Goal: Task Accomplishment & Management: Use online tool/utility

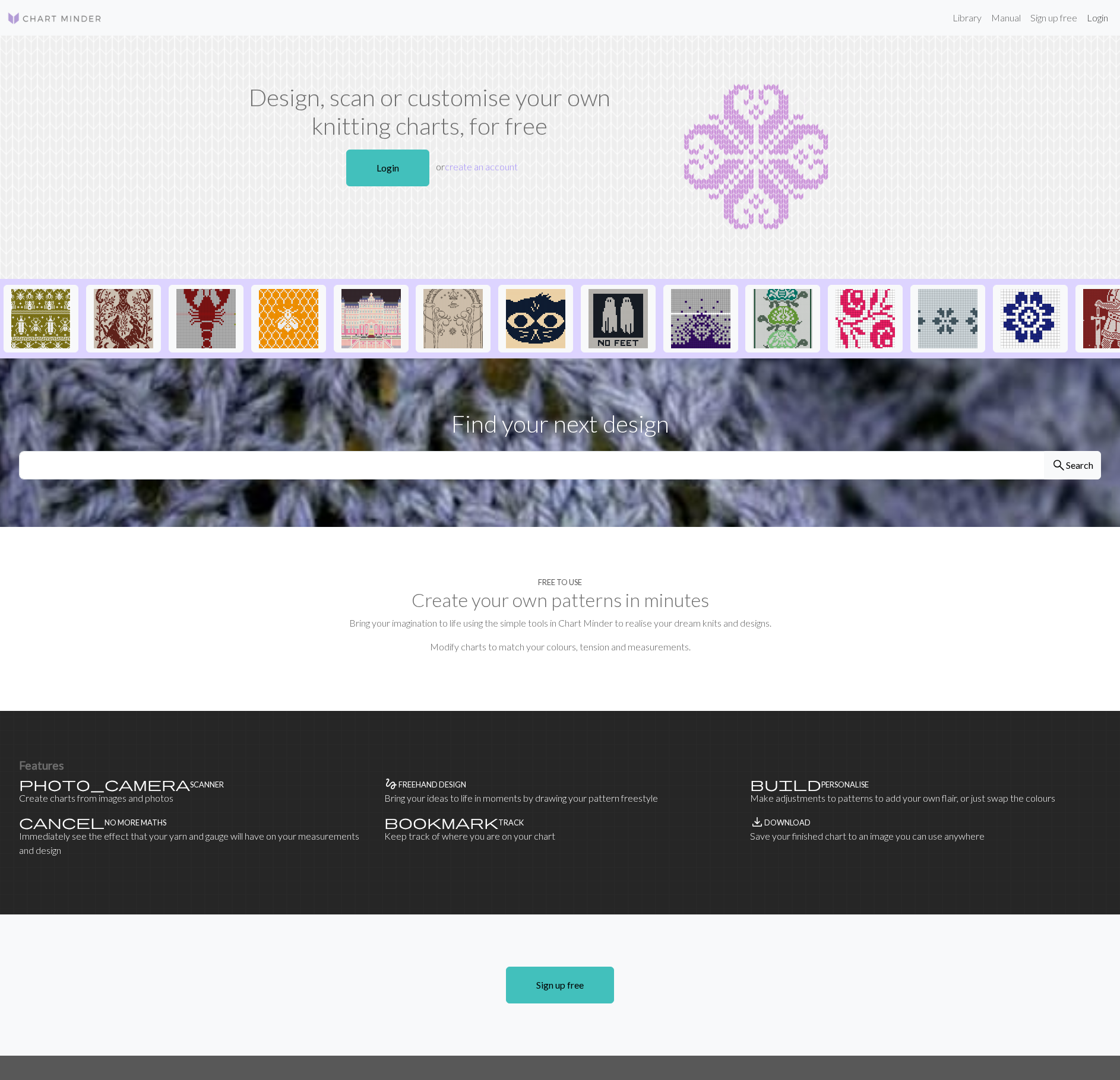
click at [1100, 14] on link "Login" at bounding box center [1097, 18] width 31 height 24
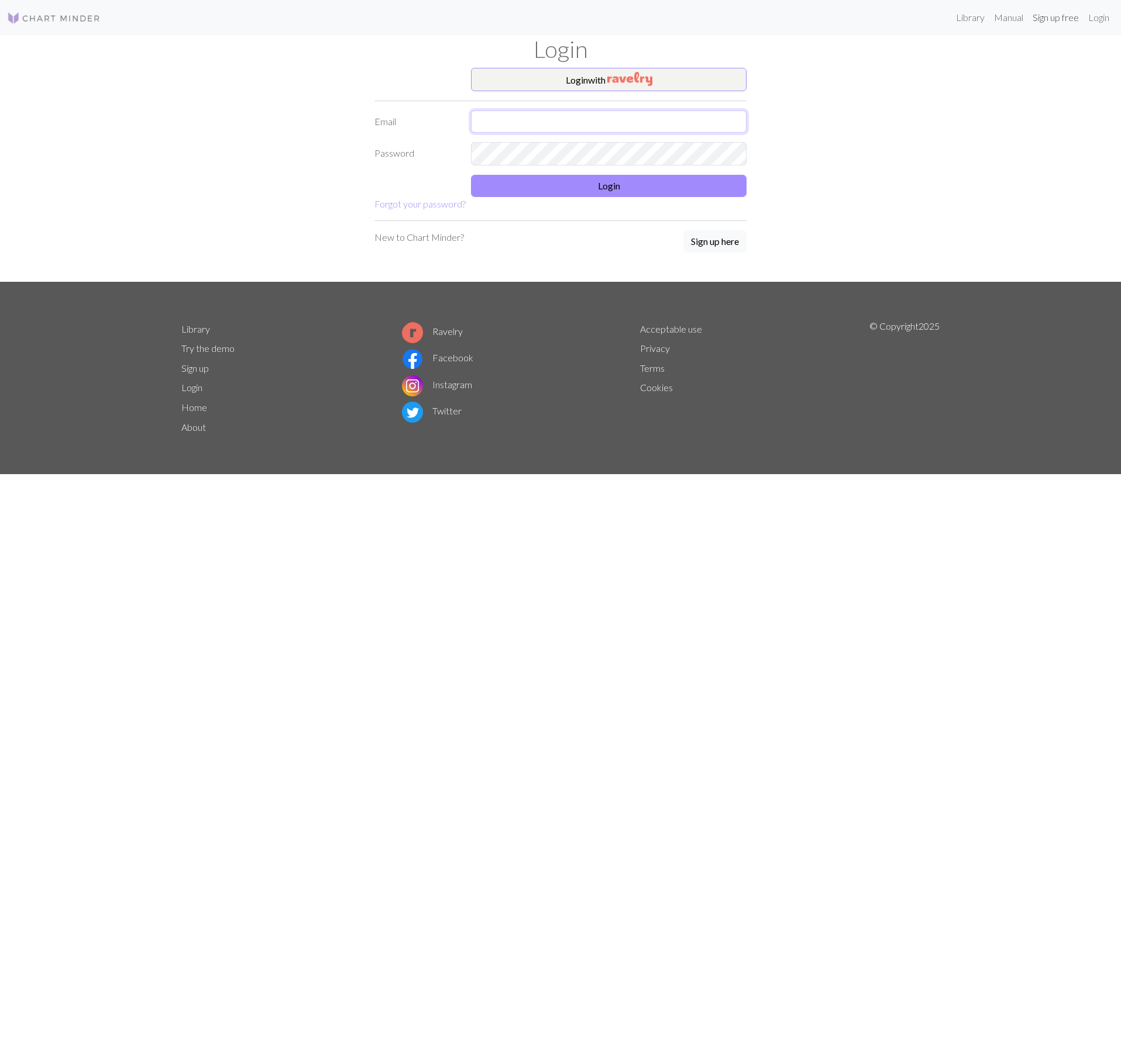
type input "[PERSON_NAME][EMAIL_ADDRESS][PERSON_NAME][DOMAIN_NAME]"
click at [613, 188] on button "Login" at bounding box center [609, 185] width 276 height 22
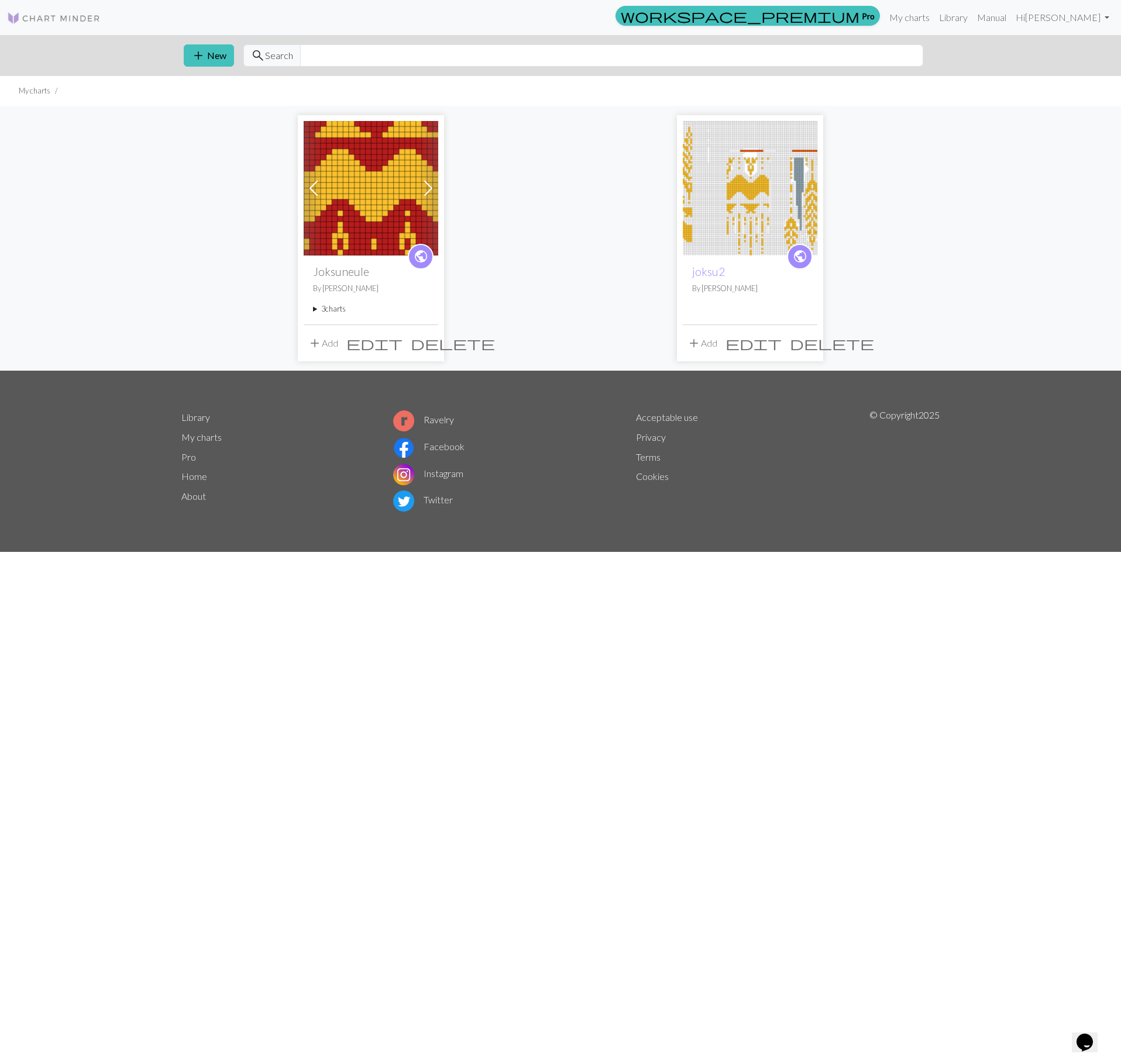
click at [386, 205] on img at bounding box center [371, 188] width 134 height 134
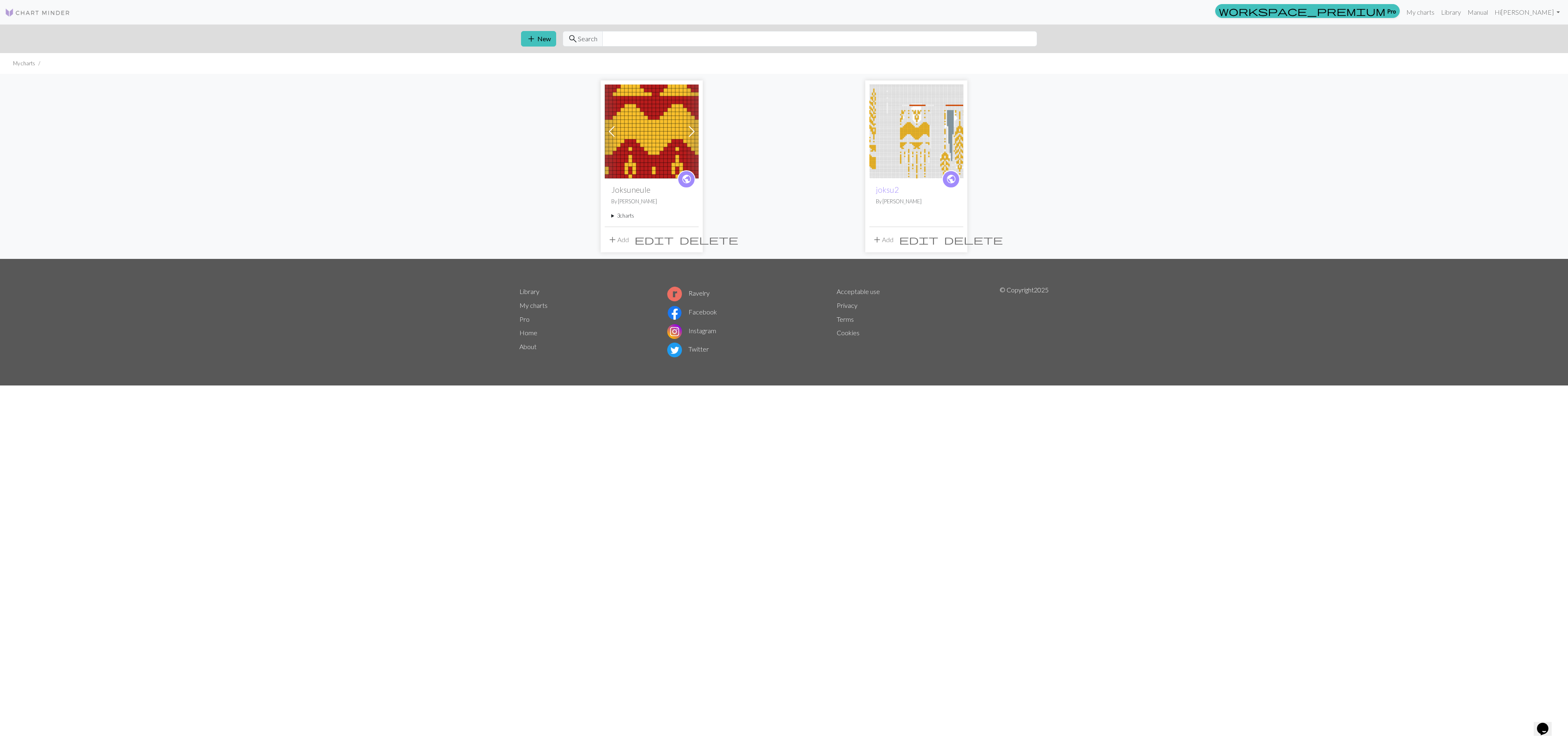
click at [623, 216] on summary "3 charts" at bounding box center [652, 216] width 81 height 8
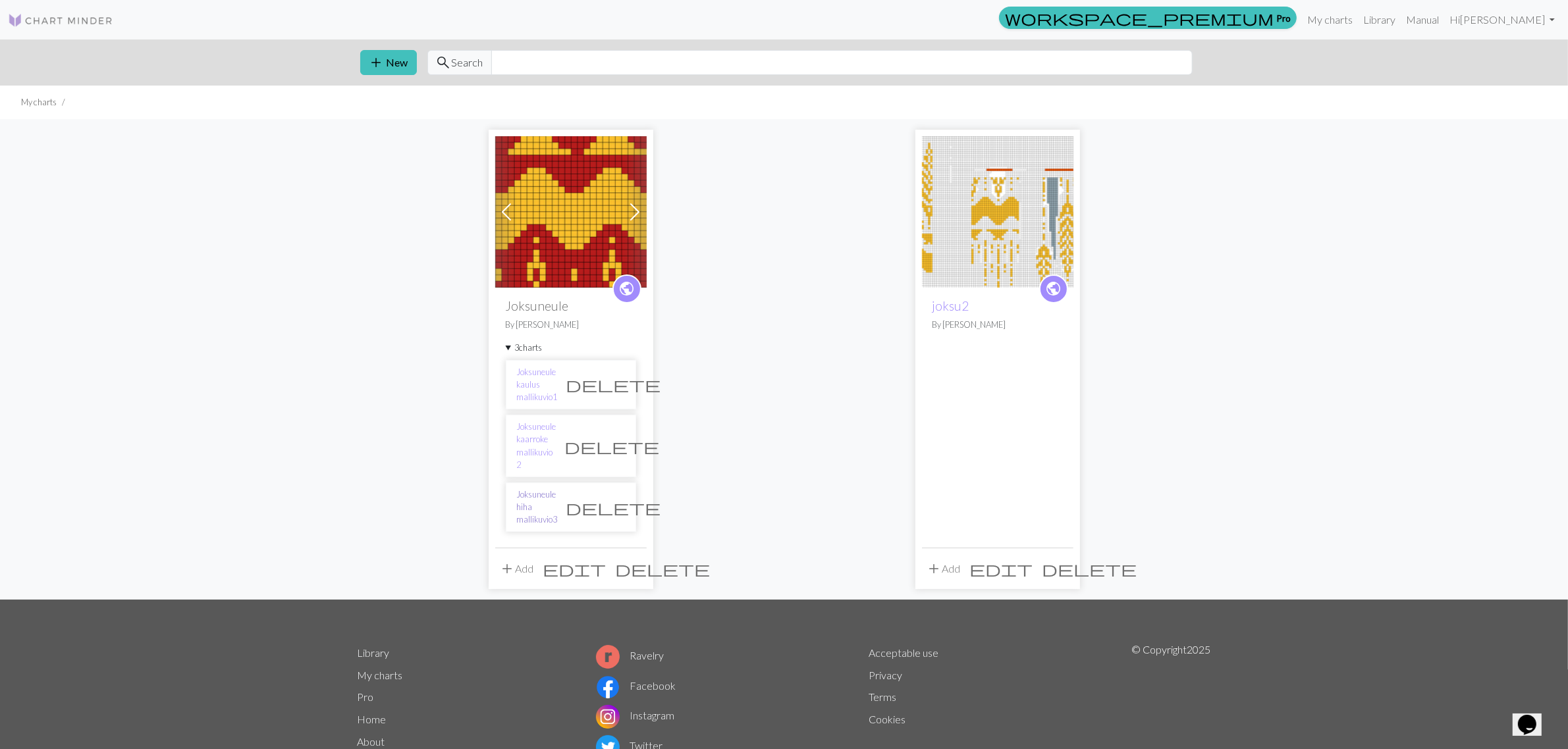
click at [558, 489] on link "Joksuneule hiha mallikuvio3" at bounding box center [537, 508] width 41 height 38
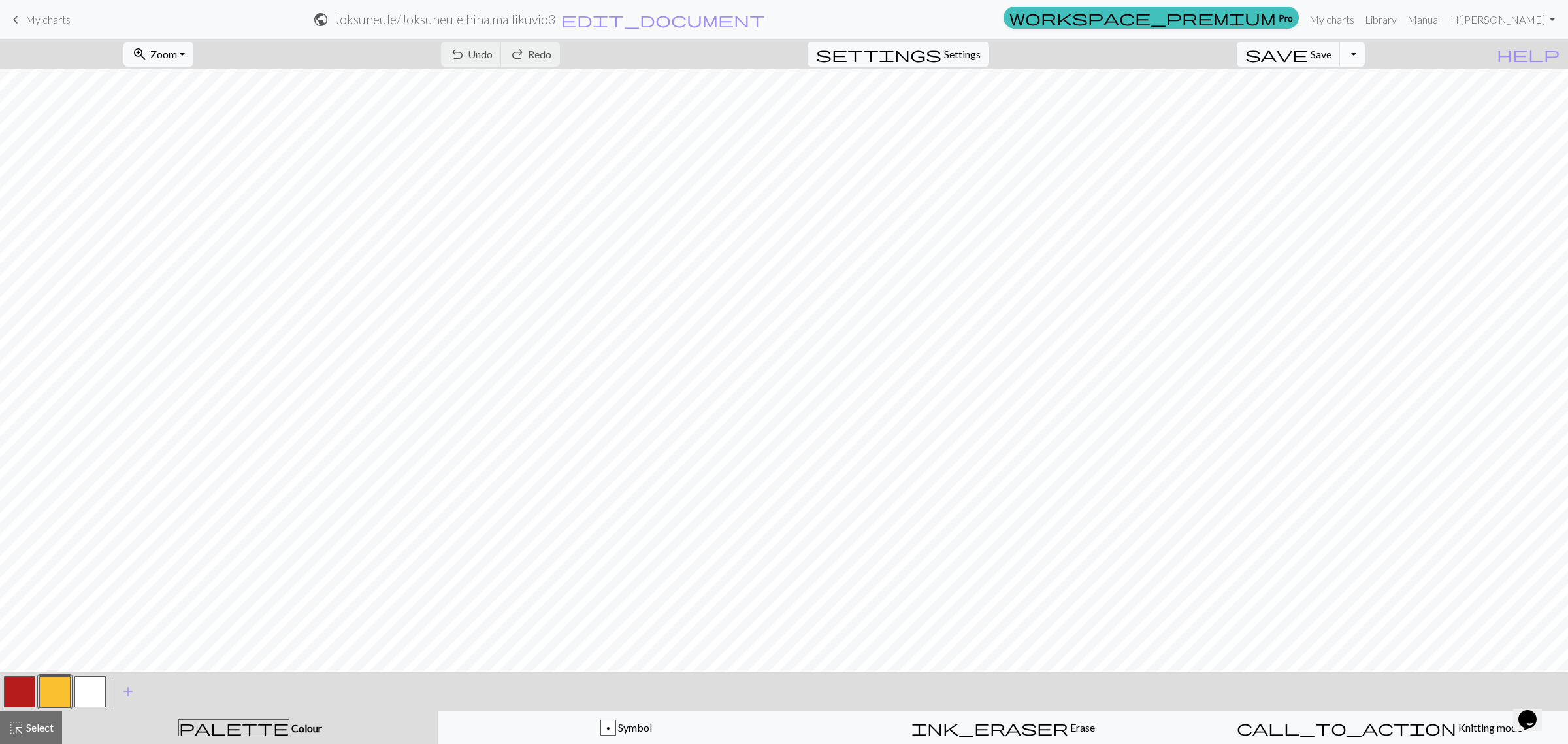
click at [1232, 55] on button "Toggle Dropdown" at bounding box center [1352, 54] width 24 height 24
click at [1232, 82] on button "file_copy Save a copy" at bounding box center [1256, 83] width 215 height 20
click at [46, 20] on span "My charts" at bounding box center [48, 19] width 45 height 13
click at [1232, 51] on span "Save" at bounding box center [1320, 54] width 20 height 13
click at [1232, 15] on div "Chart saved" at bounding box center [784, 25] width 1568 height 52
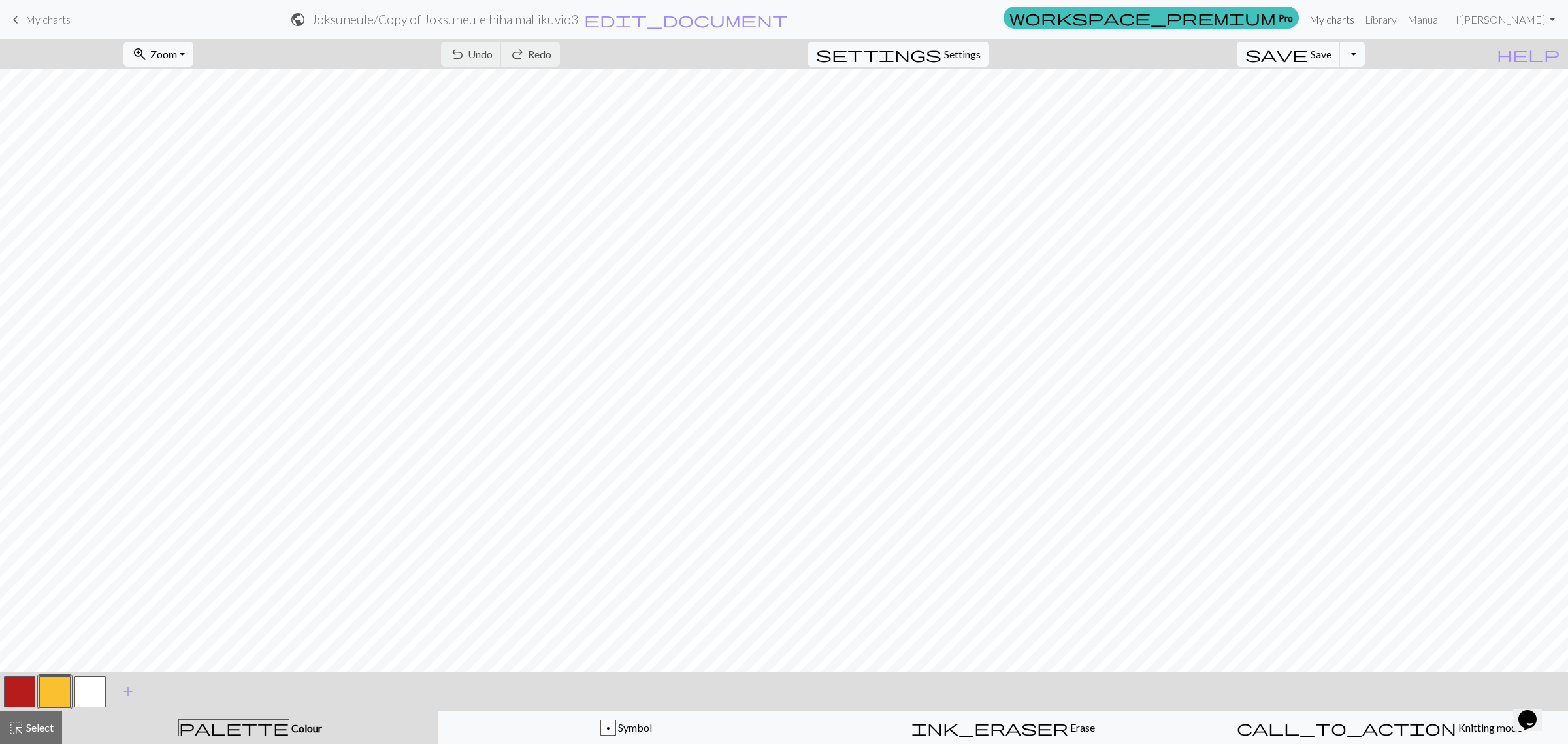
click at [1232, 15] on link "My charts" at bounding box center [1331, 20] width 56 height 26
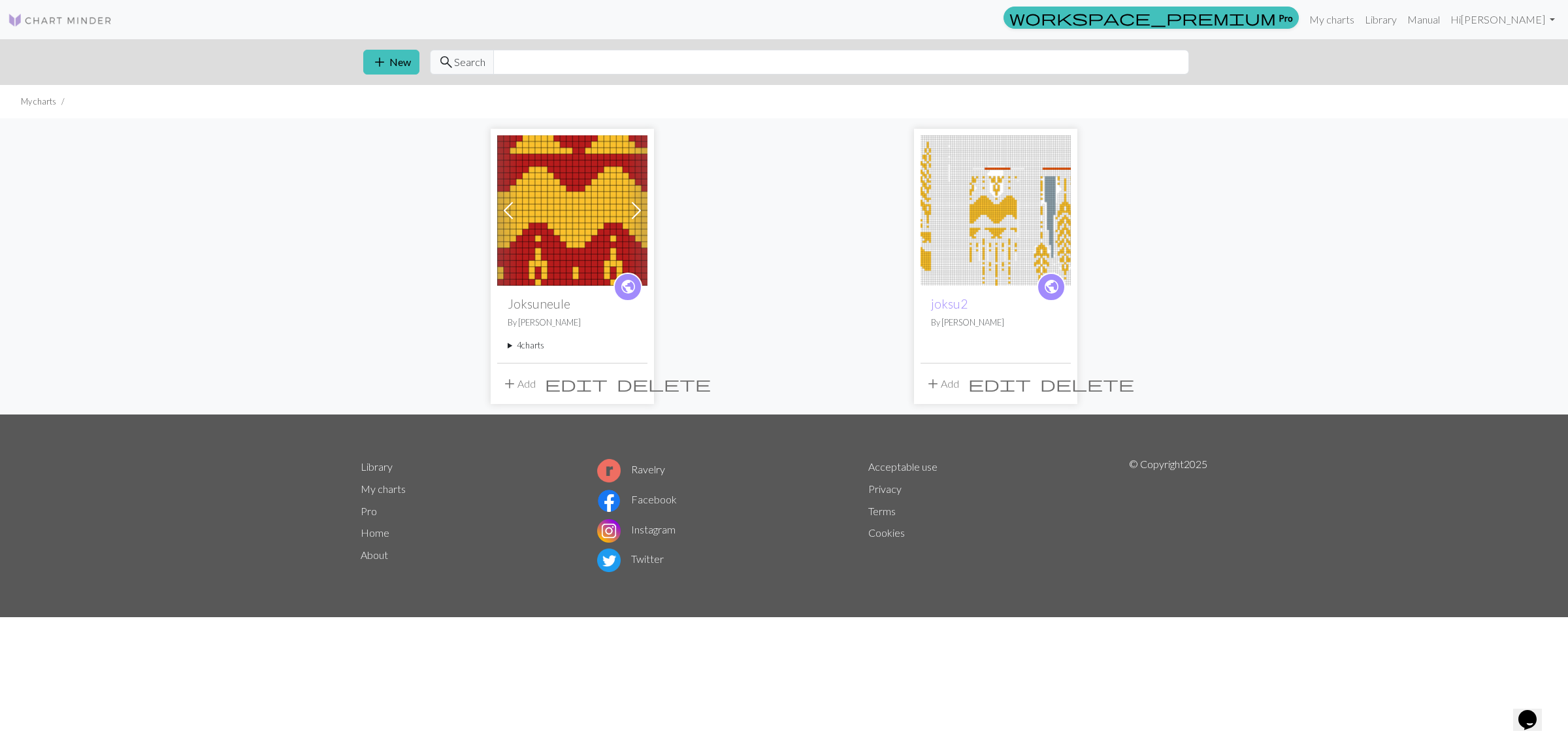
click at [529, 340] on summary "4 charts" at bounding box center [572, 345] width 130 height 13
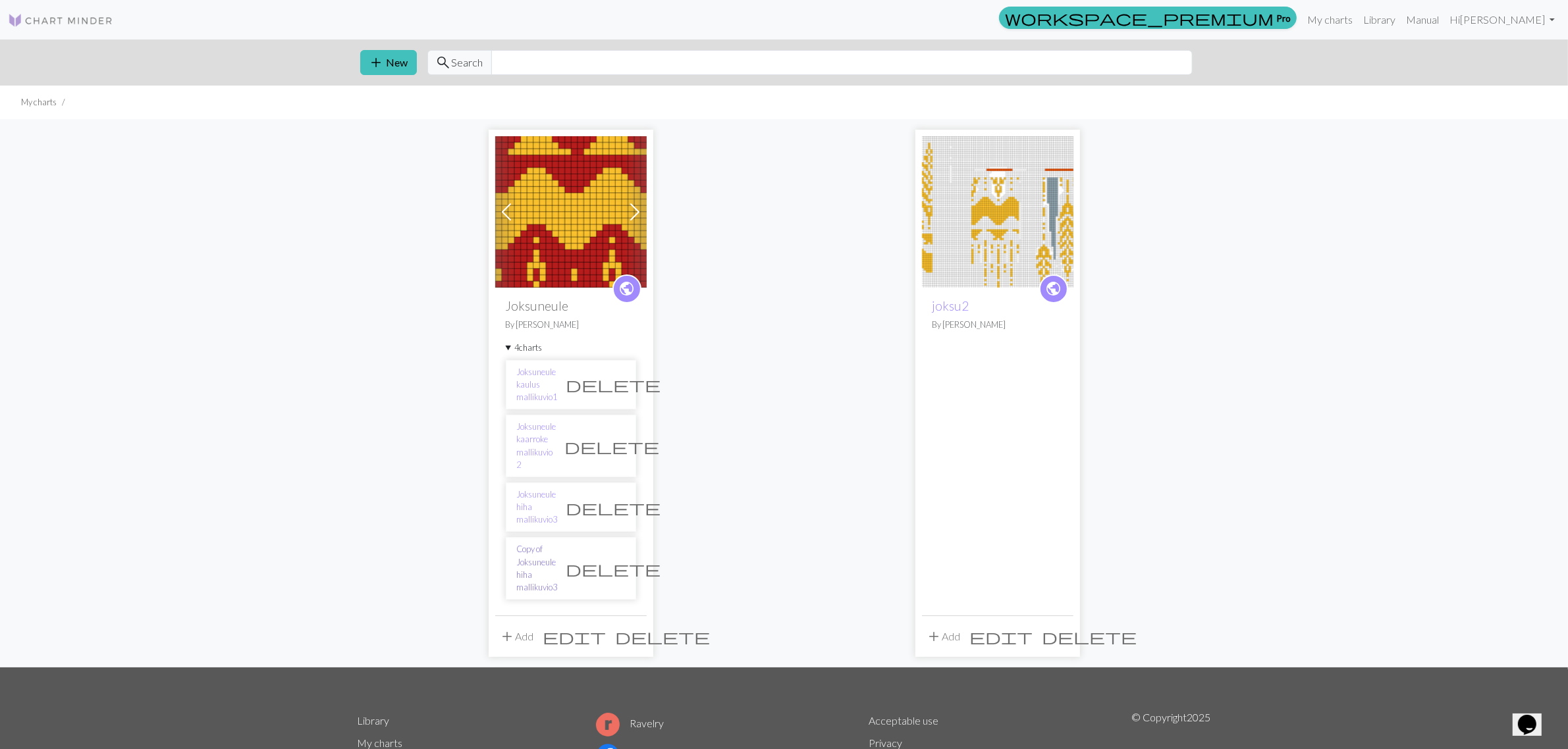
click at [558, 543] on link "Copy of Joksuneule hiha mallikuvio3" at bounding box center [537, 568] width 41 height 51
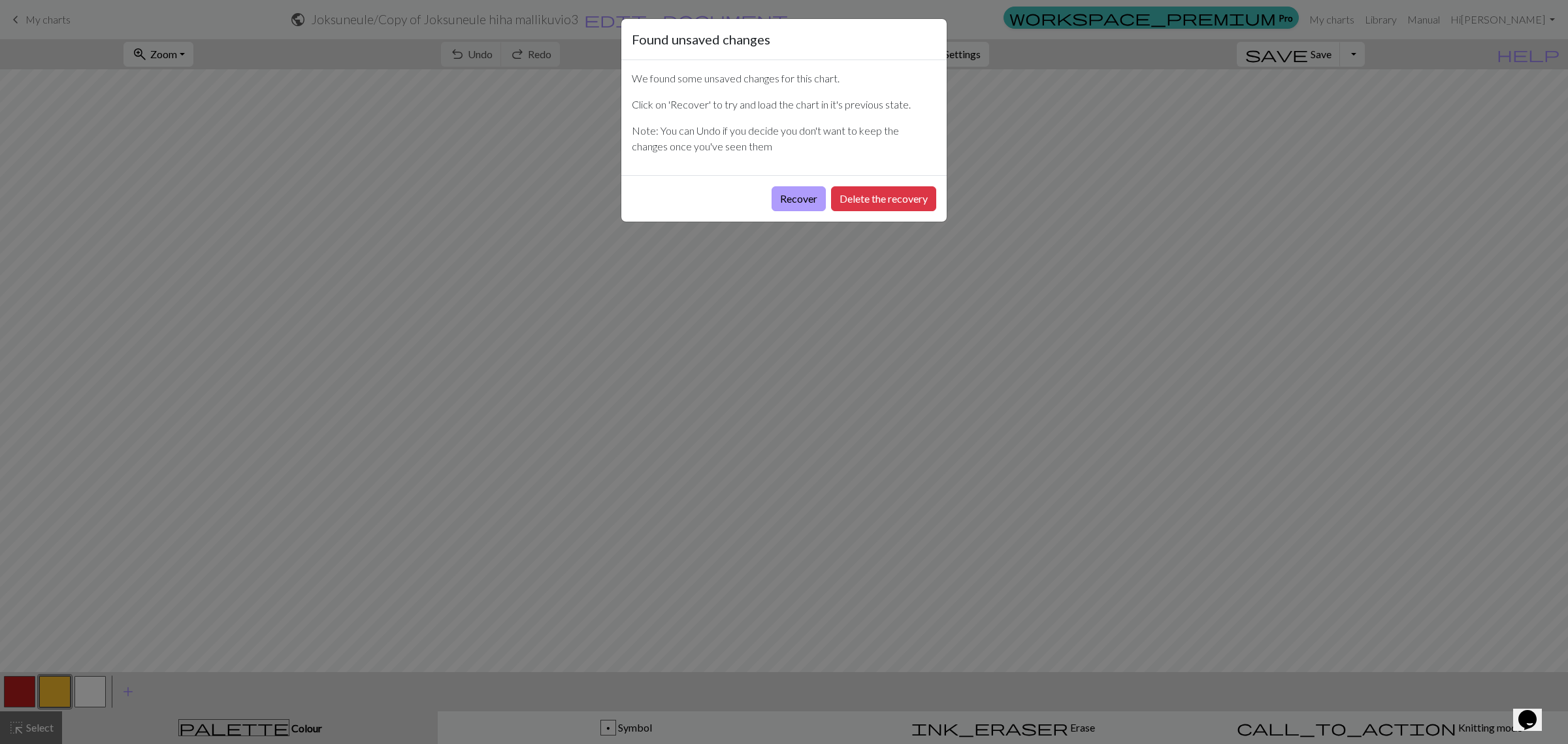
click at [792, 200] on button "Recover" at bounding box center [799, 198] width 55 height 24
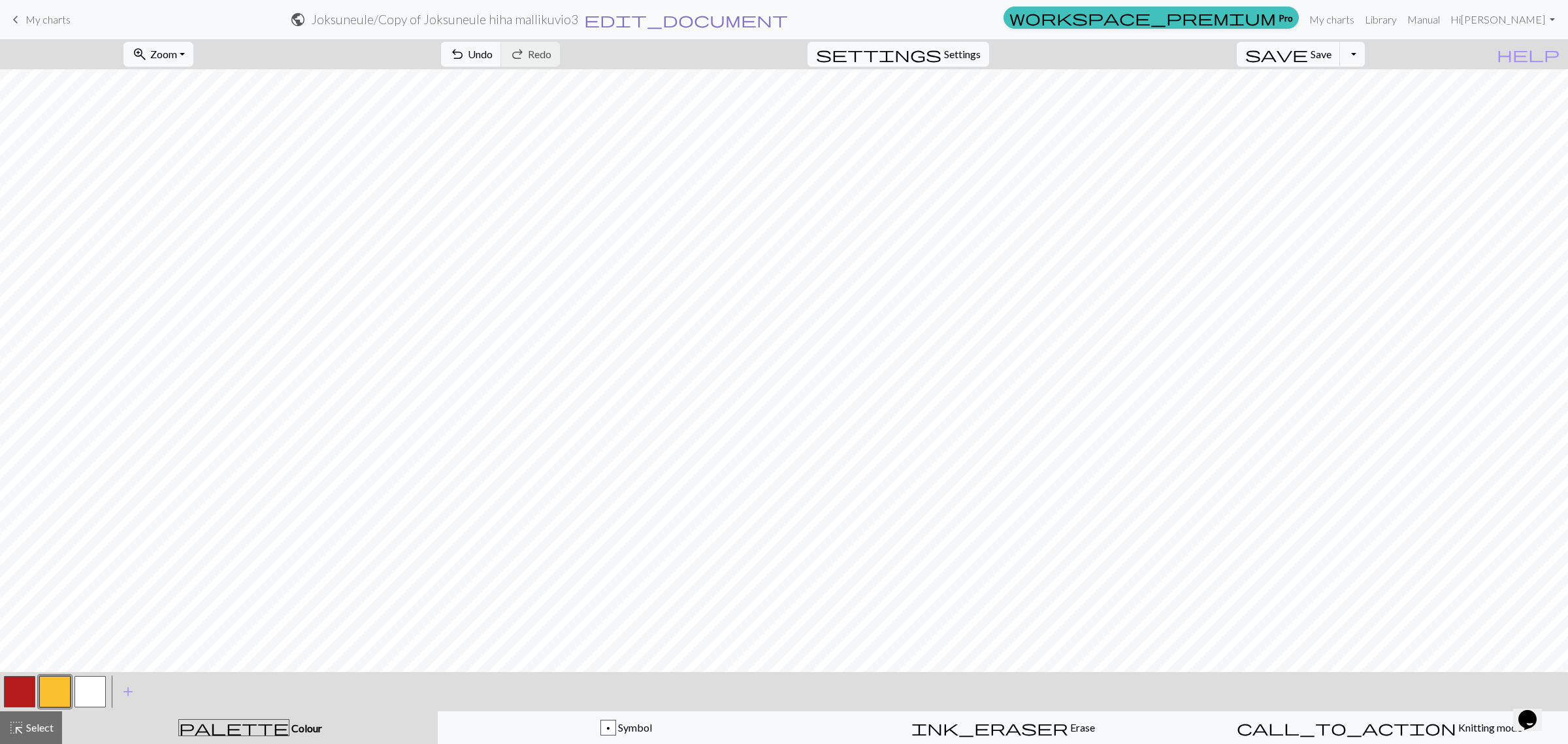
click at [788, 17] on span "edit_document" at bounding box center [685, 20] width 204 height 19
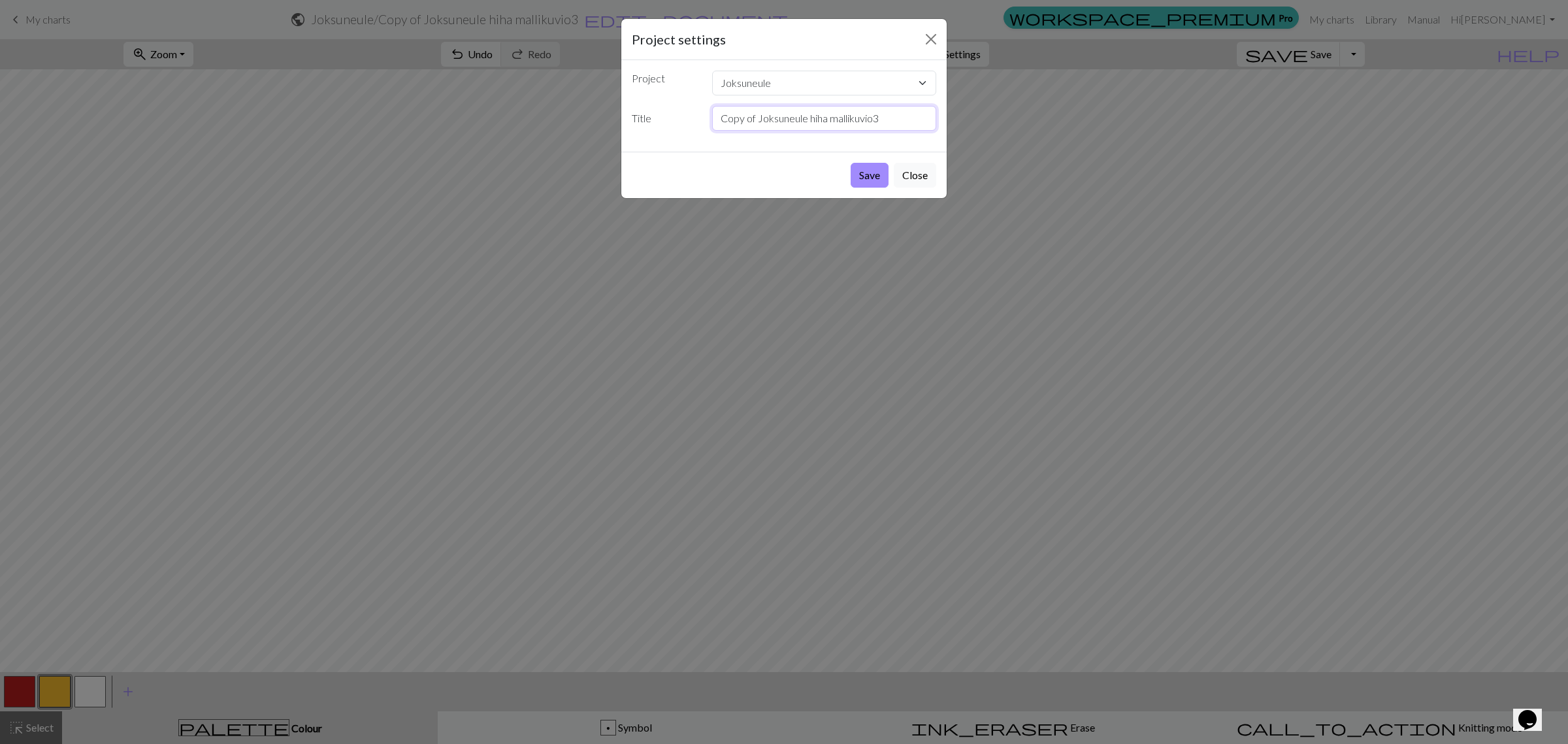
click at [759, 119] on input "Copy of Joksuneule hiha mallikuvio3" at bounding box center [824, 118] width 225 height 24
click at [844, 120] on input "Joksuneule hiha mallikuvio3" at bounding box center [824, 118] width 225 height 24
click at [794, 120] on input "Joksuneule hiha mallikuvio4" at bounding box center [824, 118] width 225 height 24
click at [773, 115] on input "Joksuneule hiha S-M mallikuvio4" at bounding box center [824, 118] width 225 height 24
click at [840, 114] on input "Joksuneule S-M hiha S-M mallikuvio4" at bounding box center [824, 118] width 225 height 24
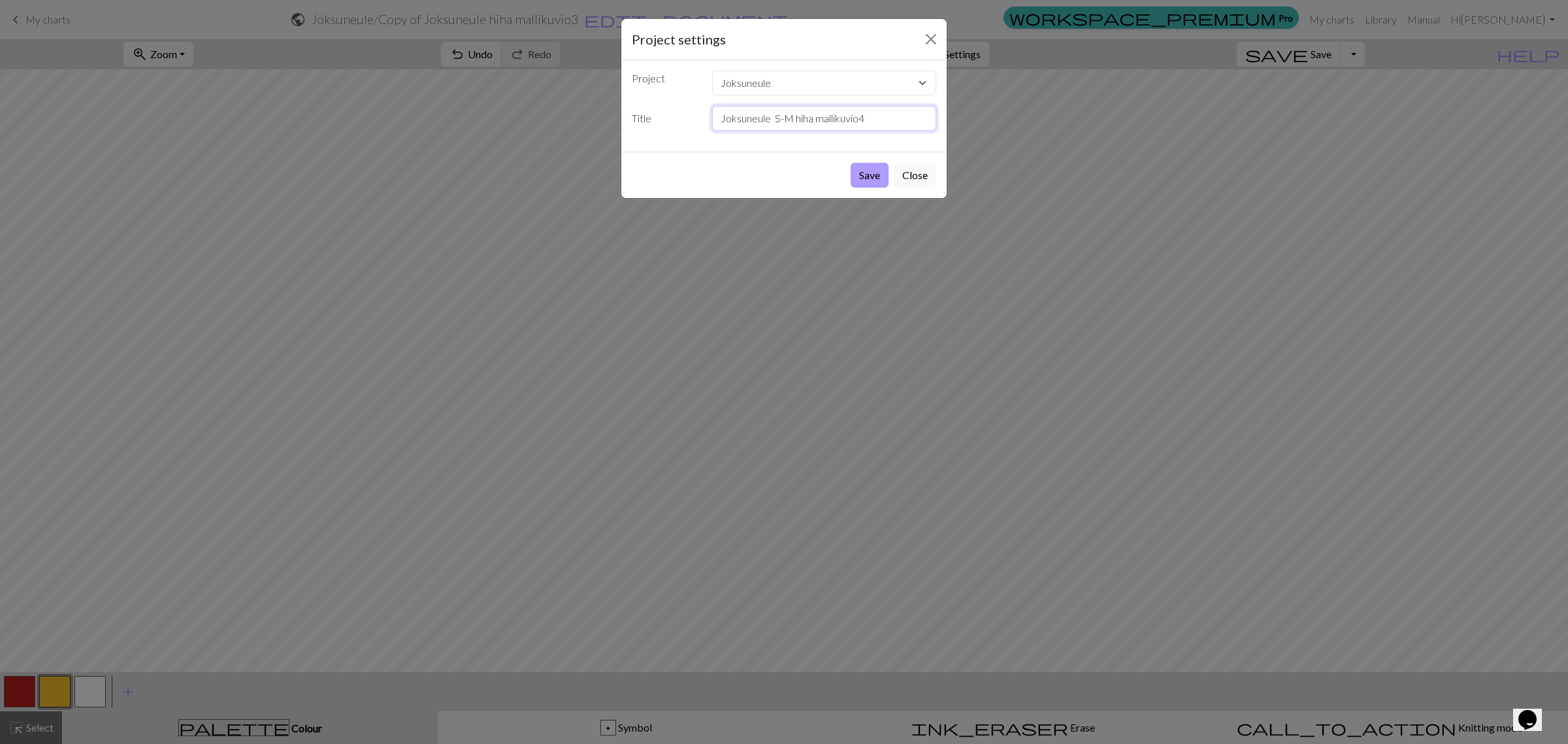
type input "Joksuneule S-M hiha mallikuvio4"
click at [869, 171] on button "Save" at bounding box center [869, 175] width 38 height 24
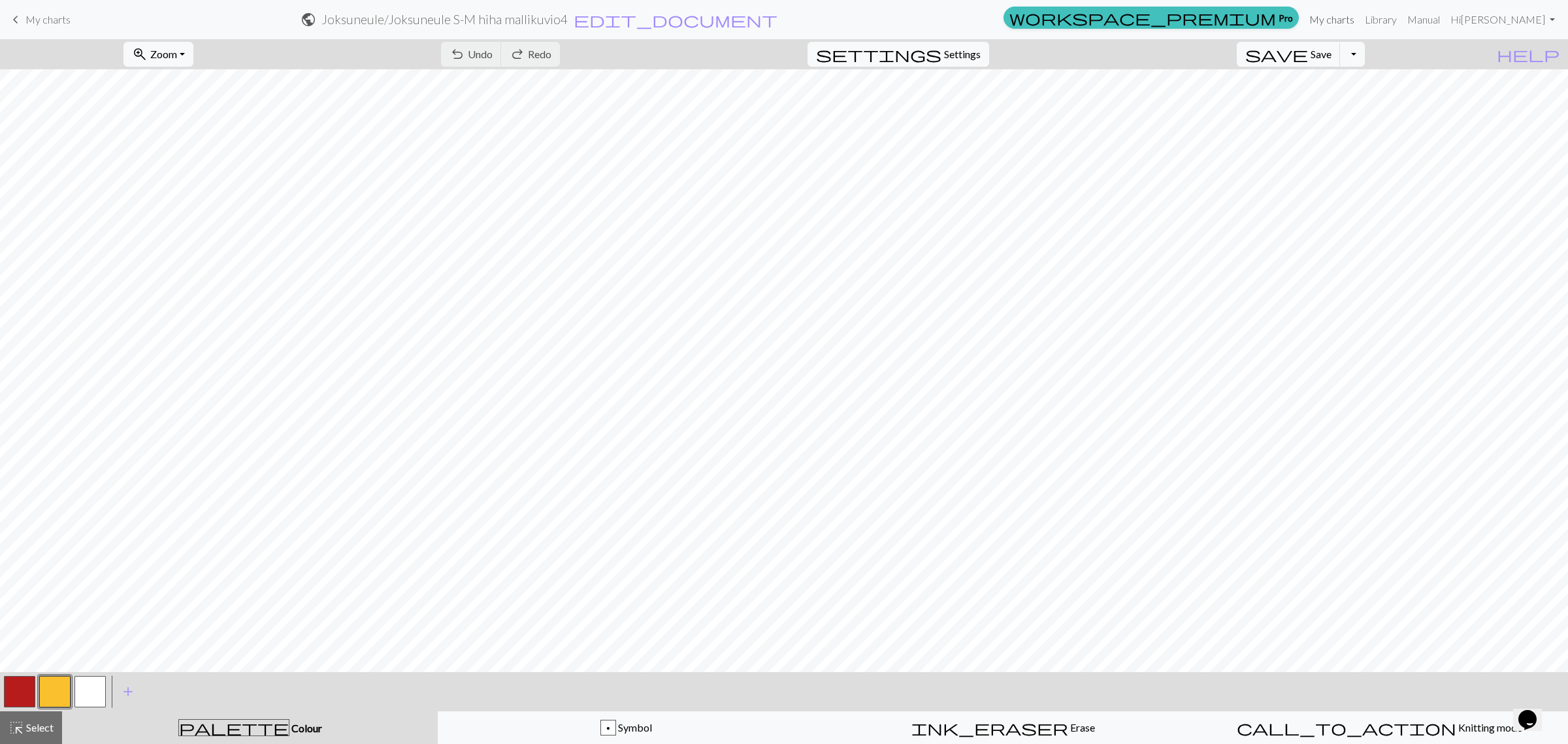
click at [1232, 18] on link "My charts" at bounding box center [1331, 20] width 56 height 26
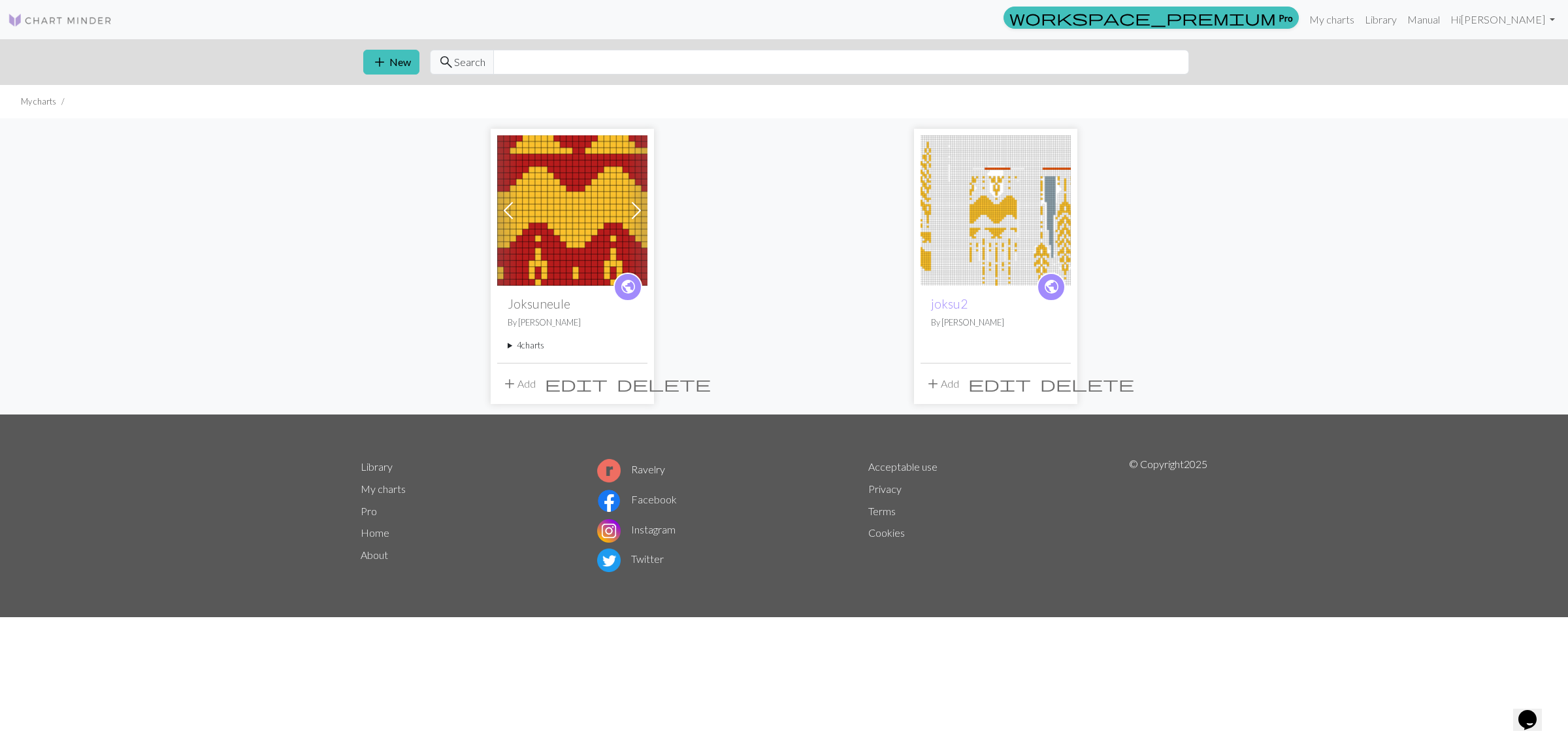
click at [530, 344] on summary "4 charts" at bounding box center [572, 345] width 130 height 13
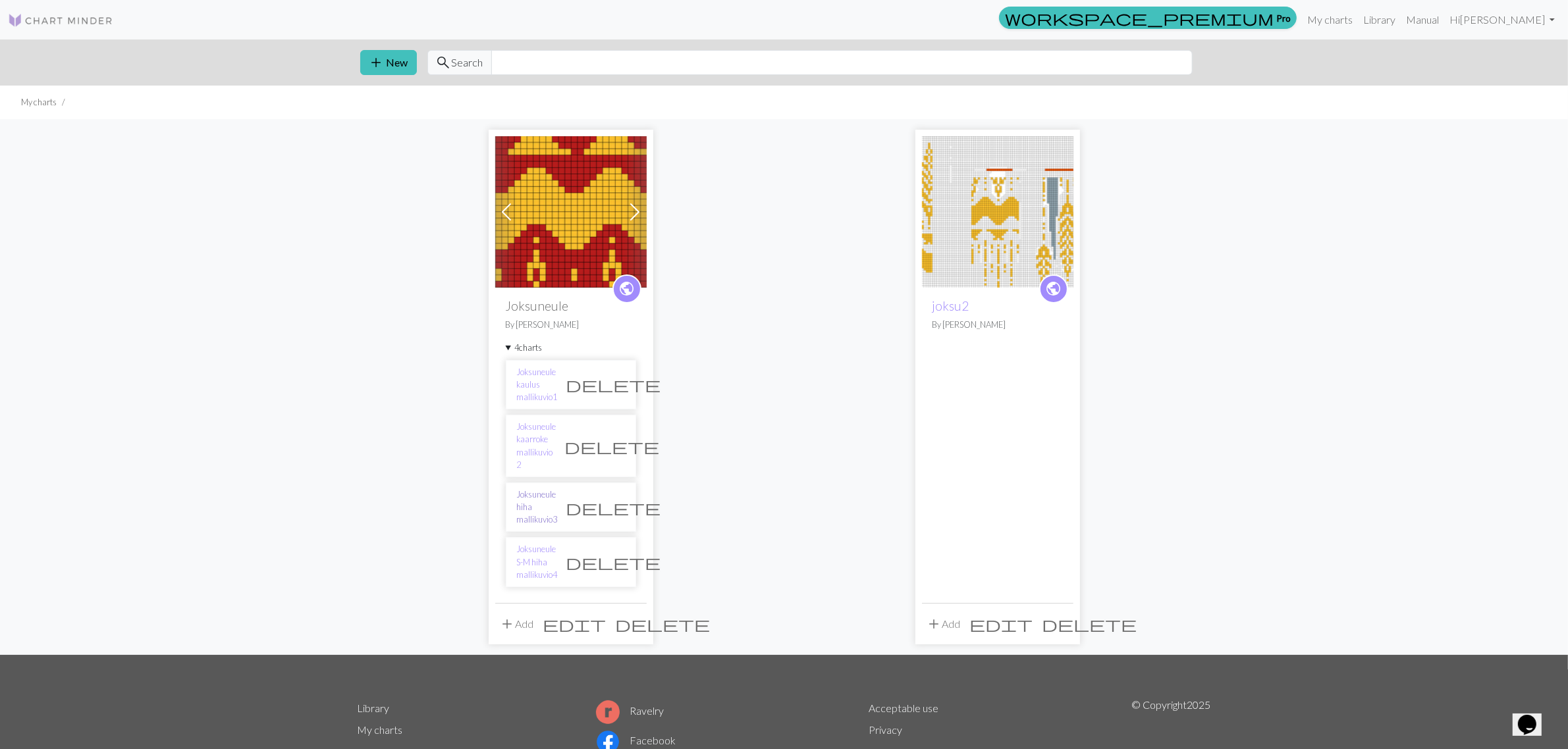
click at [558, 489] on link "Joksuneule hiha mallikuvio3" at bounding box center [537, 508] width 41 height 38
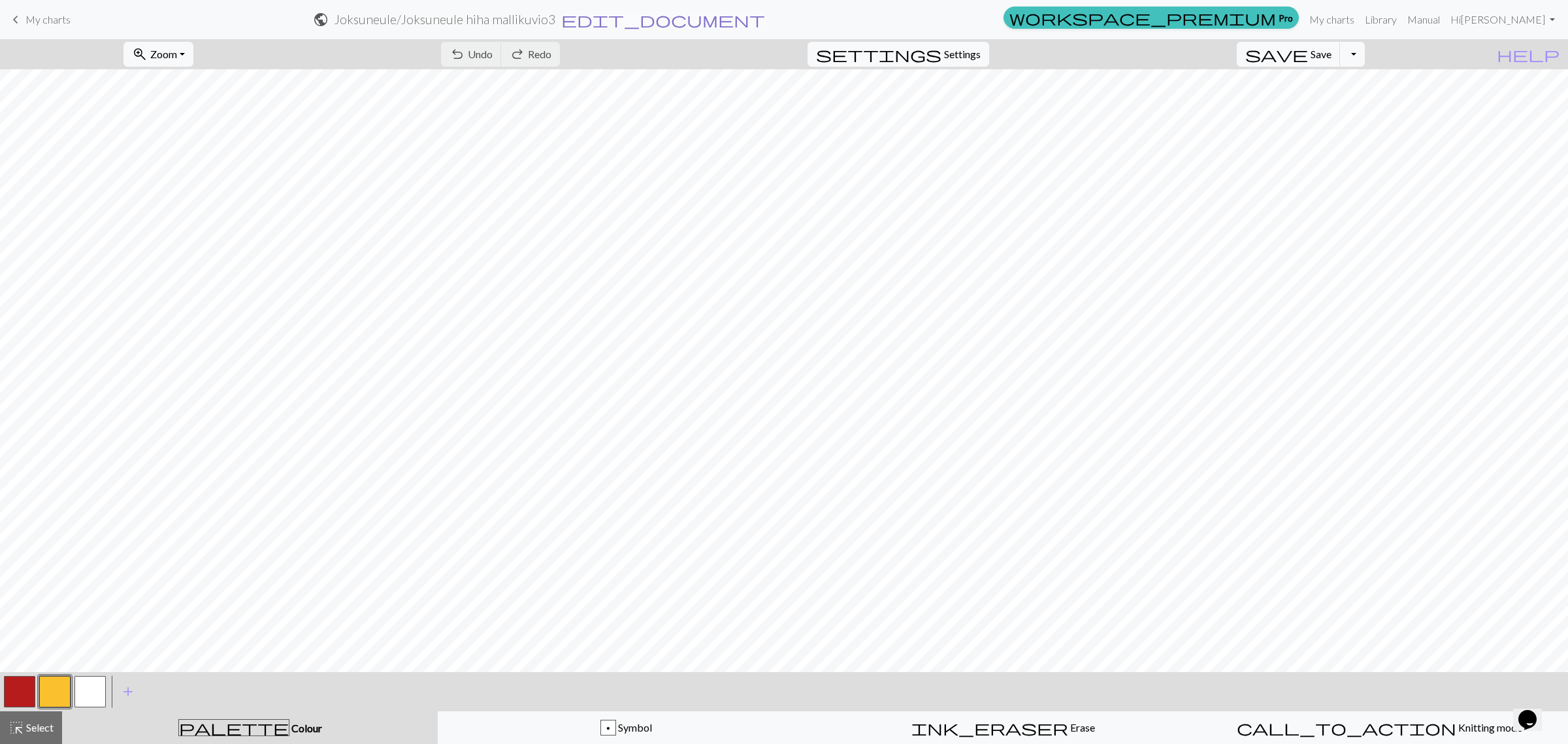
click at [765, 17] on span "edit_document" at bounding box center [663, 20] width 204 height 19
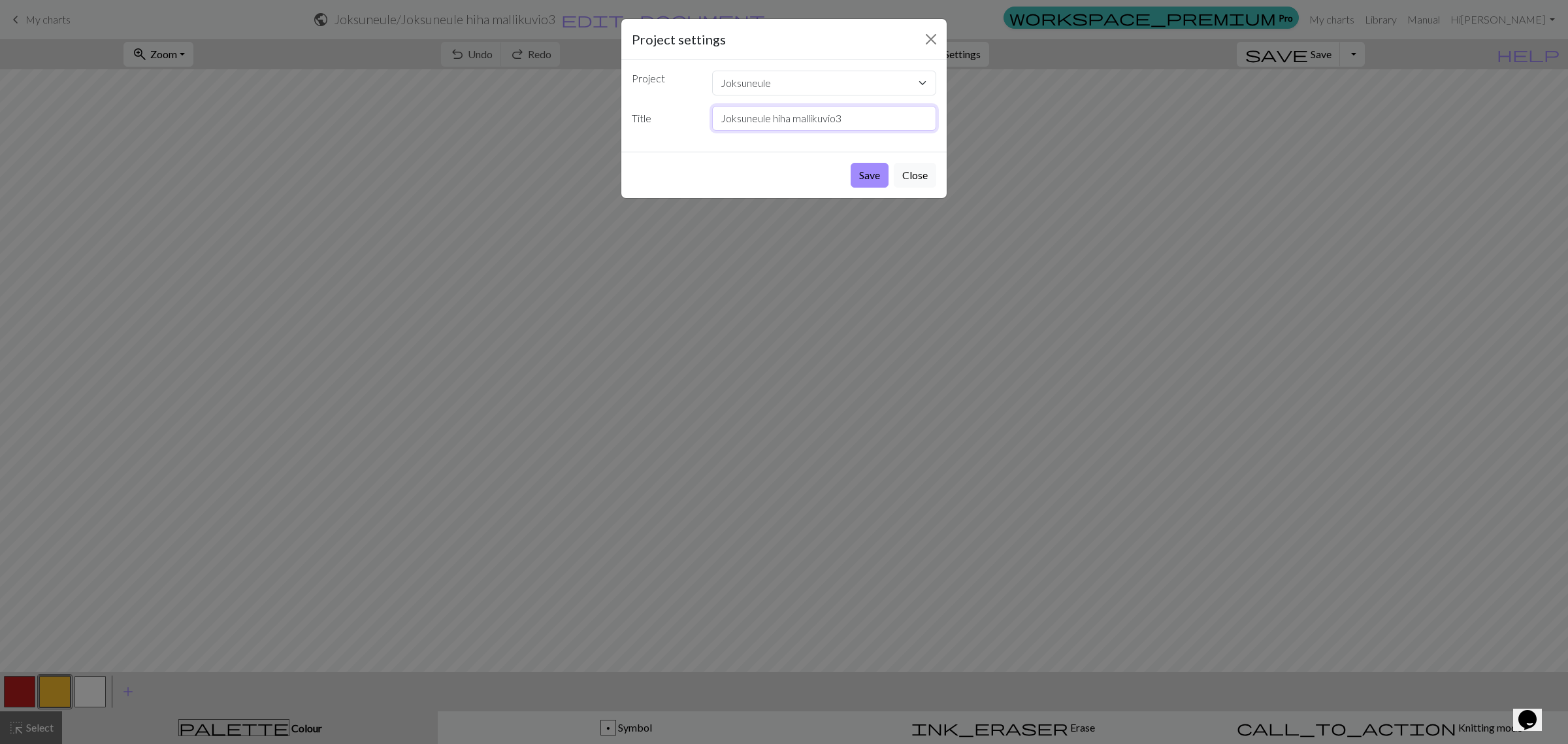
click at [773, 118] on input "Joksuneule hiha mallikuvio3" at bounding box center [824, 118] width 225 height 24
type input "Joksuneule L-XL hiha mallikuvio3"
click at [864, 178] on button "Save" at bounding box center [869, 175] width 38 height 24
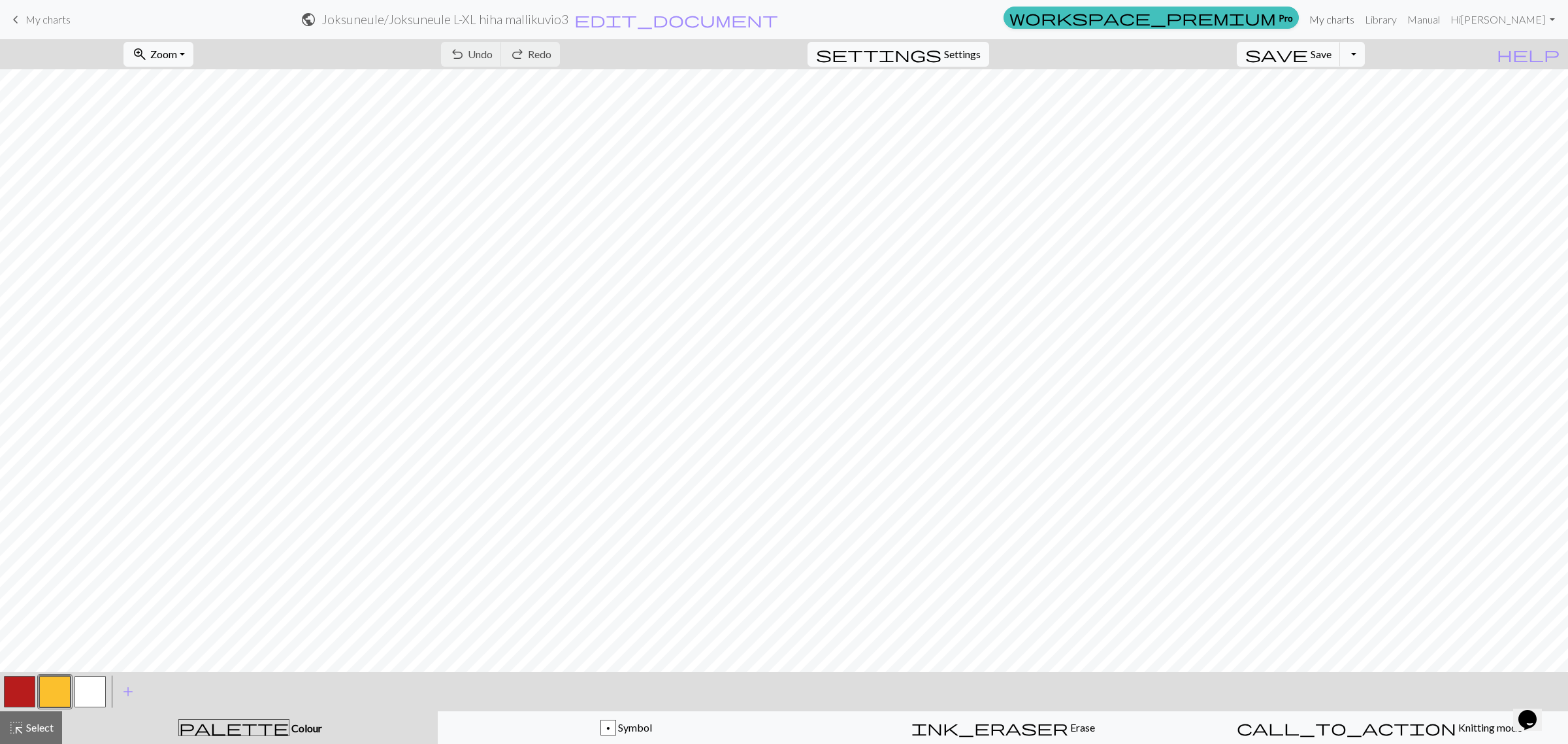
click at [1232, 20] on link "My charts" at bounding box center [1331, 20] width 56 height 26
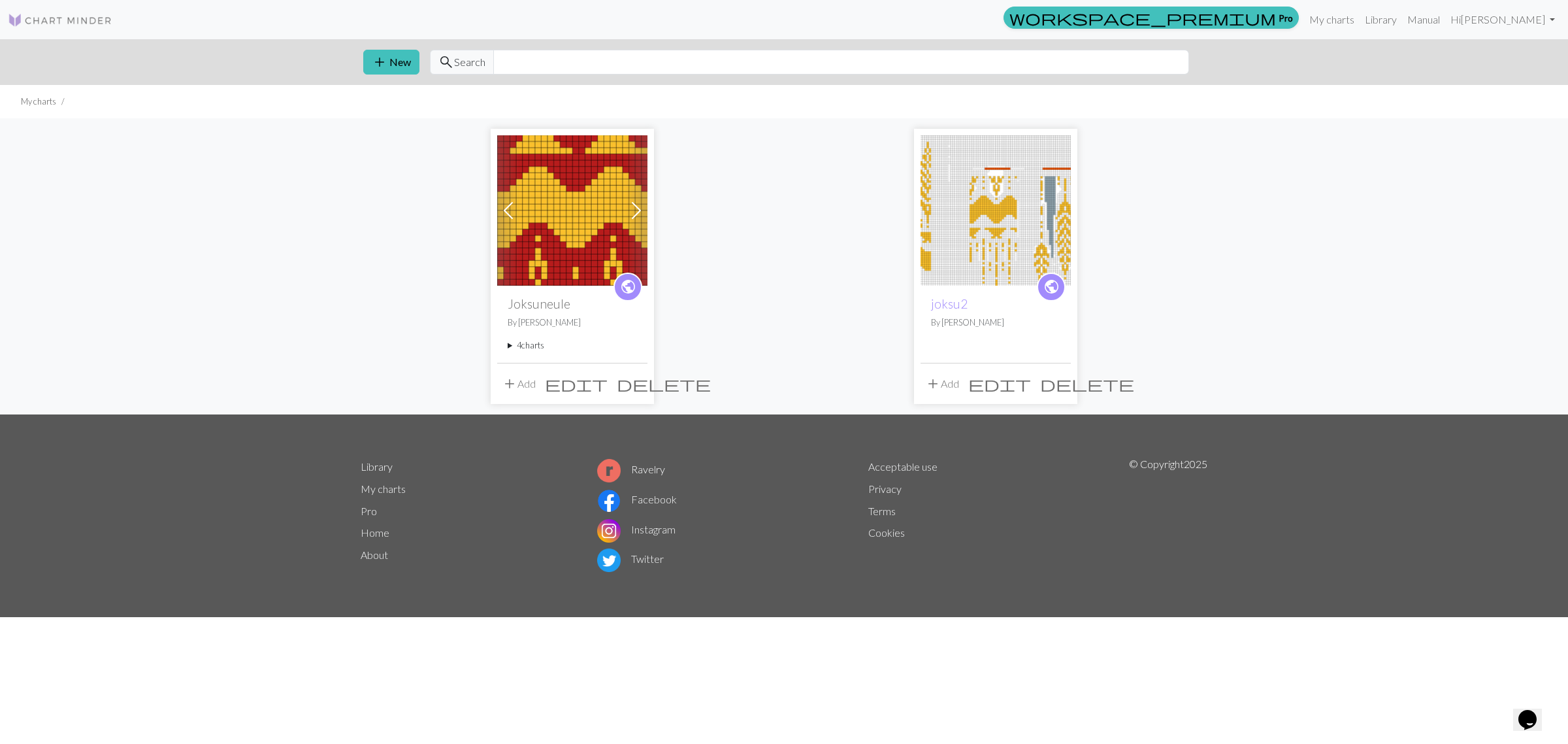
click at [522, 346] on summary "4 charts" at bounding box center [572, 345] width 130 height 13
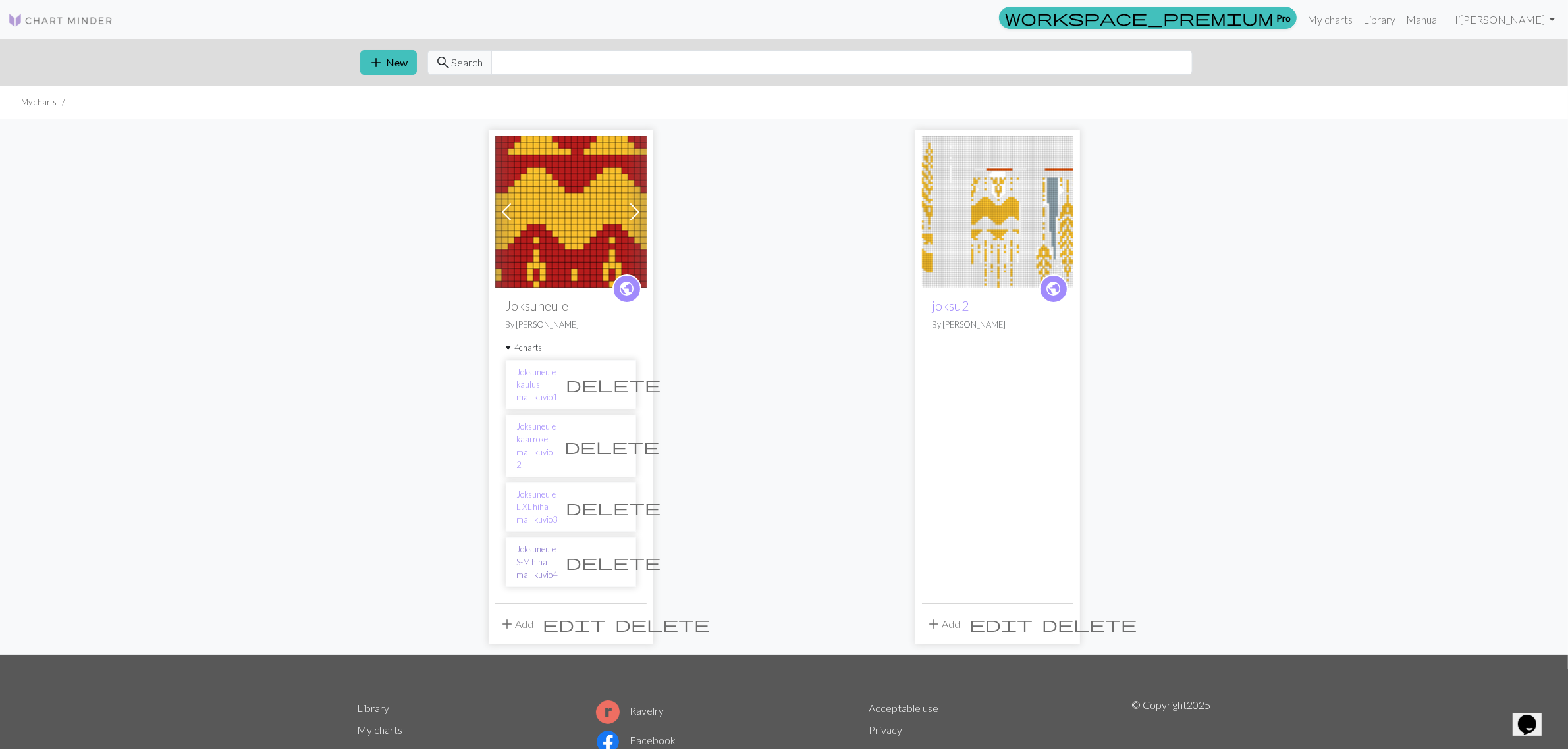
click at [547, 543] on link "Joksuneule S-M hiha mallikuvio4" at bounding box center [537, 562] width 41 height 38
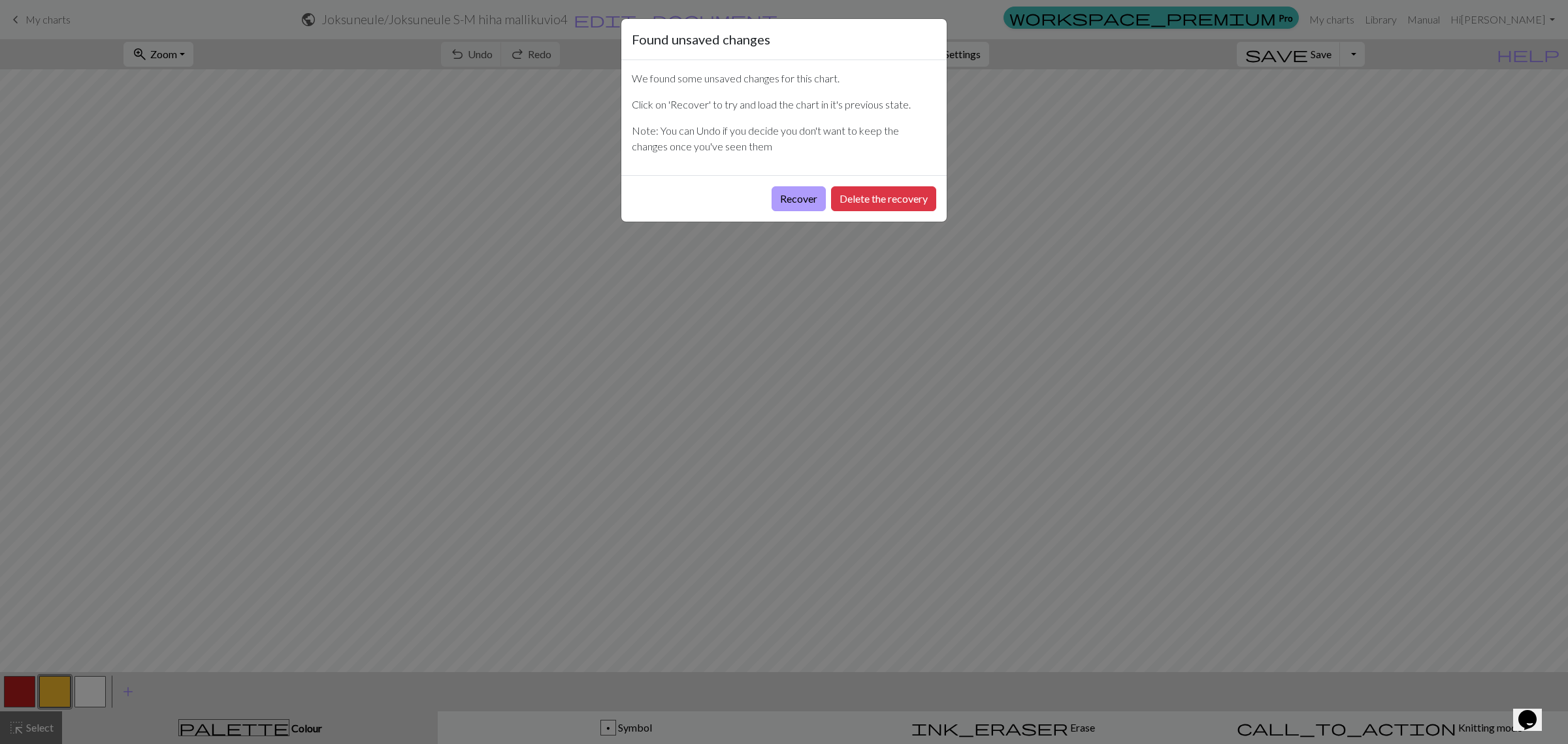
click at [794, 191] on button "Recover" at bounding box center [799, 198] width 55 height 24
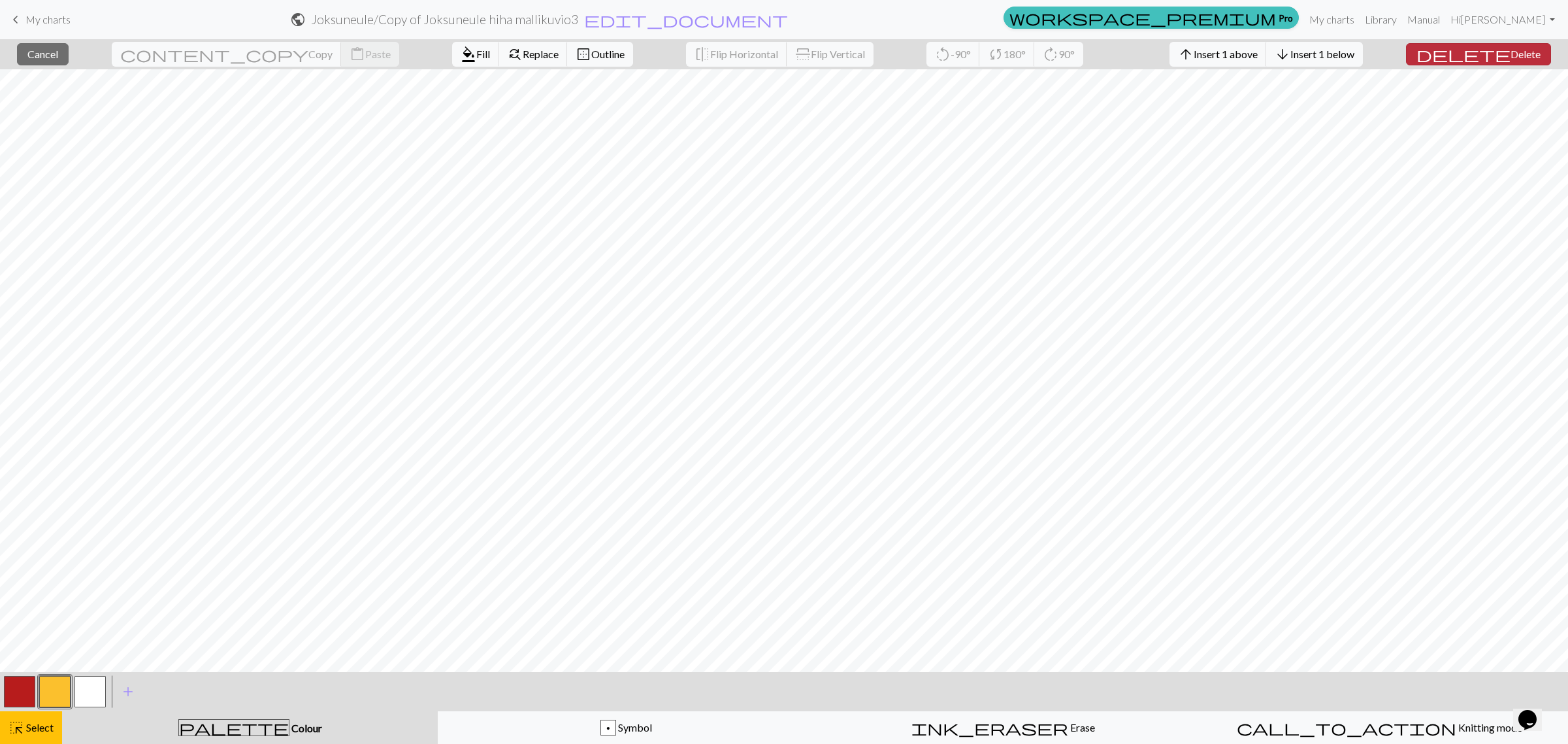
click at [1232, 55] on span "Delete" at bounding box center [1525, 54] width 30 height 13
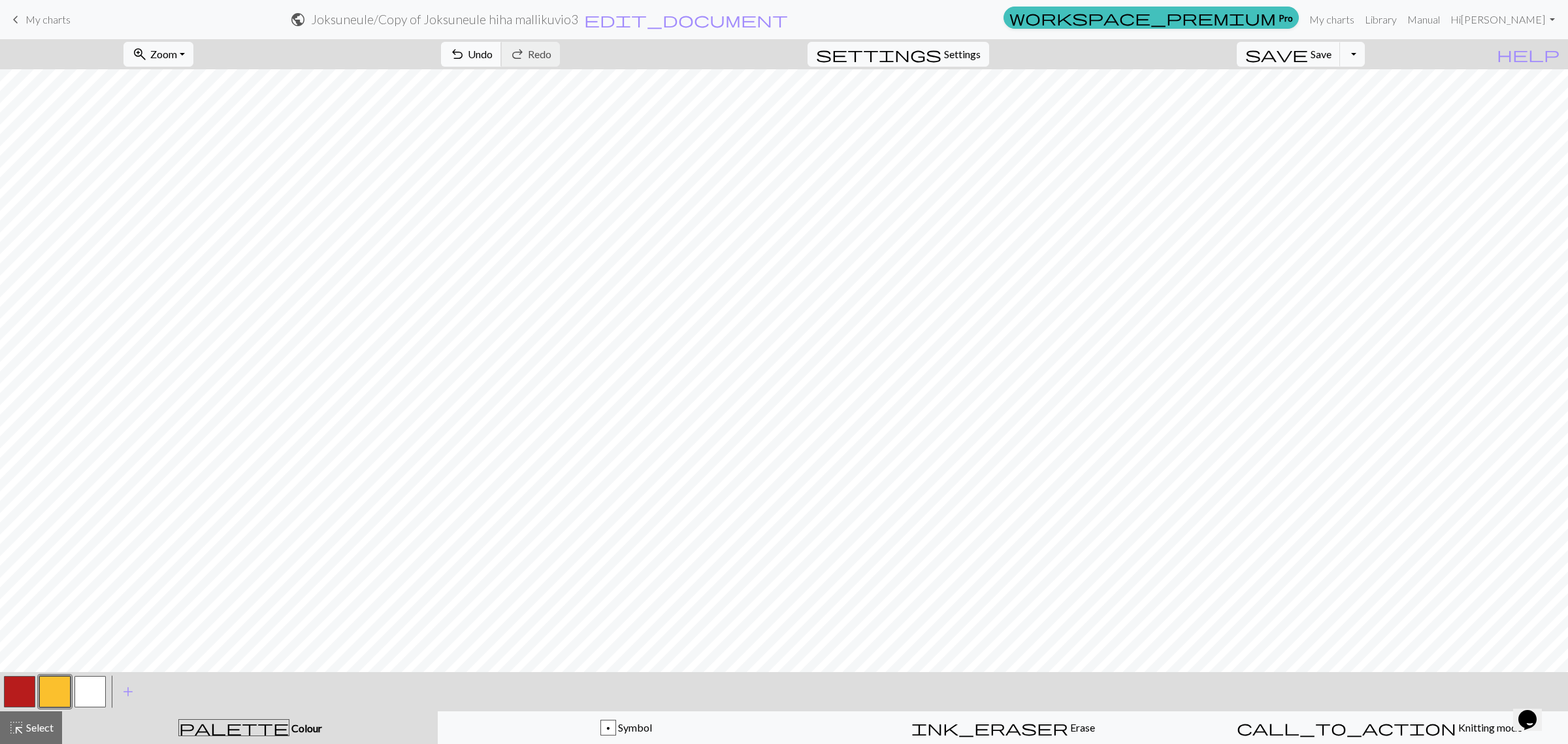
click at [493, 53] on span "Undo" at bounding box center [479, 54] width 24 height 13
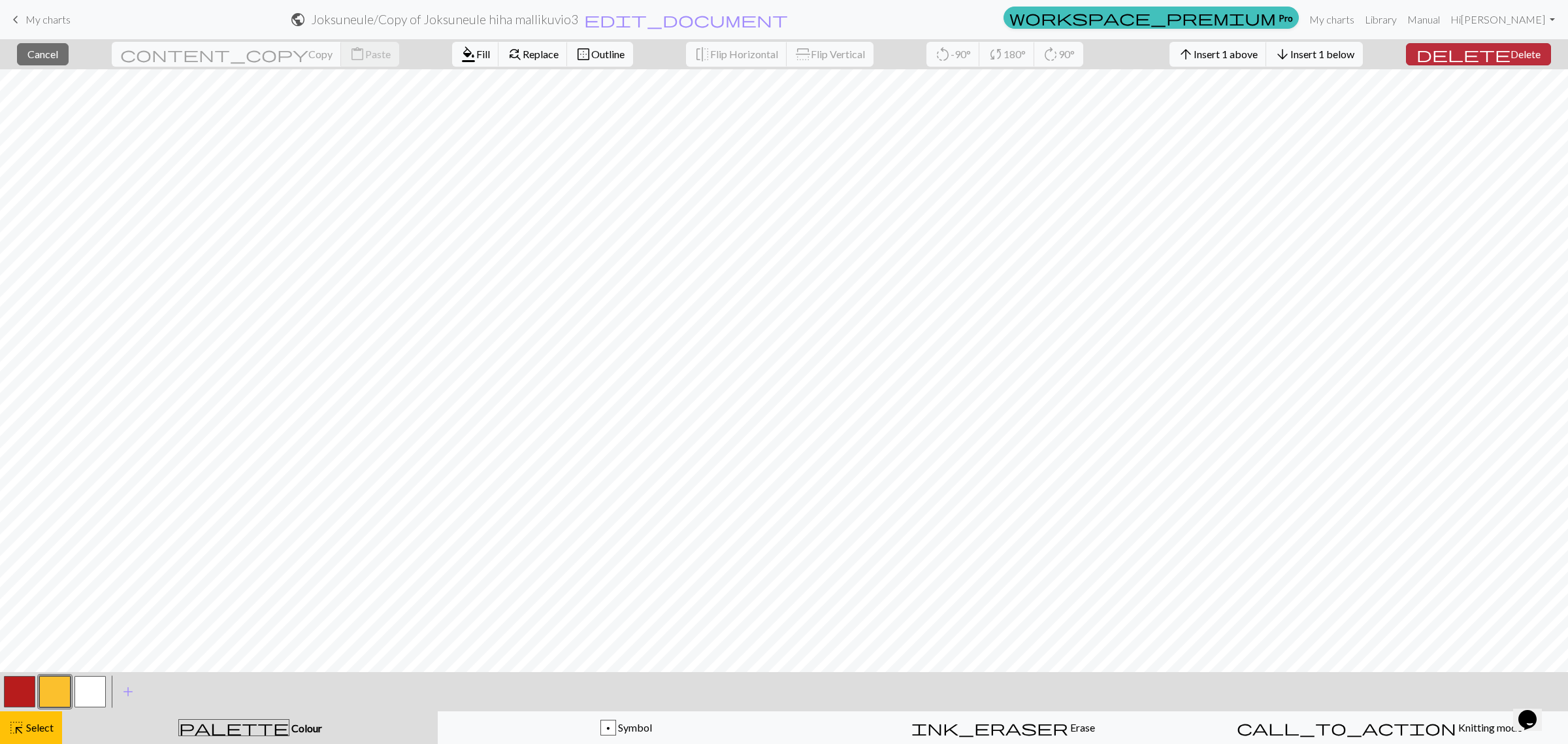
click at [1232, 50] on span "Delete" at bounding box center [1525, 54] width 30 height 13
click at [1232, 48] on span "Insert 1 left" at bounding box center [1235, 54] width 52 height 13
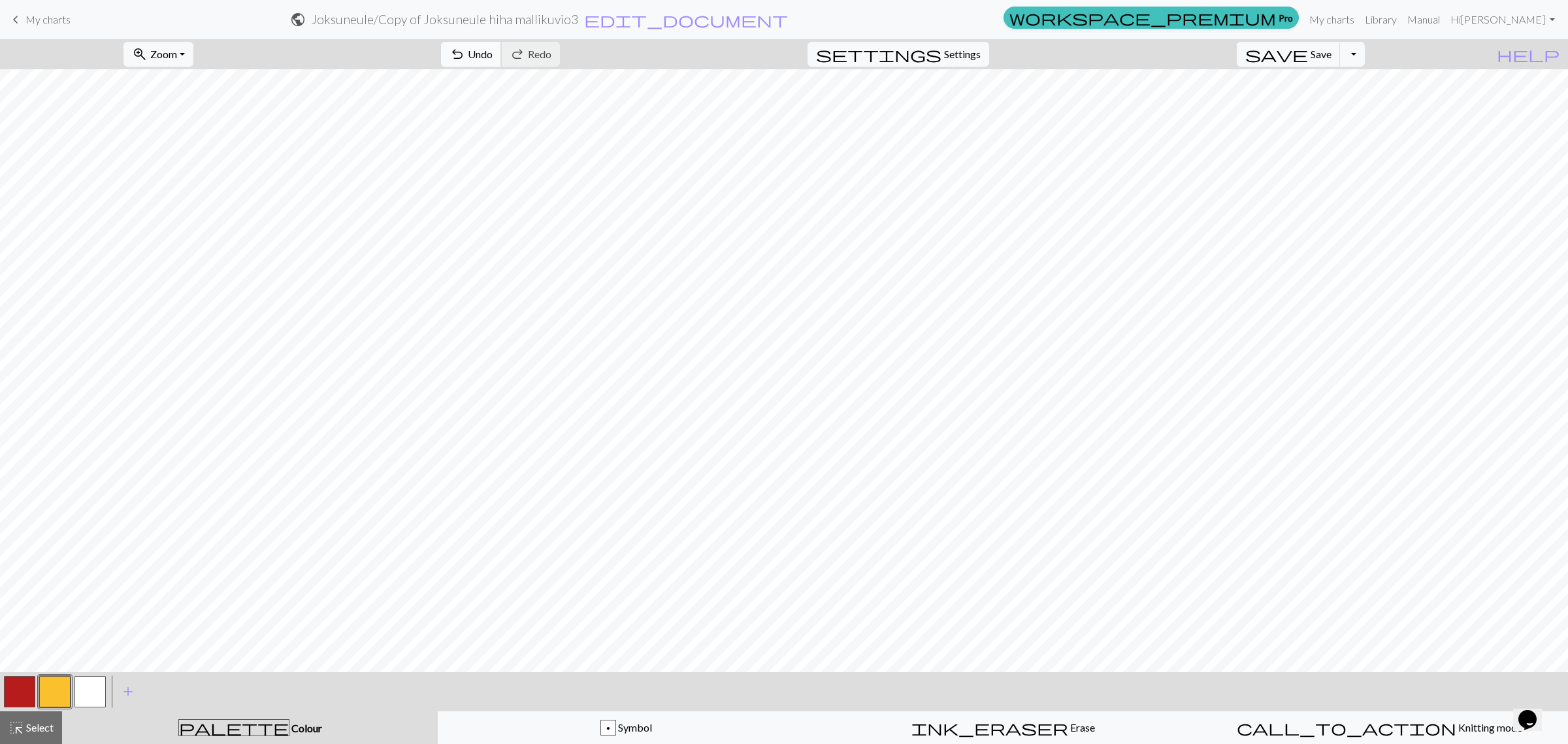
click at [493, 53] on span "Undo" at bounding box center [479, 54] width 24 height 13
click at [126, 687] on span "add" at bounding box center [128, 691] width 16 height 19
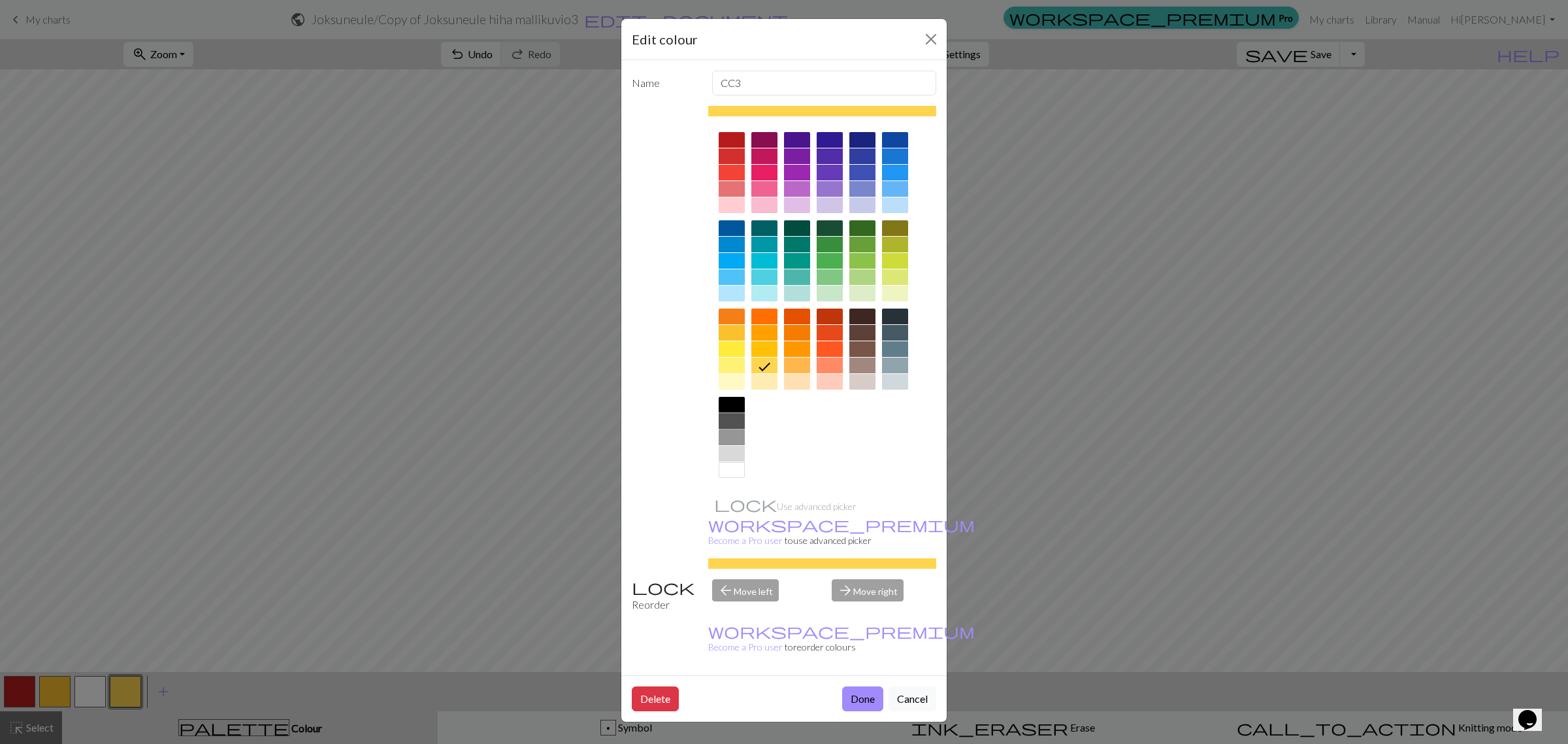
click at [735, 416] on div at bounding box center [732, 421] width 26 height 16
click at [860, 686] on button "Done" at bounding box center [862, 698] width 41 height 24
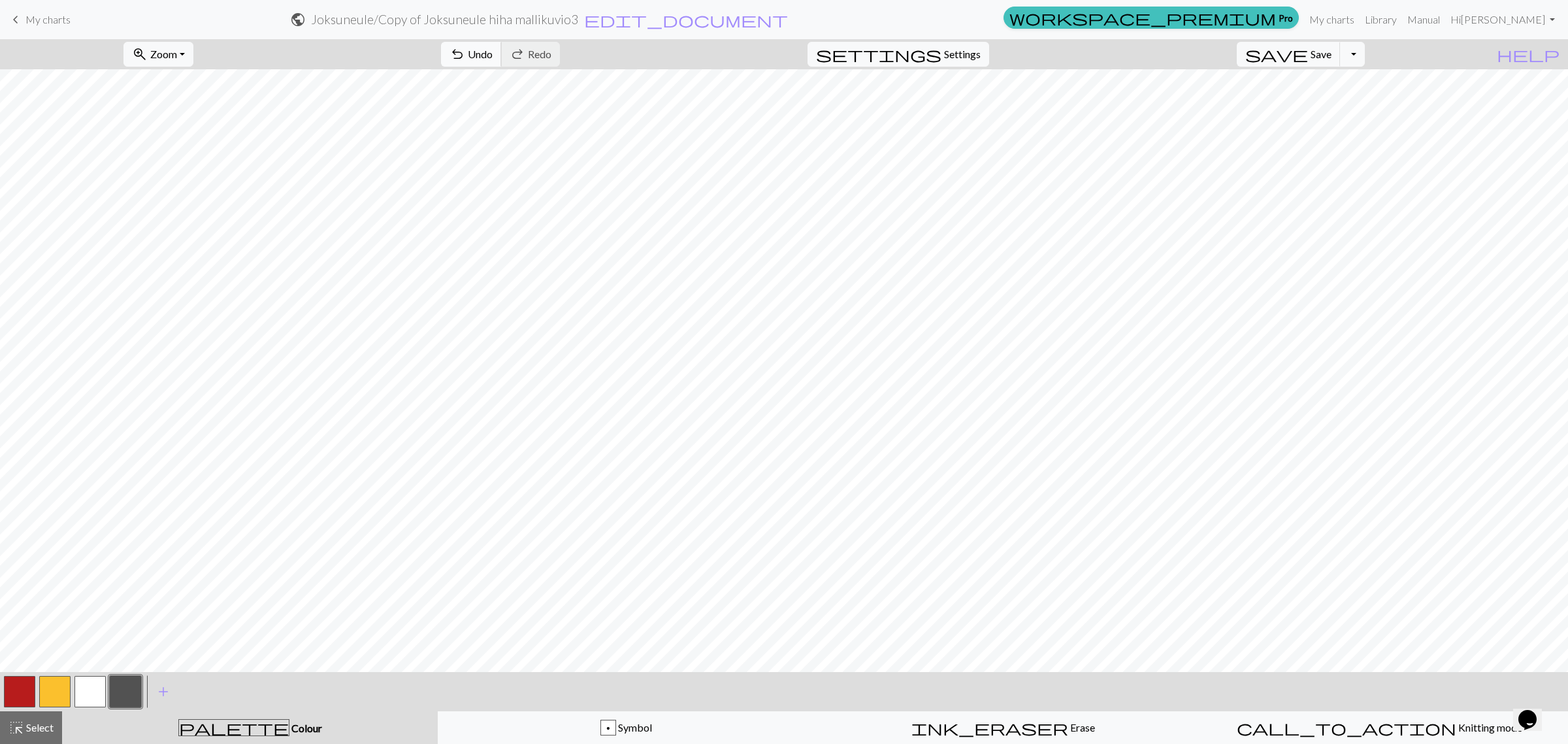
click at [465, 53] on span "undo" at bounding box center [457, 54] width 16 height 19
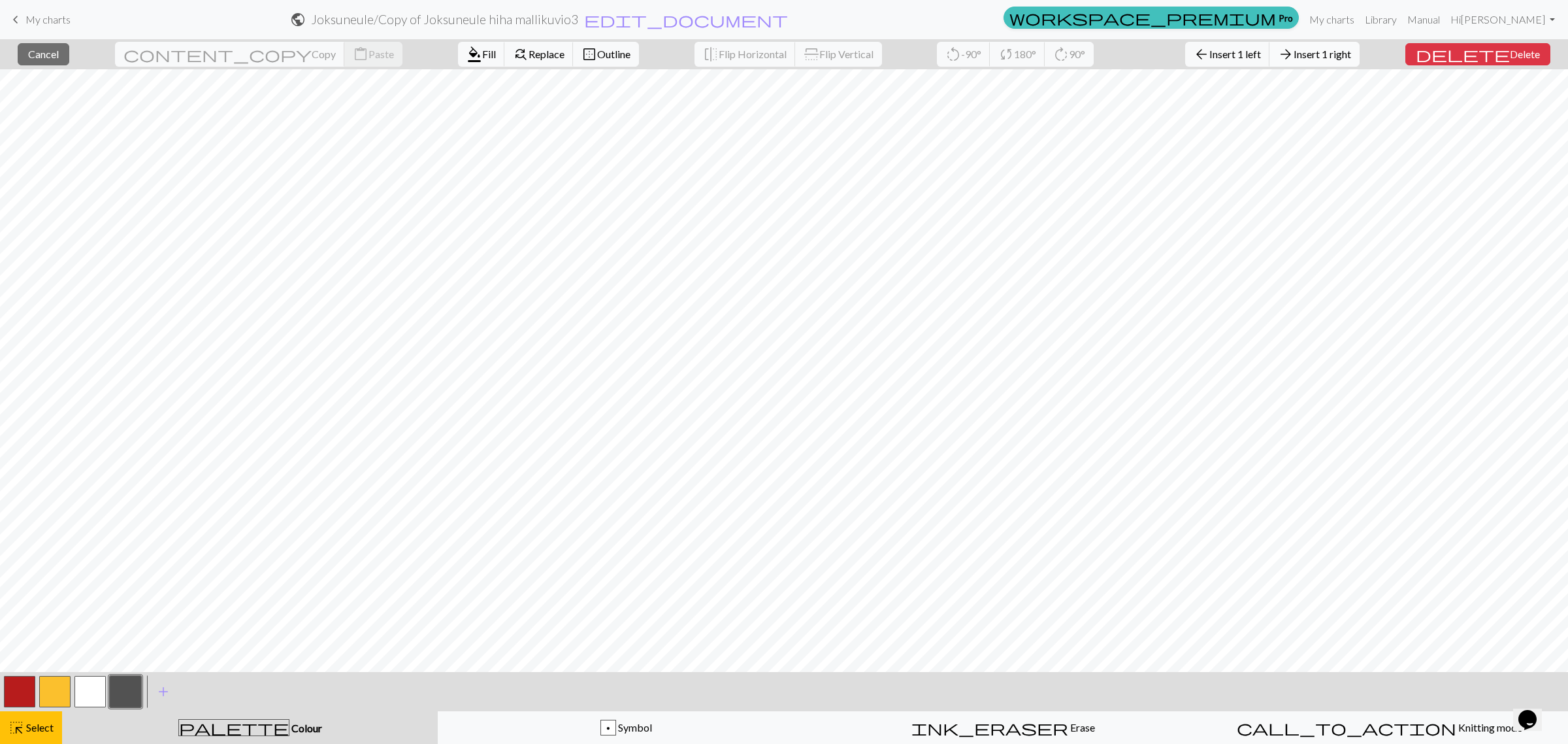
click at [1232, 54] on span "Insert 1 right" at bounding box center [1322, 54] width 57 height 13
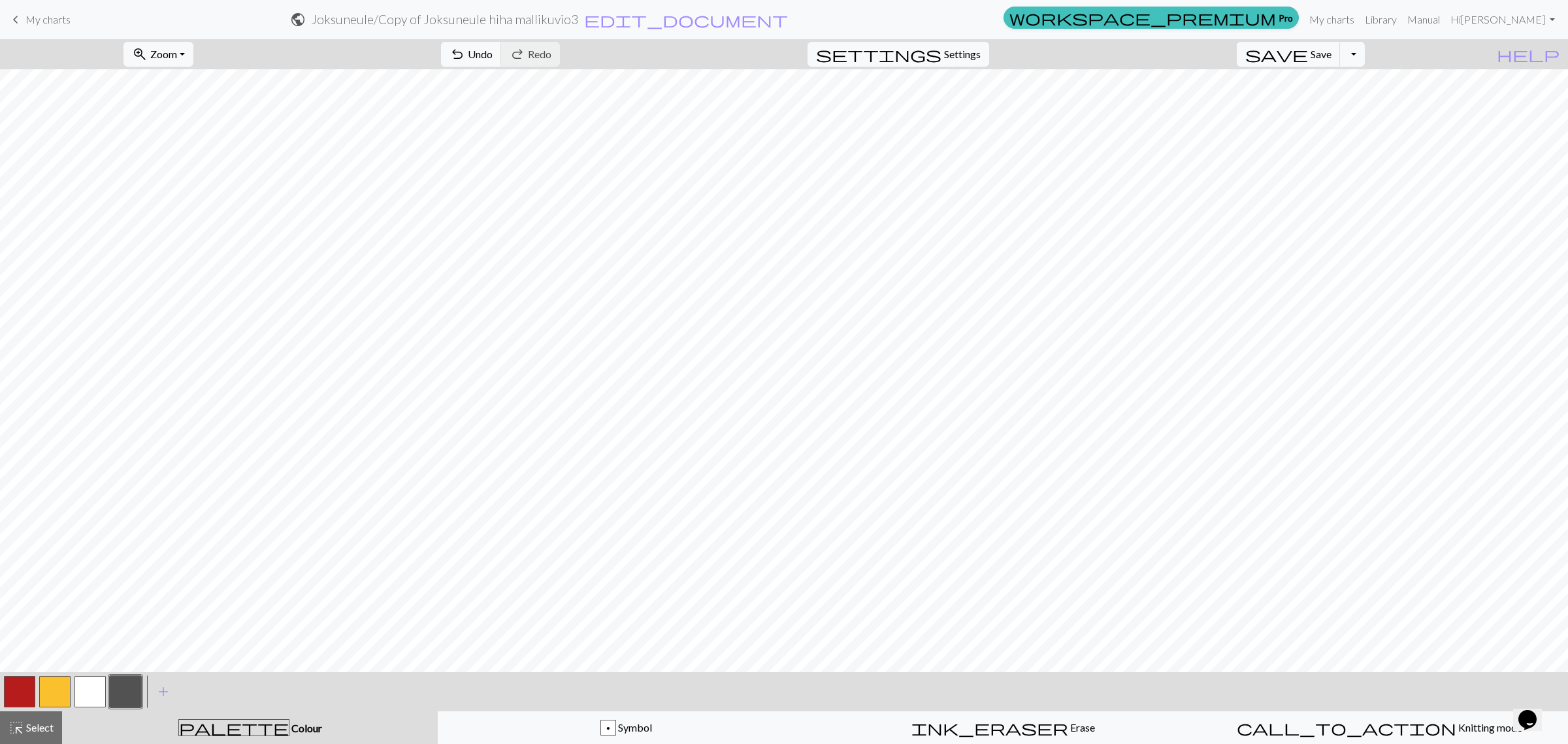
click at [132, 685] on button "button" at bounding box center [126, 691] width 31 height 31
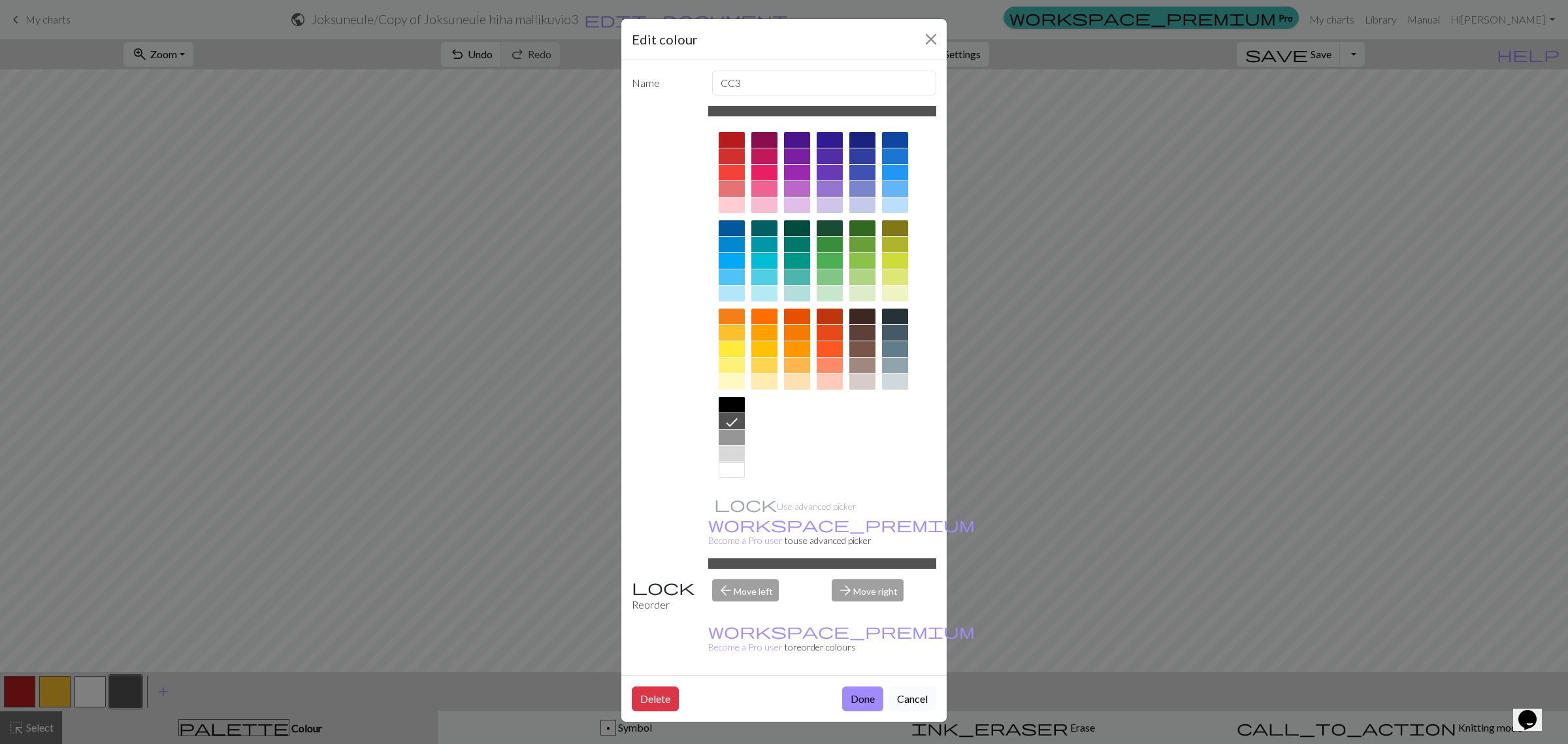
click at [929, 686] on button "Cancel" at bounding box center [912, 698] width 48 height 24
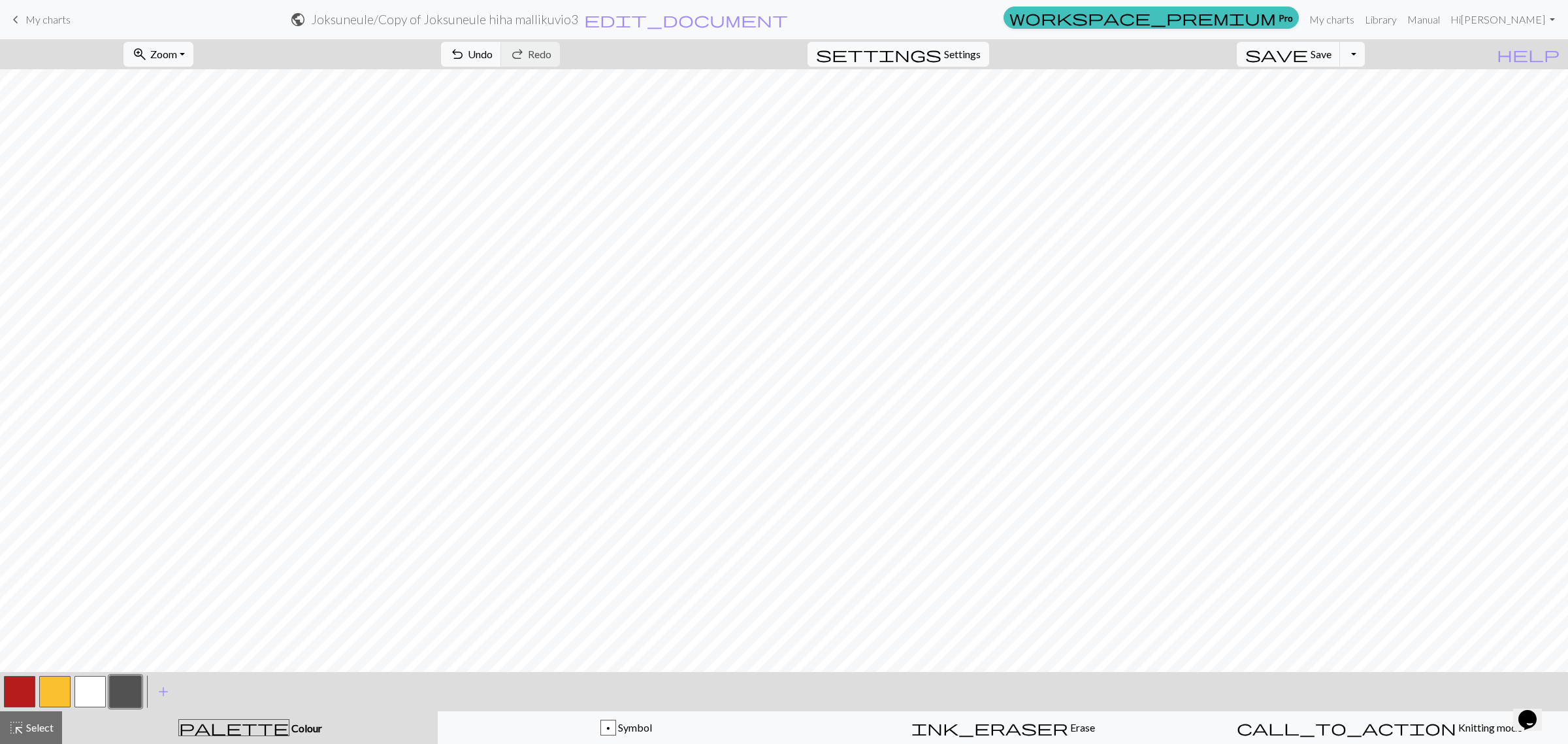
click at [123, 693] on button "button" at bounding box center [126, 691] width 31 height 31
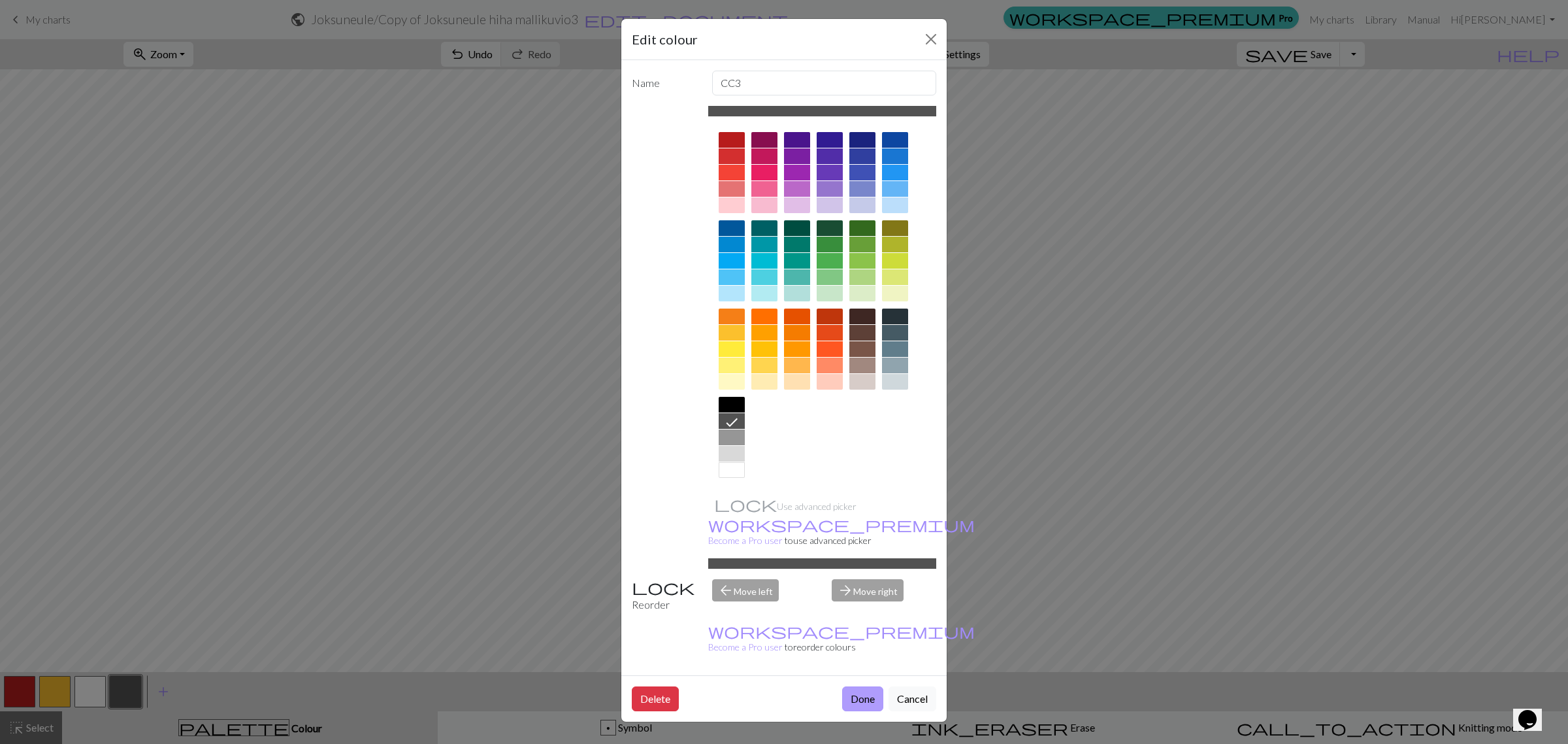
click at [876, 686] on button "Done" at bounding box center [862, 698] width 41 height 24
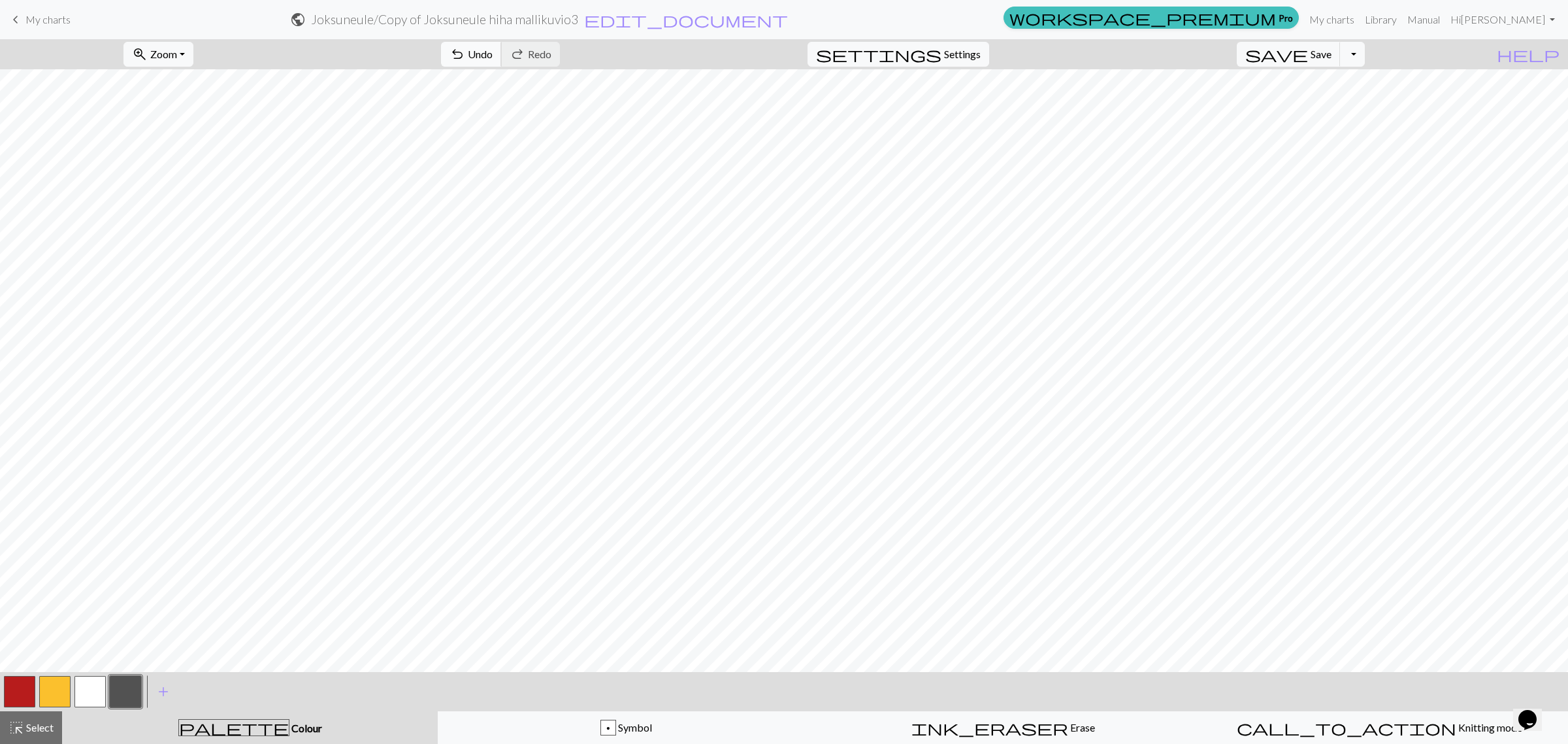
click at [493, 53] on span "Undo" at bounding box center [479, 54] width 24 height 13
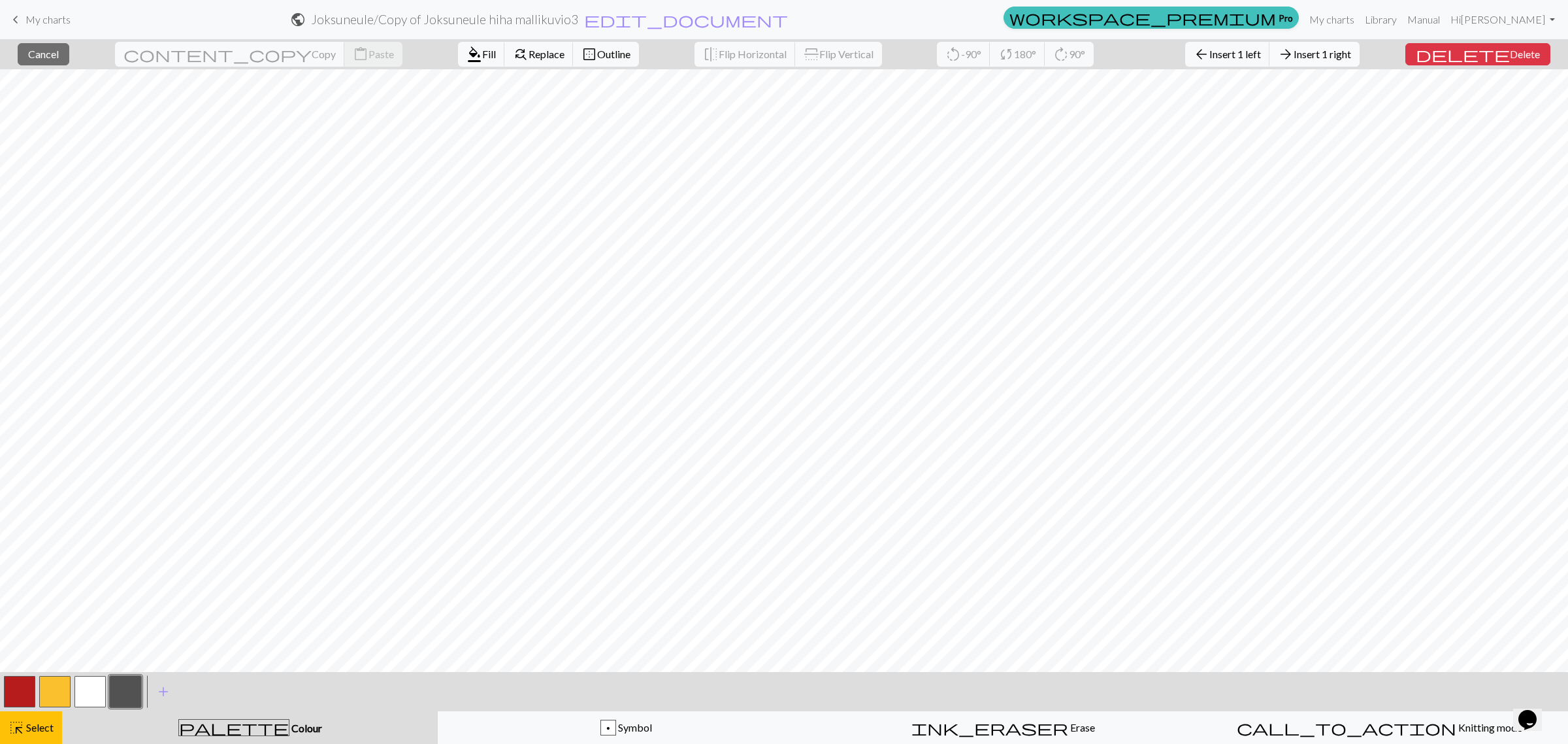
click at [1232, 51] on span "Insert 1 right" at bounding box center [1322, 54] width 57 height 13
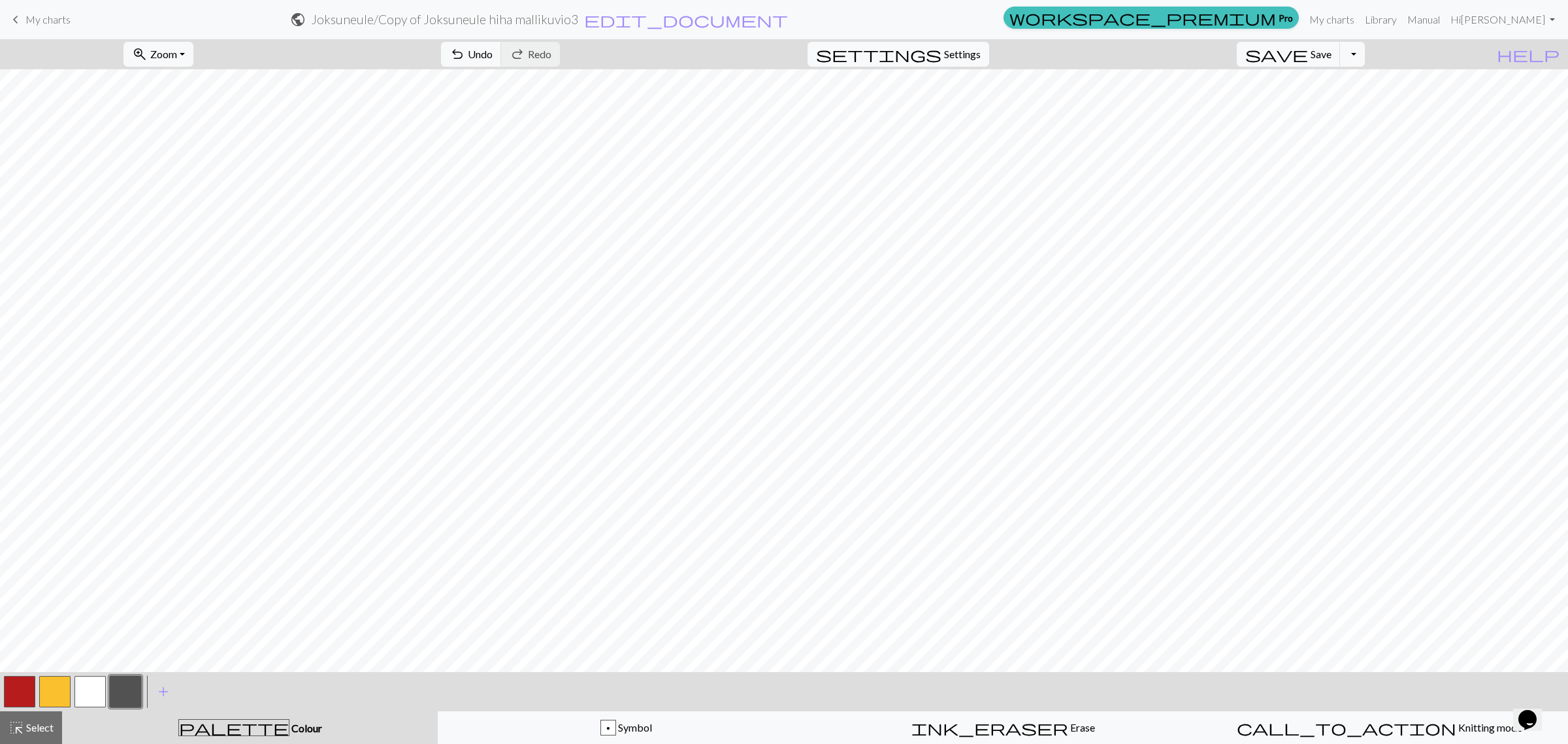
click at [22, 688] on button "button" at bounding box center [19, 691] width 31 height 31
click at [647, 729] on span "Symbol" at bounding box center [633, 727] width 36 height 13
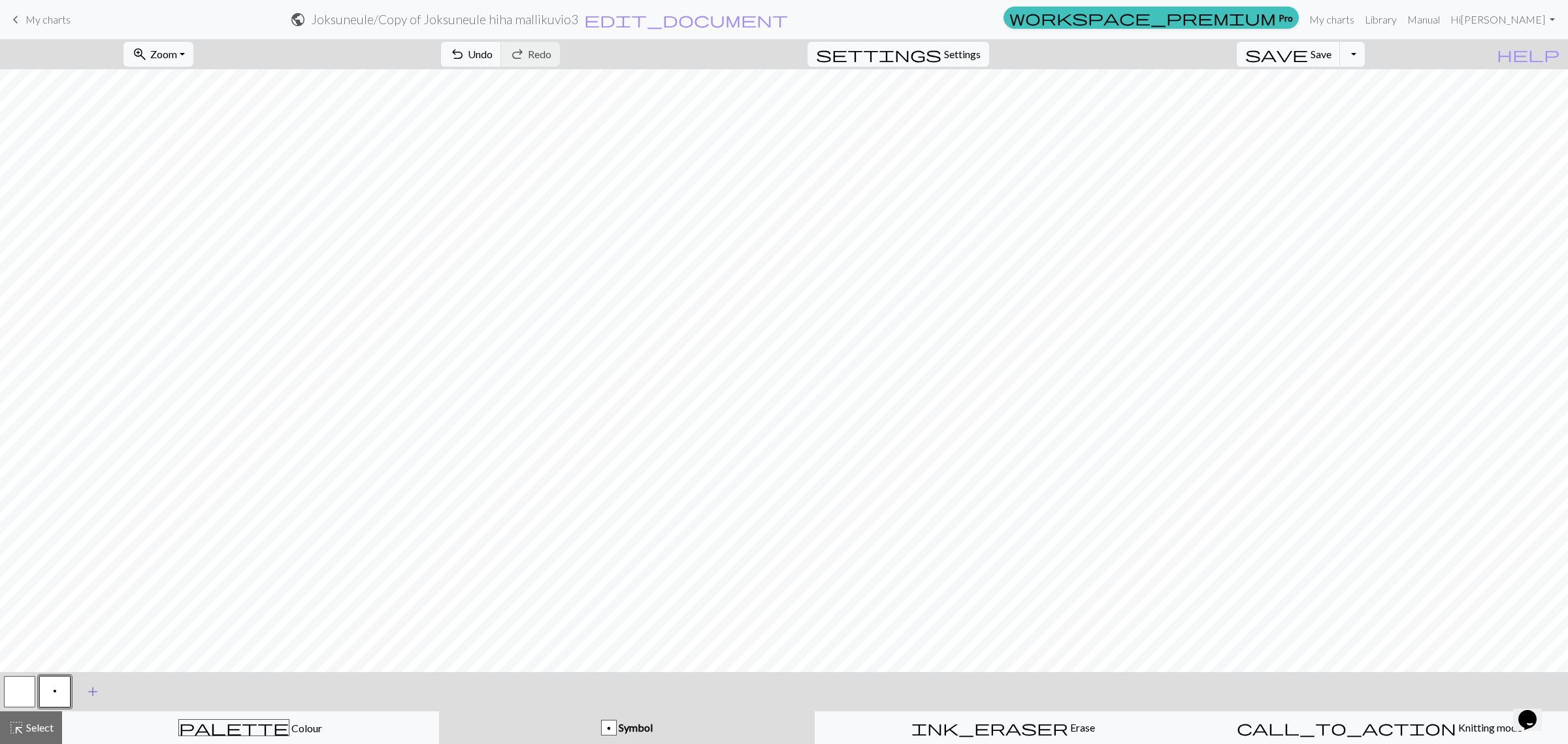
click at [89, 689] on span "add" at bounding box center [93, 691] width 16 height 19
click at [95, 689] on button "button" at bounding box center [90, 691] width 31 height 31
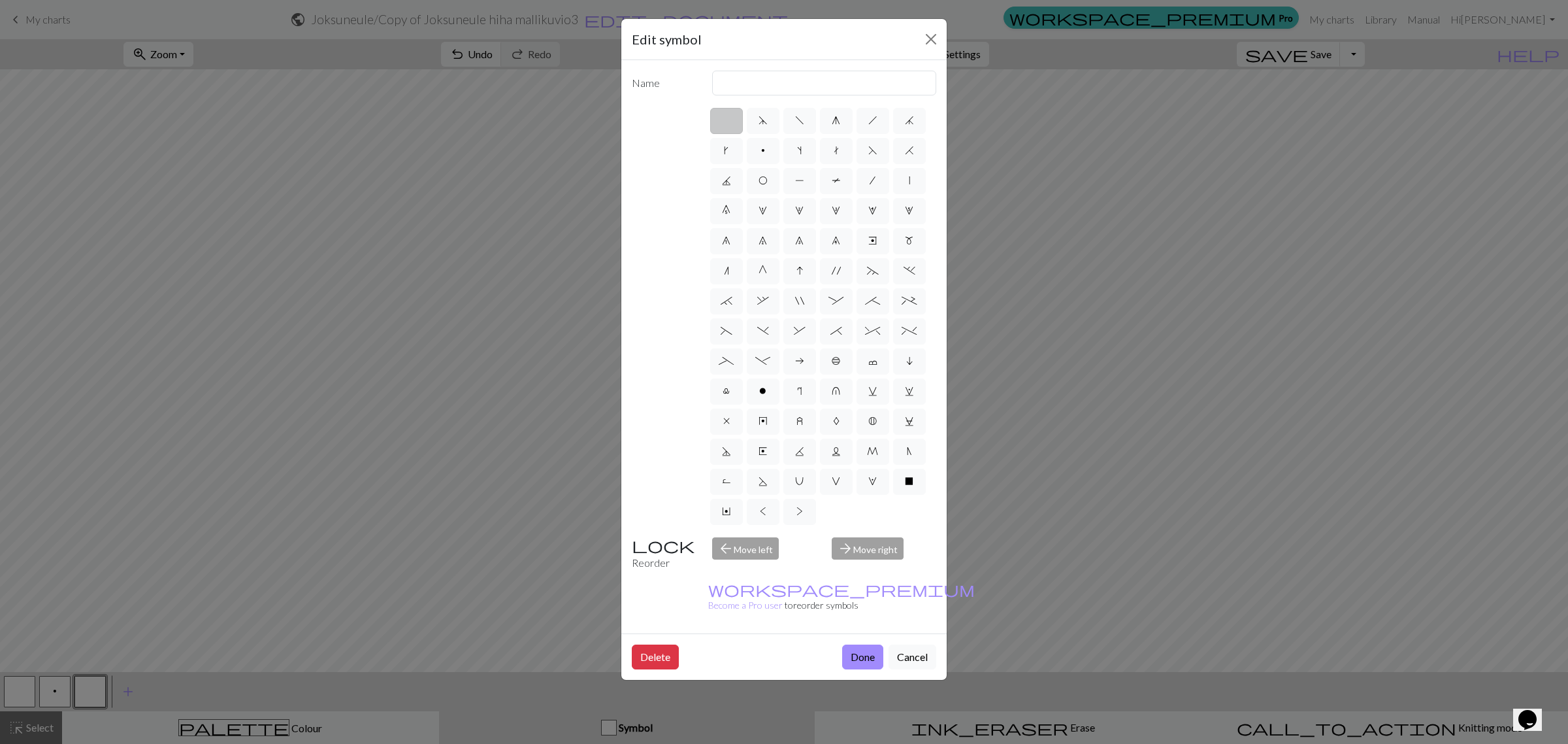
drag, startPoint x: 729, startPoint y: 331, endPoint x: 664, endPoint y: 340, distance: 65.6
click at [664, 340] on div "d f g h j k p s t F H J O P T / | 0 1 2 3 4 5 6 7 8 9 e m n G I ' ~ . ` , " : ;…" at bounding box center [784, 317] width 304 height 421
click at [874, 120] on span "h" at bounding box center [872, 120] width 9 height 11
click at [874, 120] on input "h" at bounding box center [872, 116] width 9 height 9
radio input "true"
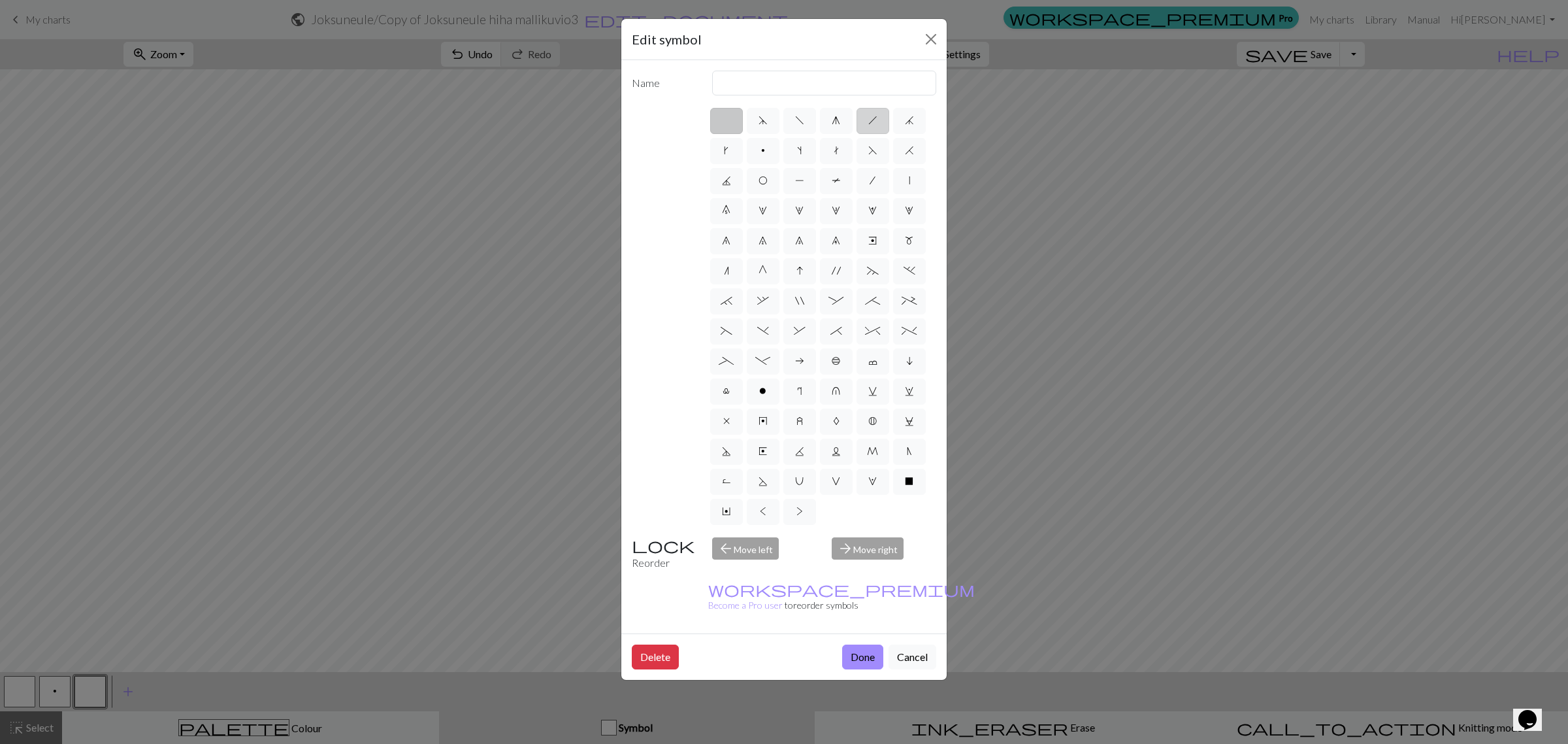
type input "right leaning decrease"
click at [853, 645] on button "Done" at bounding box center [862, 656] width 41 height 24
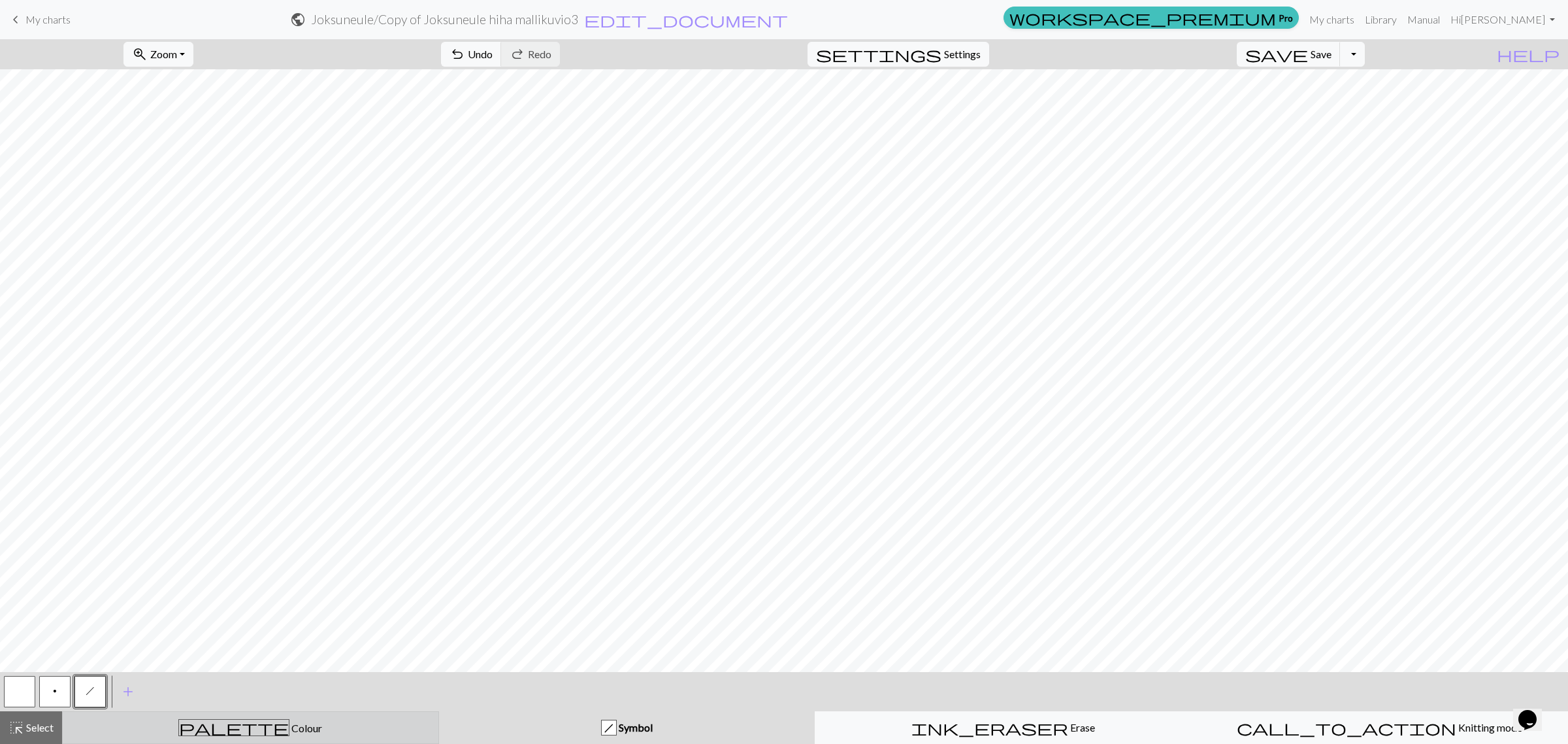
click at [287, 727] on div "palette Colour Colour" at bounding box center [249, 727] width 360 height 17
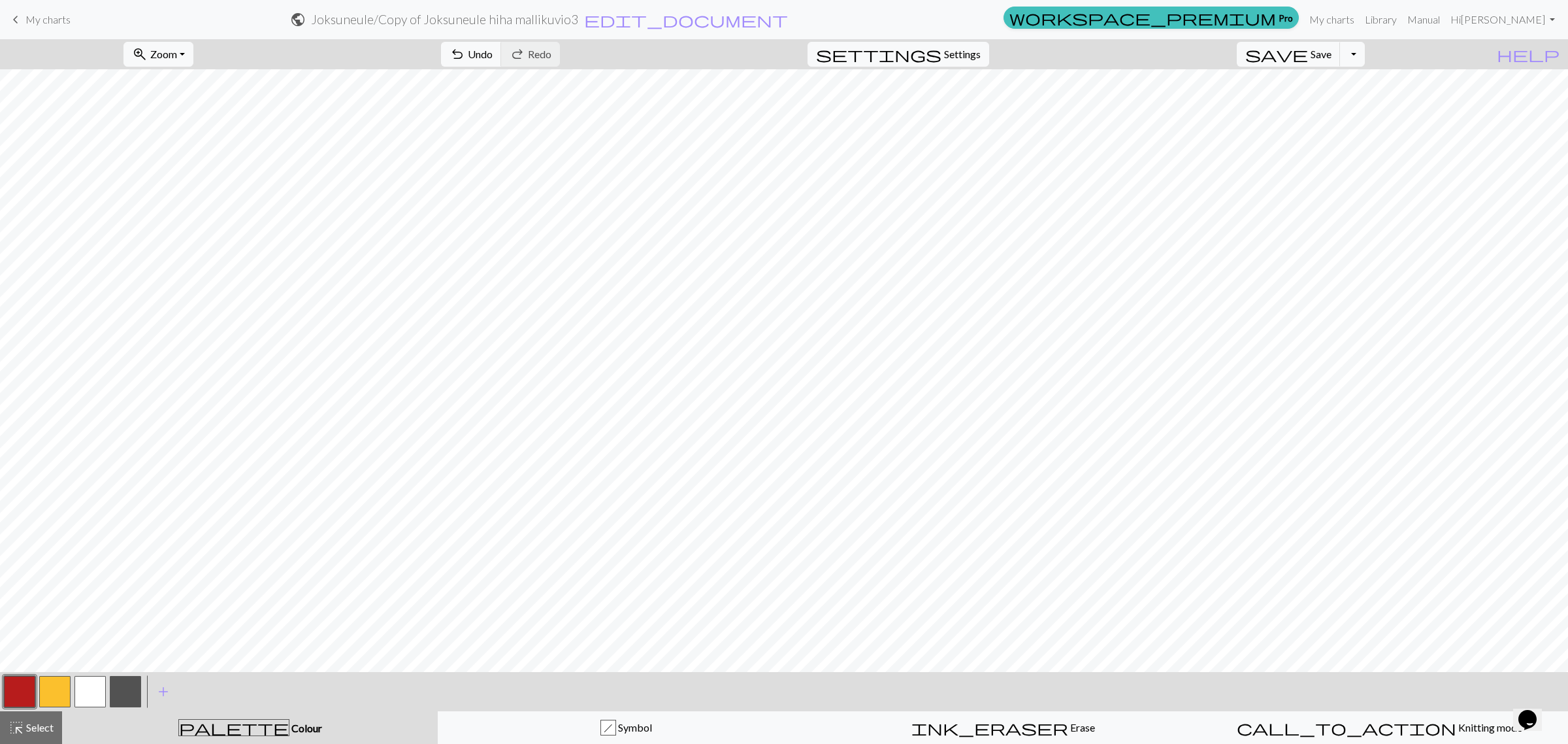
click at [132, 691] on button "button" at bounding box center [126, 691] width 31 height 31
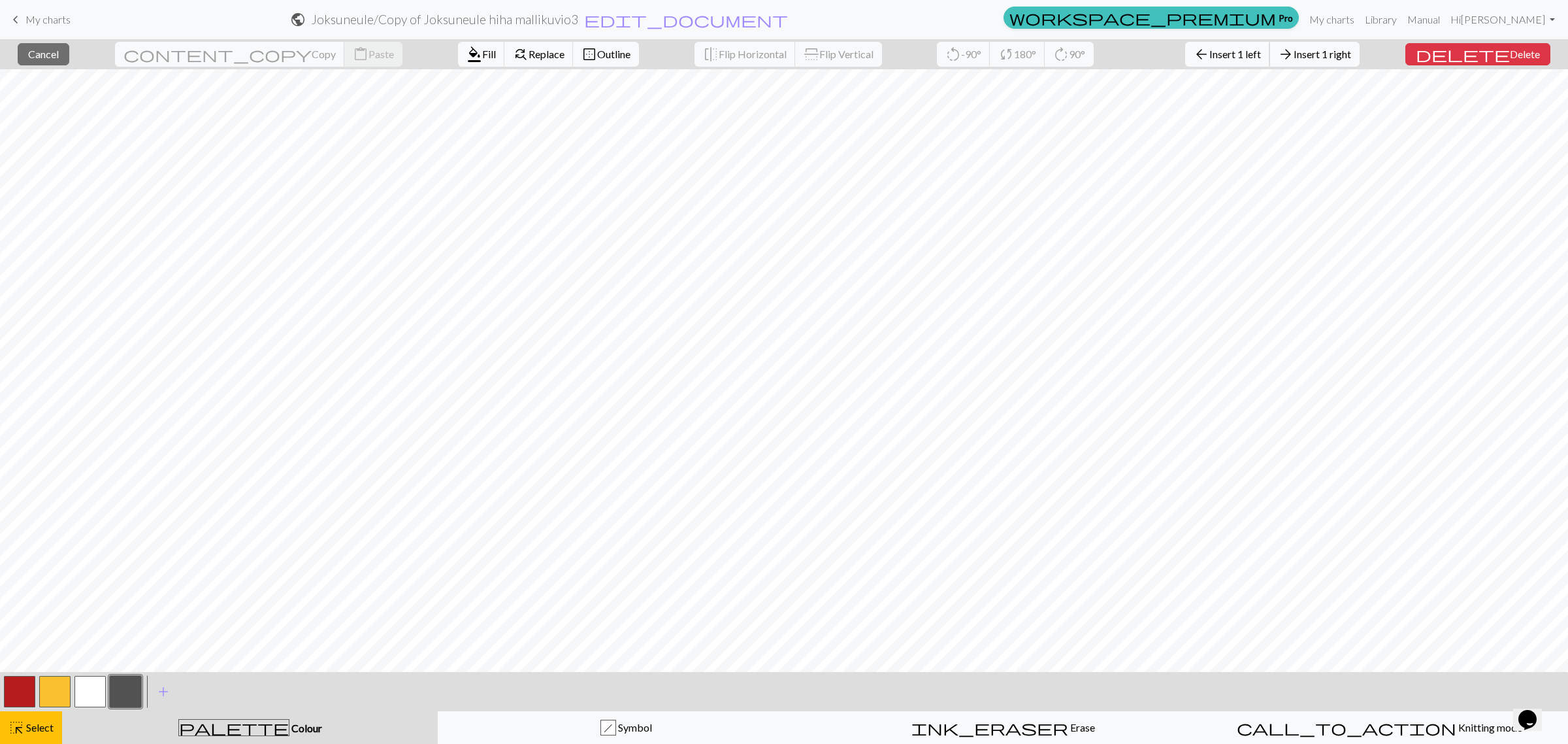
click at [1232, 51] on span "Insert 1 left" at bounding box center [1235, 54] width 52 height 13
click at [1232, 53] on span "Insert 1 right" at bounding box center [1322, 54] width 57 height 13
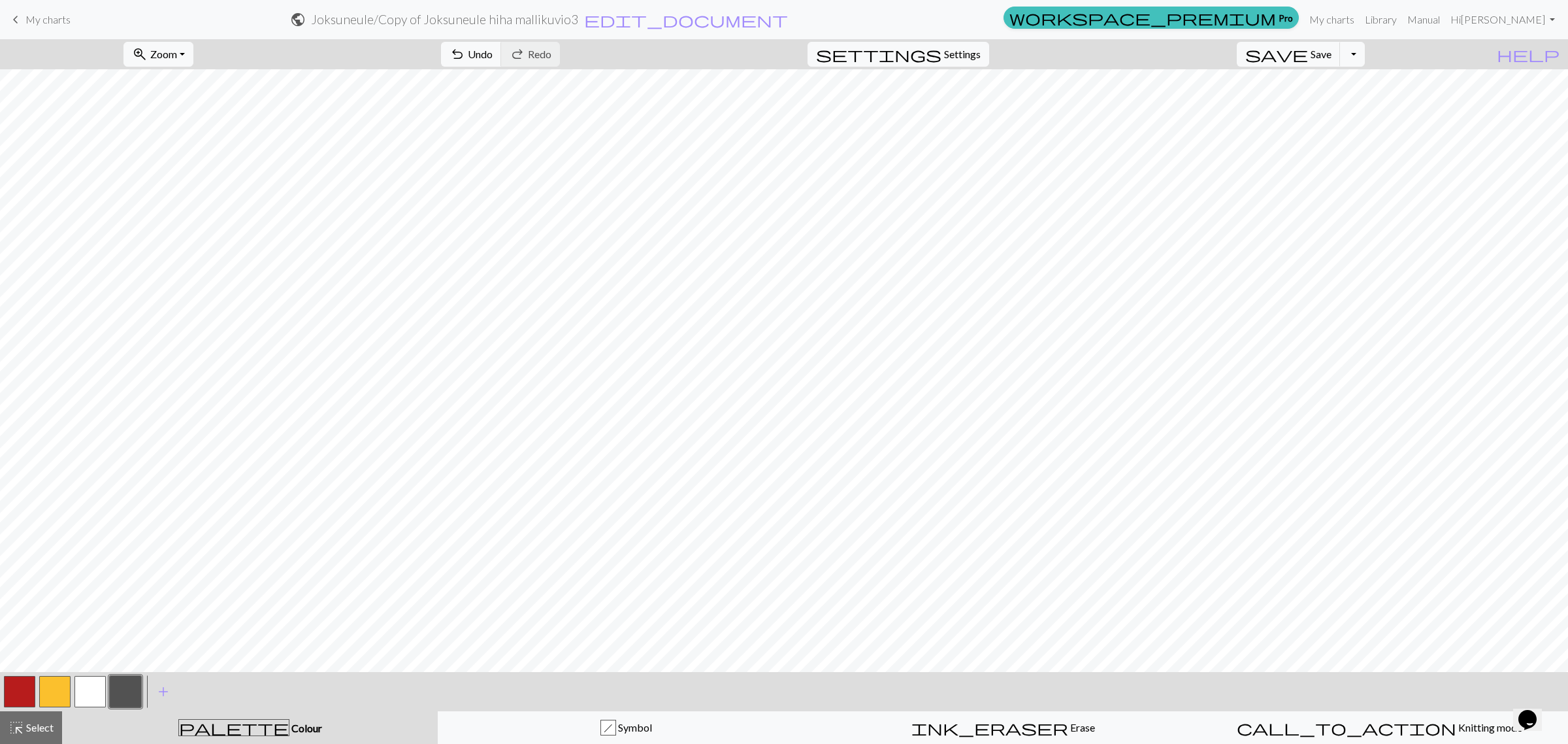
click at [131, 688] on button "button" at bounding box center [126, 691] width 31 height 31
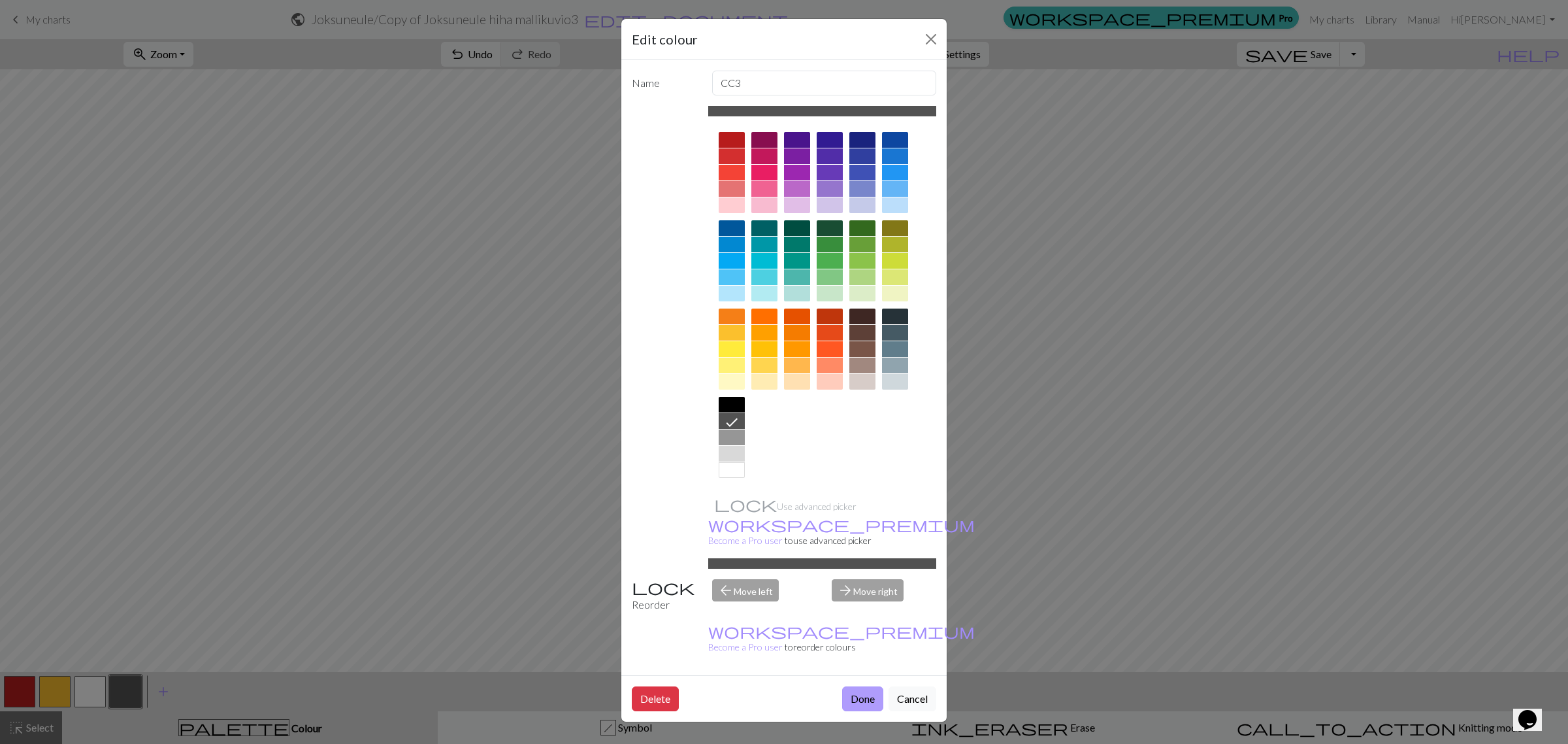
click at [869, 686] on button "Done" at bounding box center [862, 698] width 41 height 24
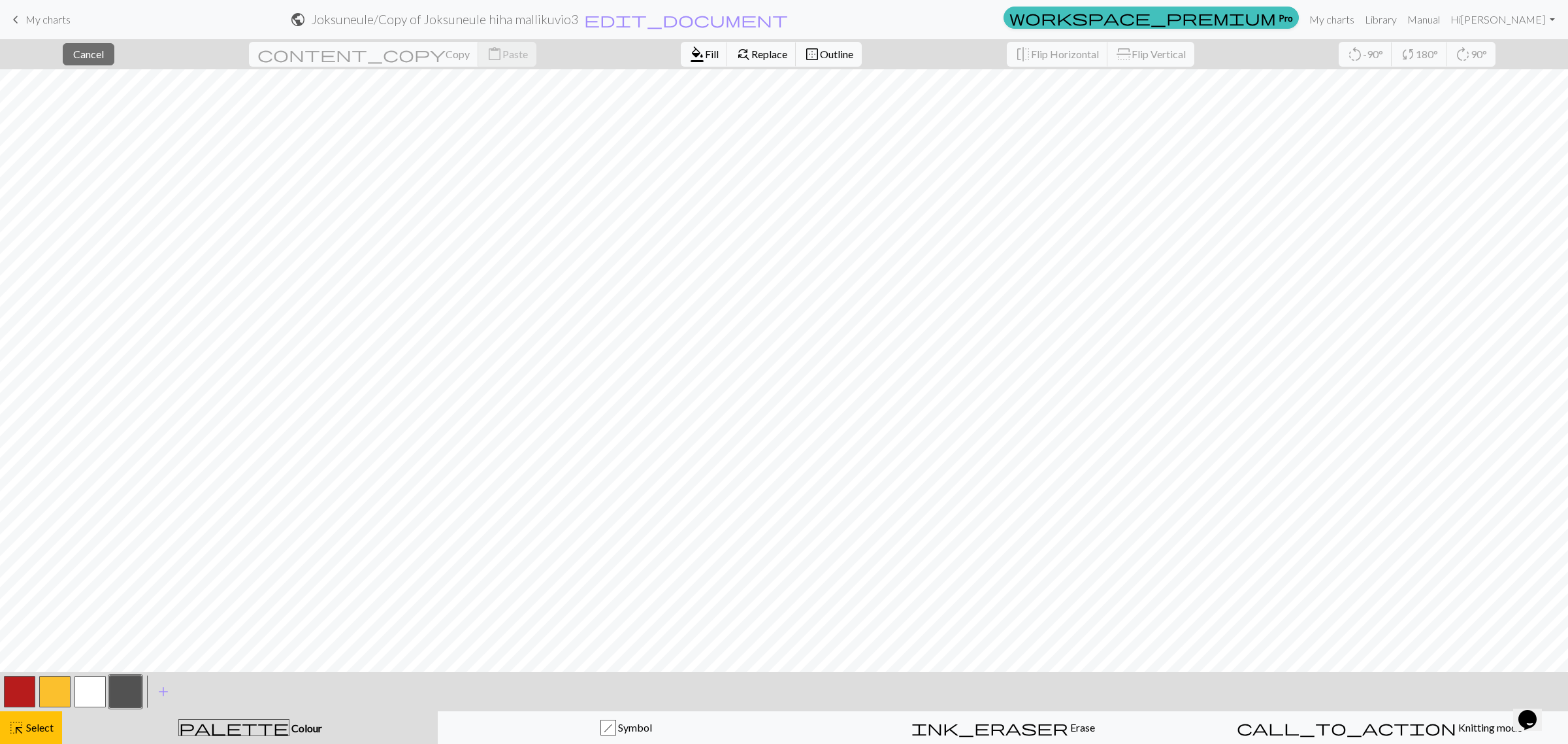
click at [128, 686] on button "button" at bounding box center [126, 691] width 31 height 31
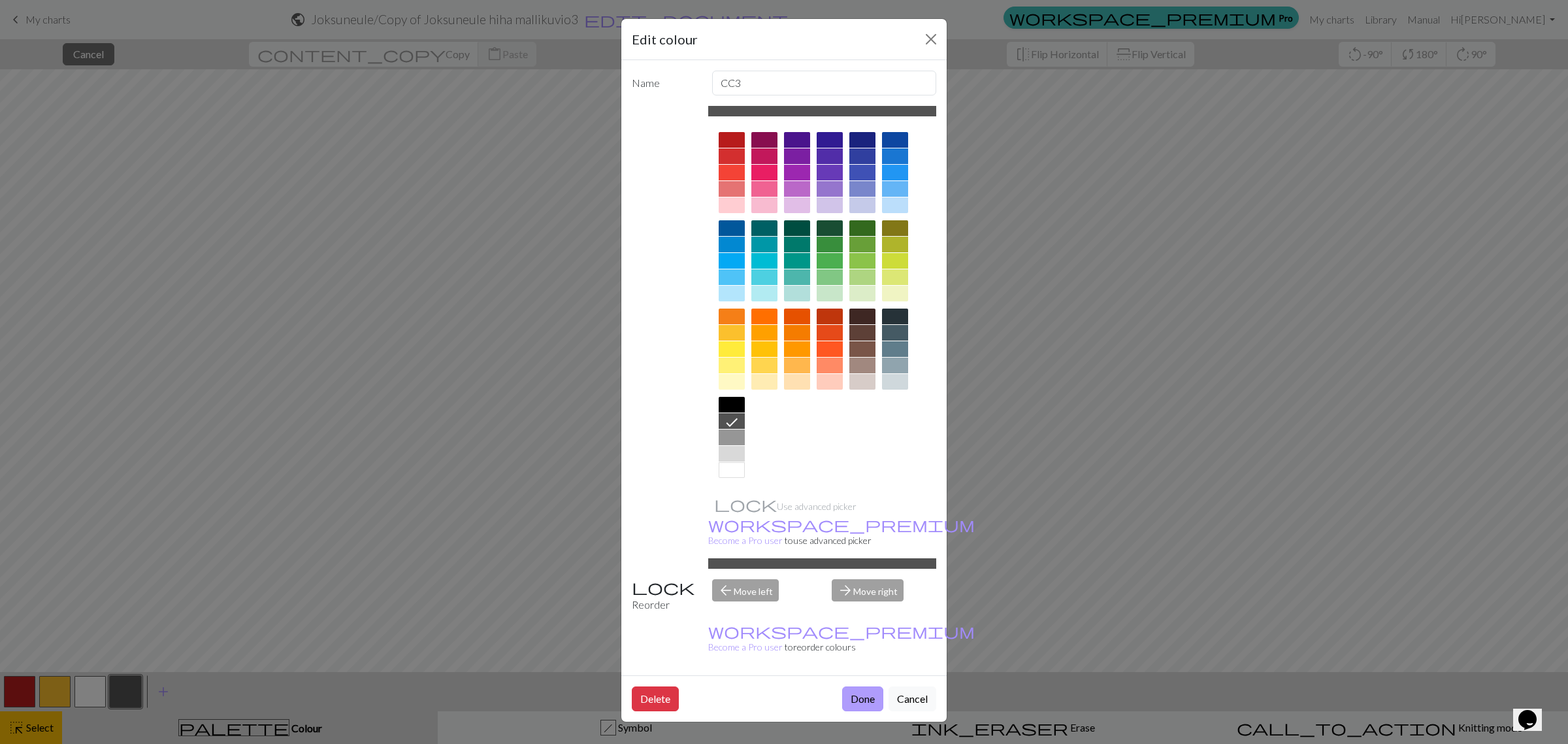
click at [857, 686] on button "Done" at bounding box center [862, 698] width 41 height 24
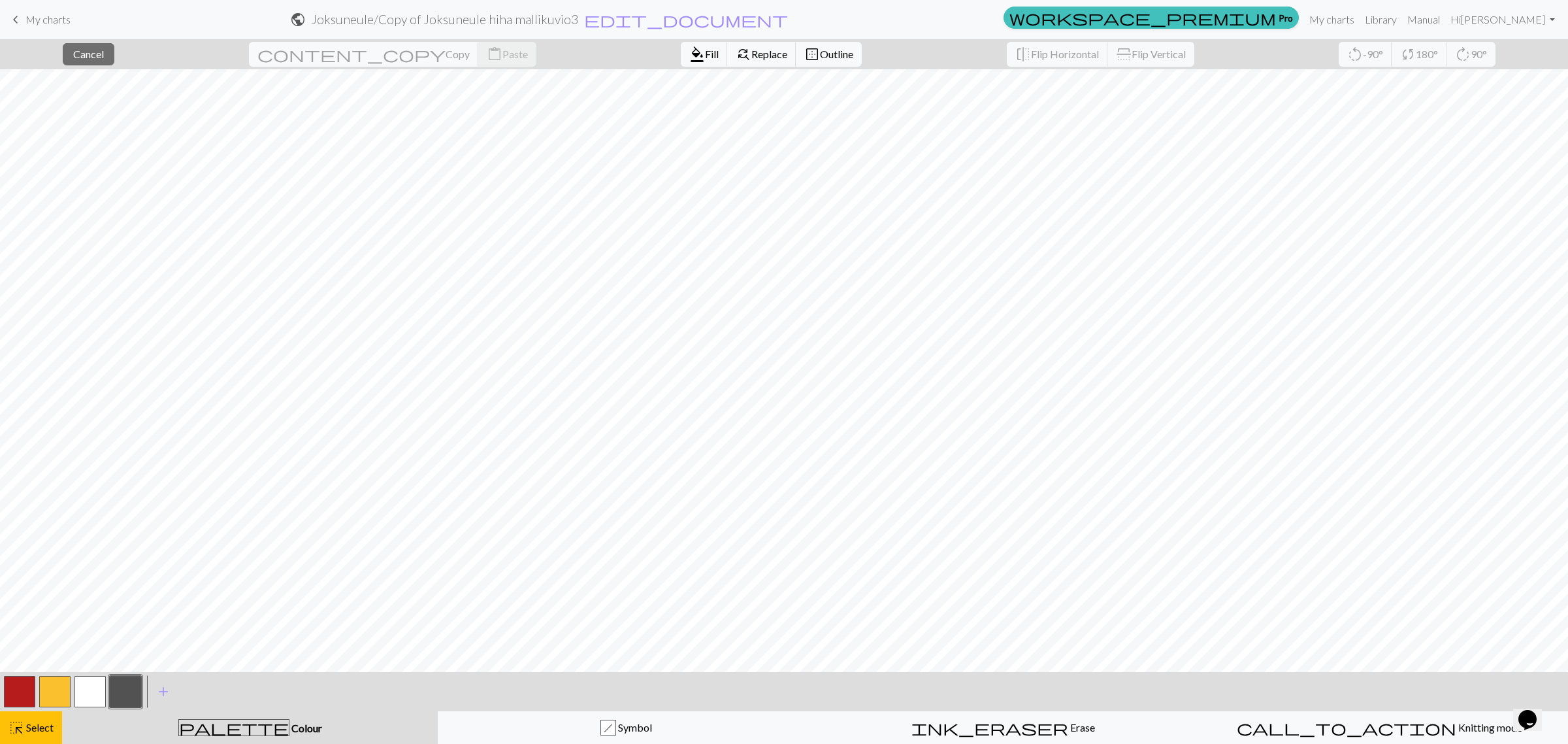
click at [118, 688] on button "button" at bounding box center [126, 691] width 31 height 31
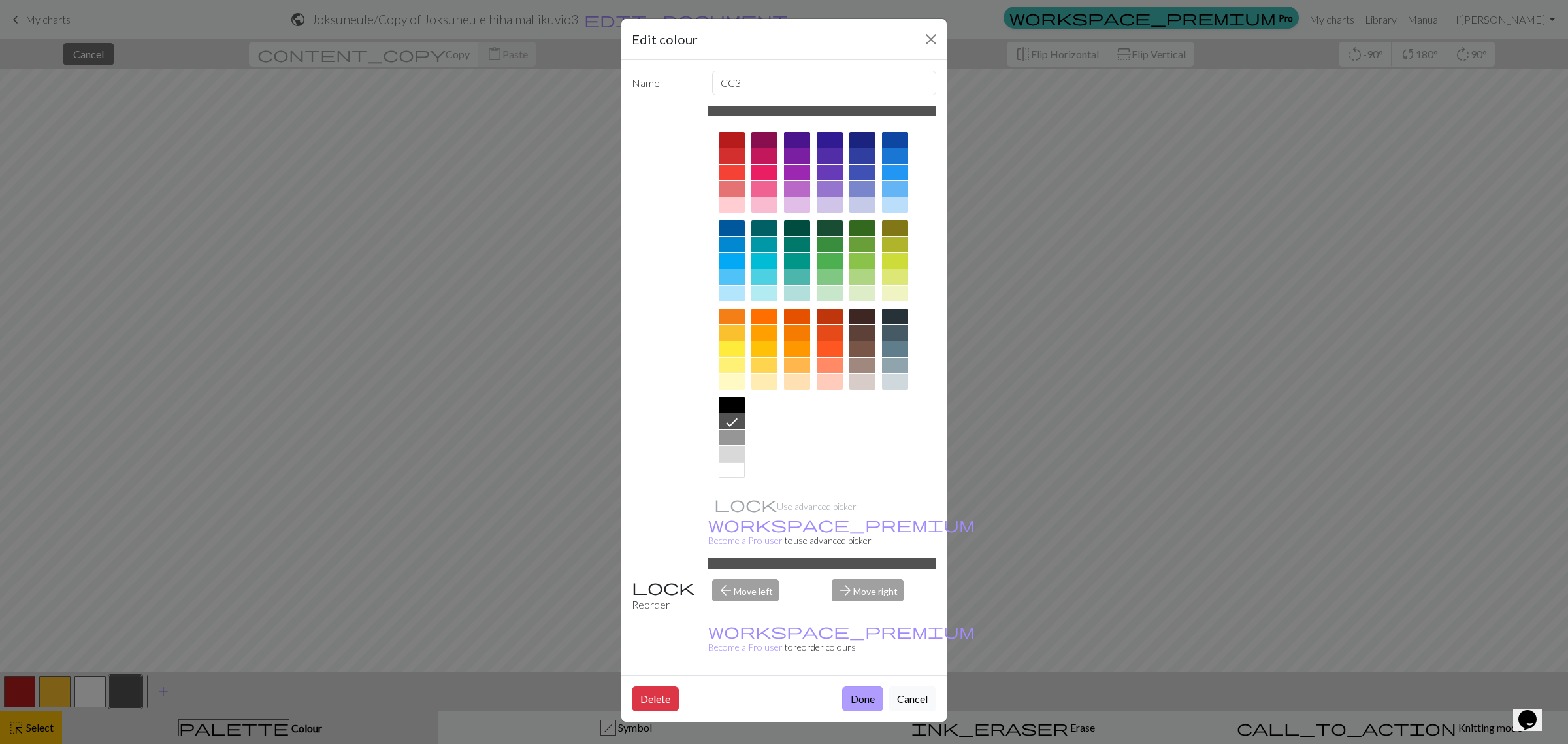
click at [844, 686] on button "Done" at bounding box center [862, 698] width 41 height 24
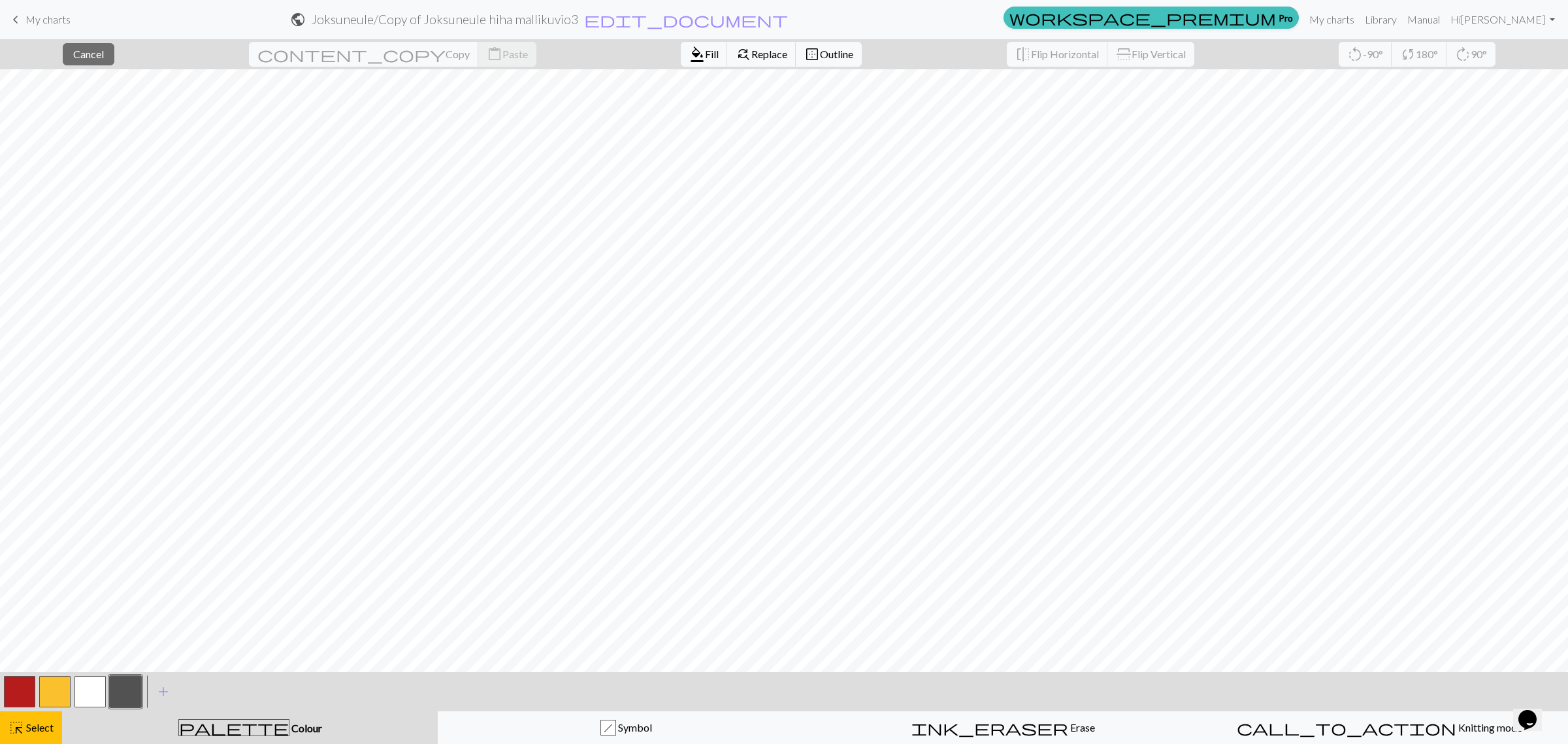
click at [291, 724] on div "palette Colour Colour" at bounding box center [249, 727] width 360 height 17
click at [626, 723] on span "Symbol" at bounding box center [633, 727] width 36 height 13
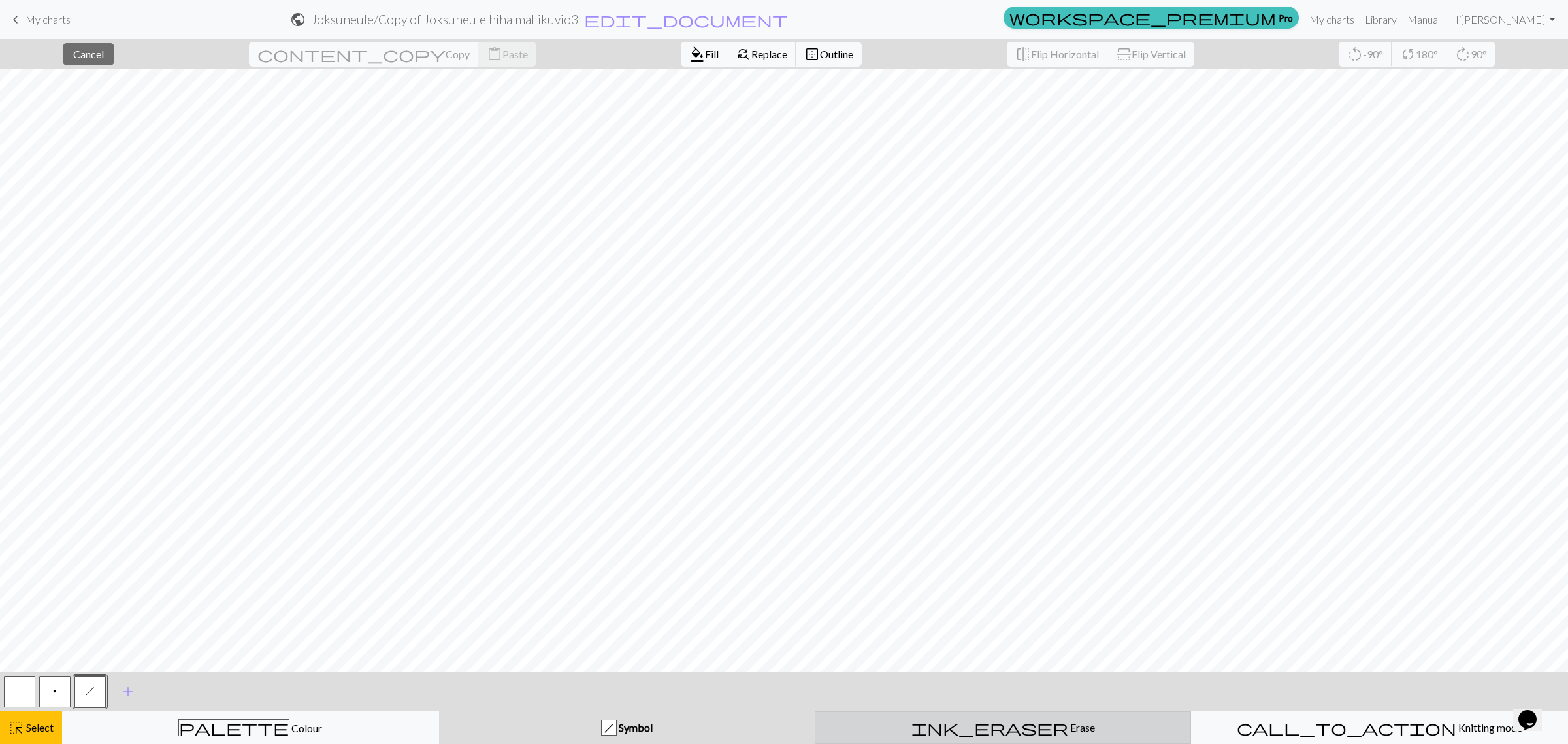
click at [993, 727] on span "ink_eraser" at bounding box center [989, 727] width 157 height 19
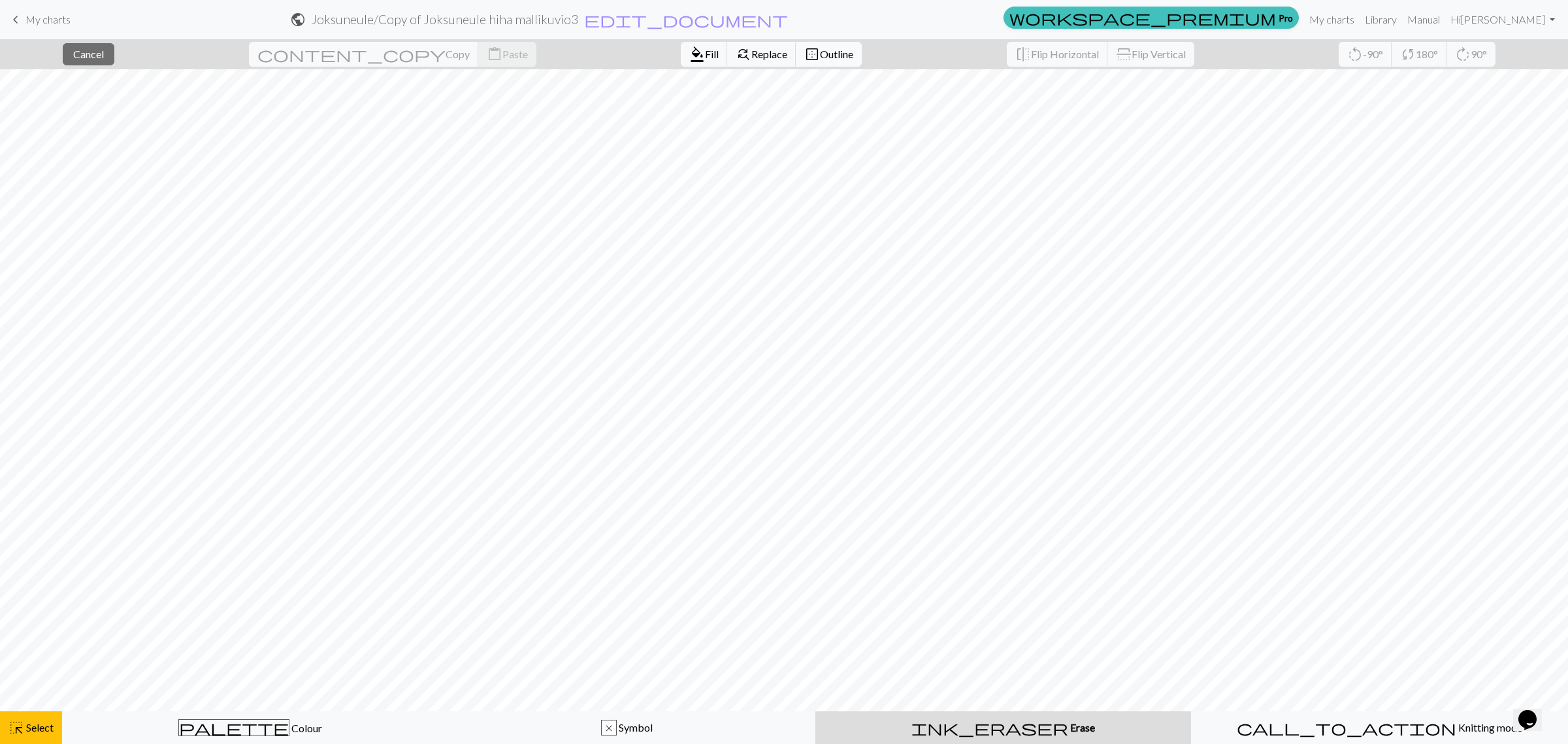
click at [796, 47] on button "border_outer Outline" at bounding box center [829, 54] width 66 height 24
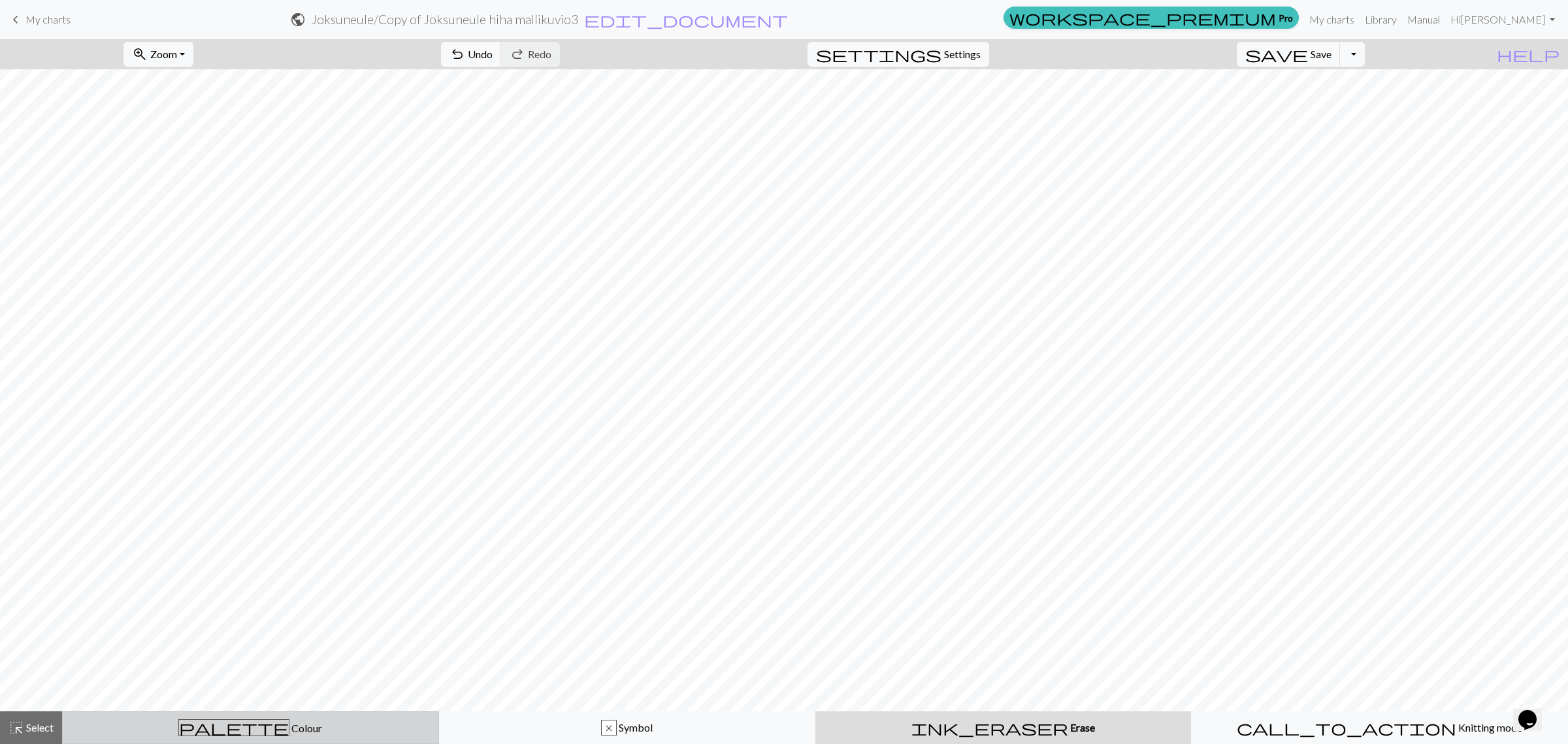
click at [252, 720] on div "palette Colour Colour" at bounding box center [249, 727] width 360 height 17
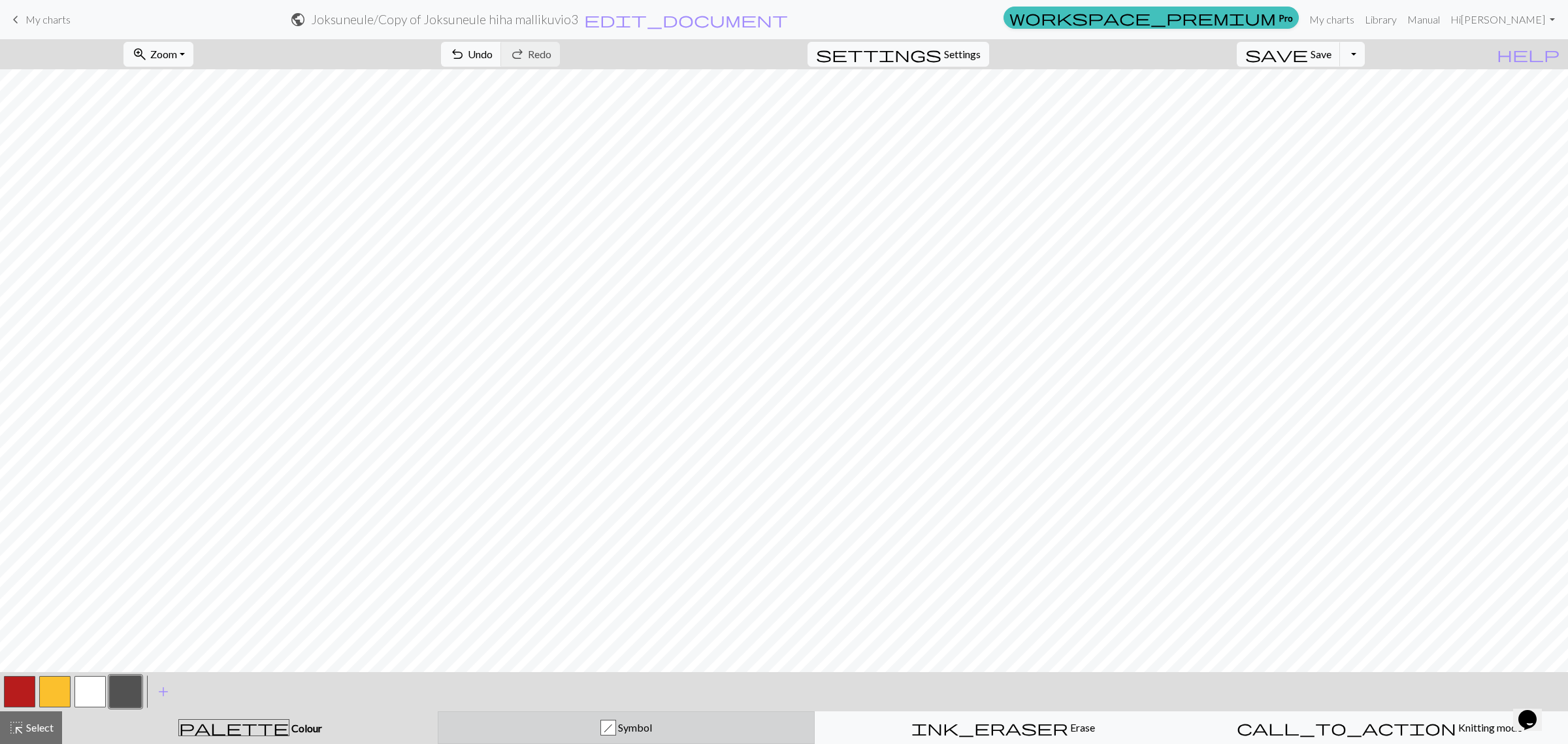
click at [641, 727] on span "Symbol" at bounding box center [633, 727] width 36 height 13
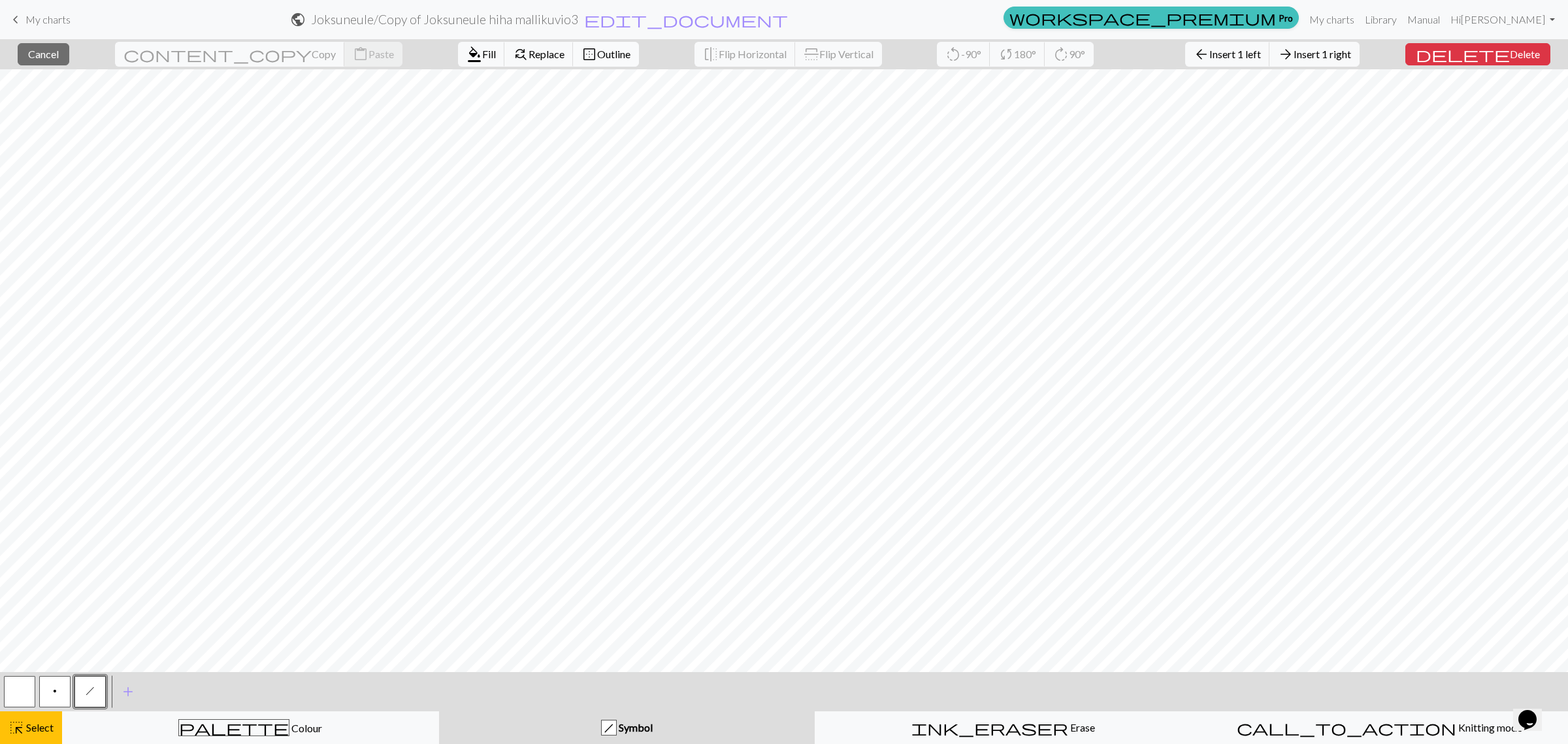
click at [597, 54] on span "Outline" at bounding box center [614, 54] width 33 height 13
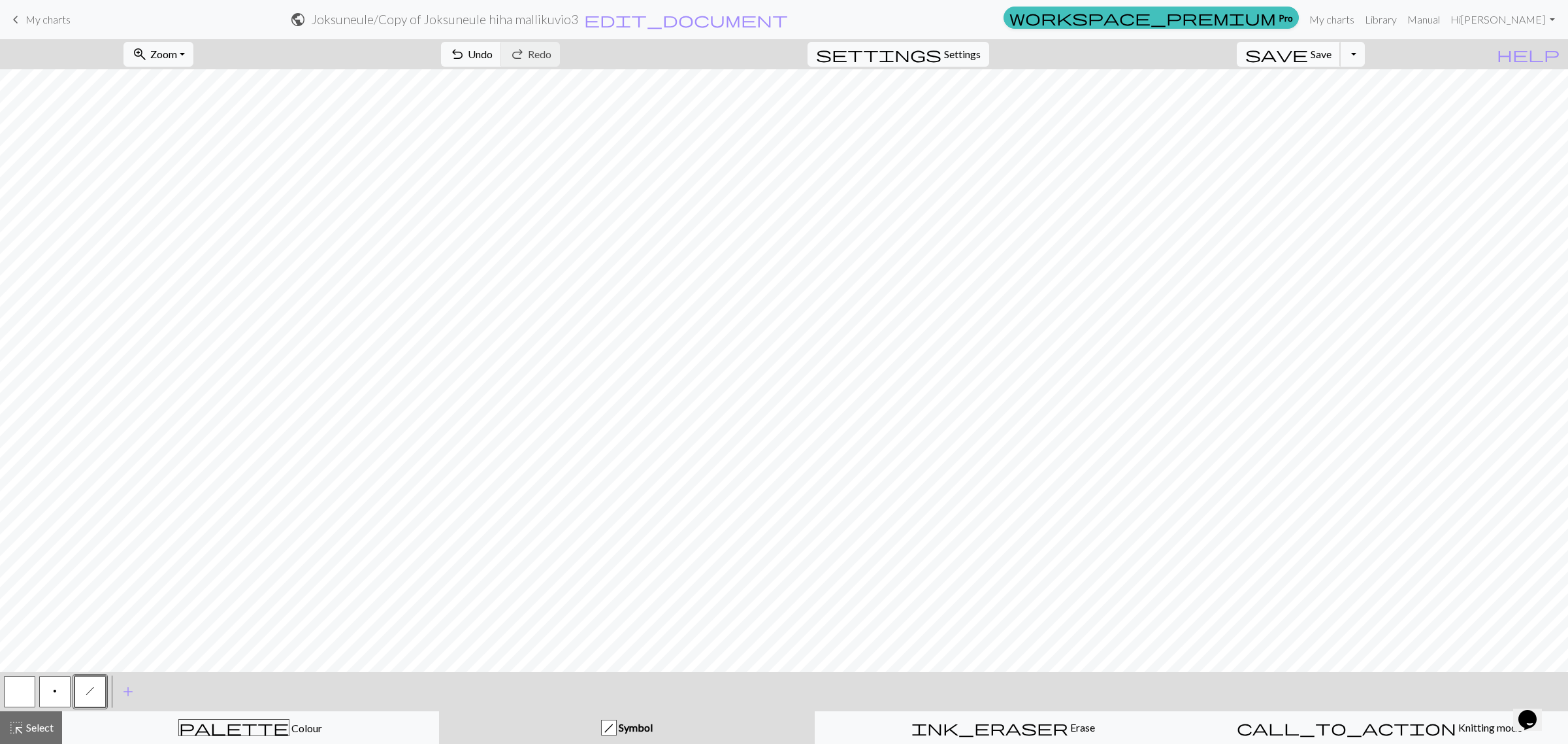
click at [1232, 58] on span "Save" at bounding box center [1320, 54] width 20 height 13
click at [1232, 56] on button "Toggle Dropdown" at bounding box center [1352, 54] width 24 height 24
click at [1232, 101] on button "save_alt Download" at bounding box center [1256, 104] width 215 height 20
click at [841, 20] on button "Close" at bounding box center [842, 22] width 31 height 37
click at [193, 51] on button "zoom_in Zoom Zoom" at bounding box center [159, 54] width 70 height 24
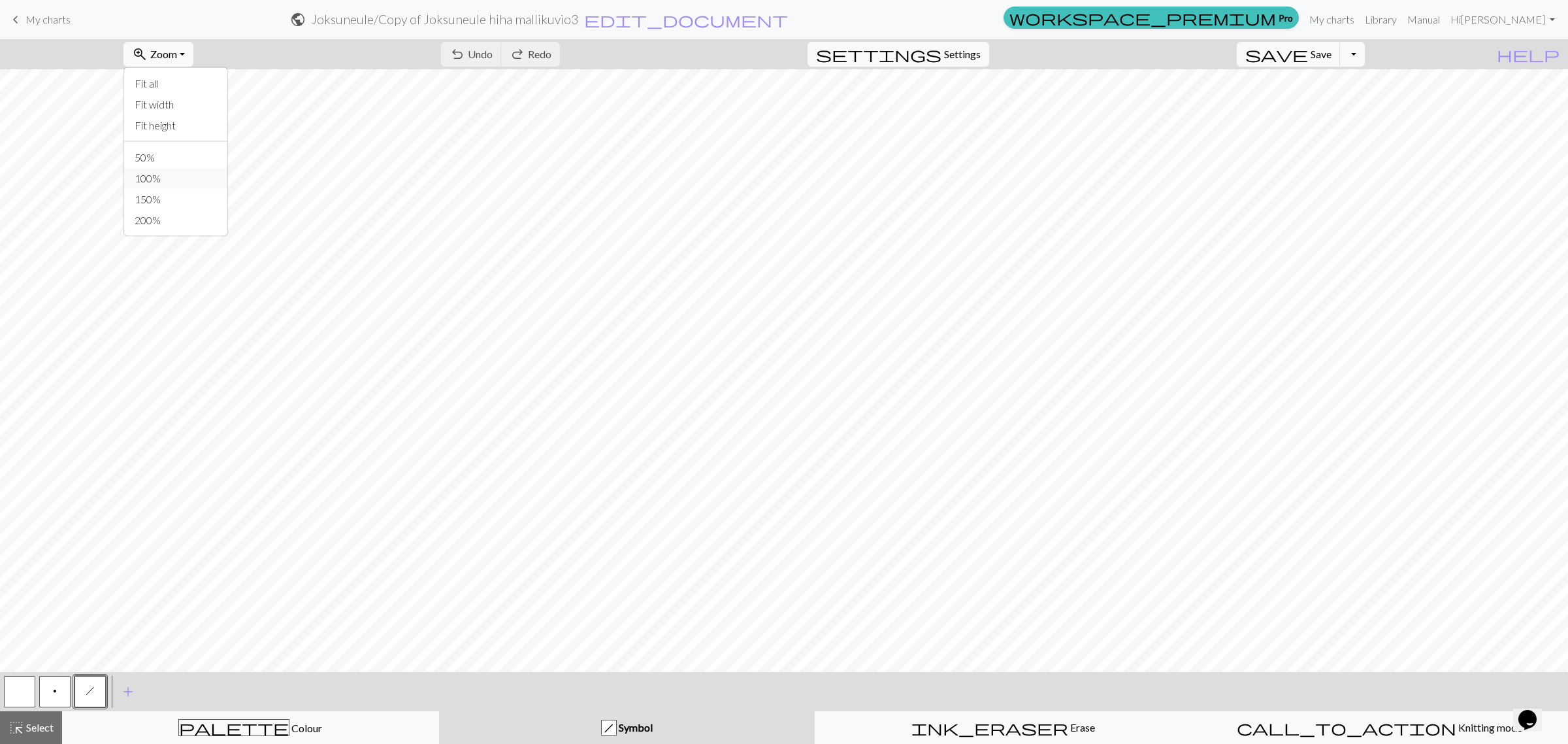
click at [186, 176] on button "100%" at bounding box center [175, 177] width 103 height 20
click at [1232, 53] on span "Save" at bounding box center [1320, 54] width 20 height 13
click at [1232, 727] on span "Knitting mode" at bounding box center [1490, 727] width 66 height 13
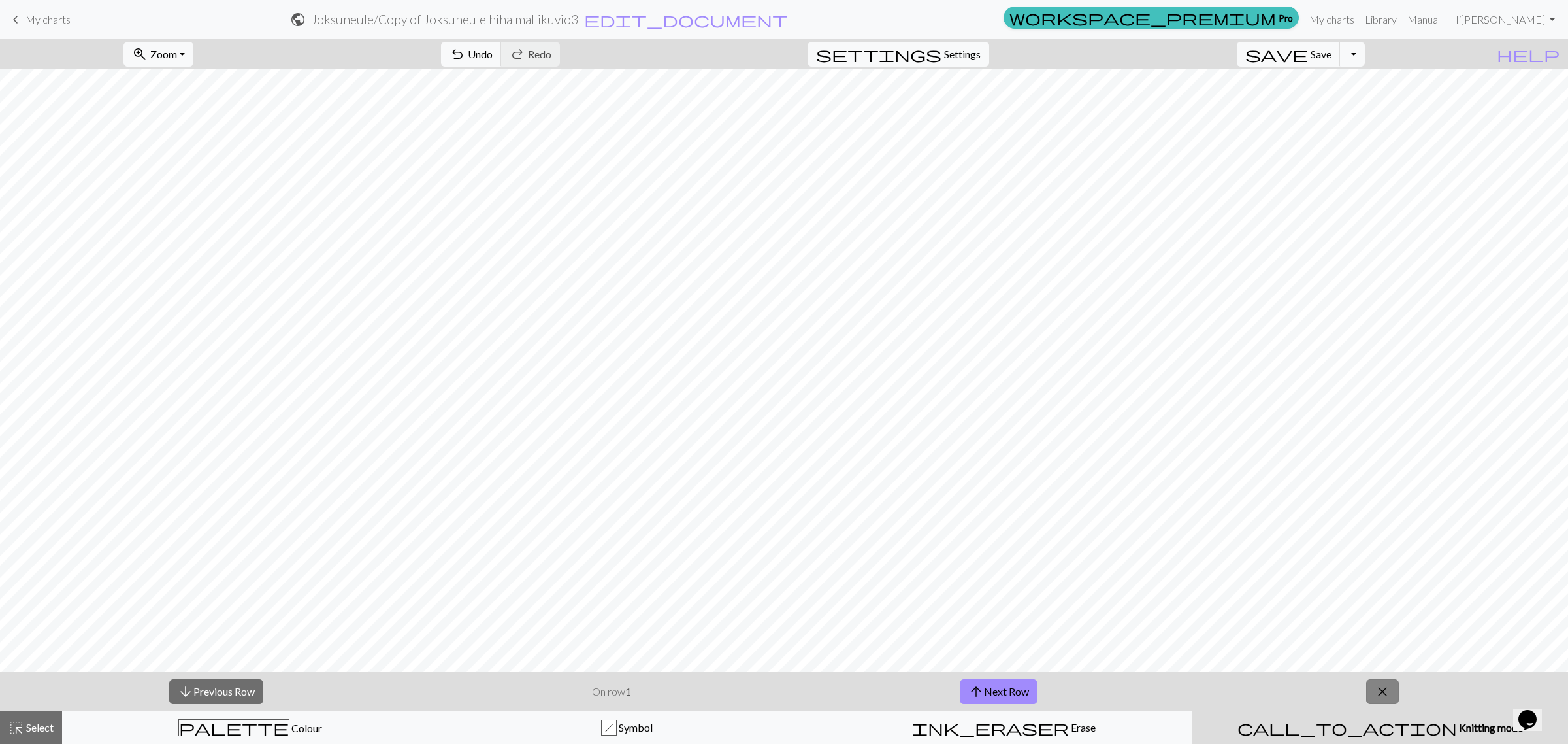
click at [1232, 691] on span "close" at bounding box center [1383, 691] width 16 height 19
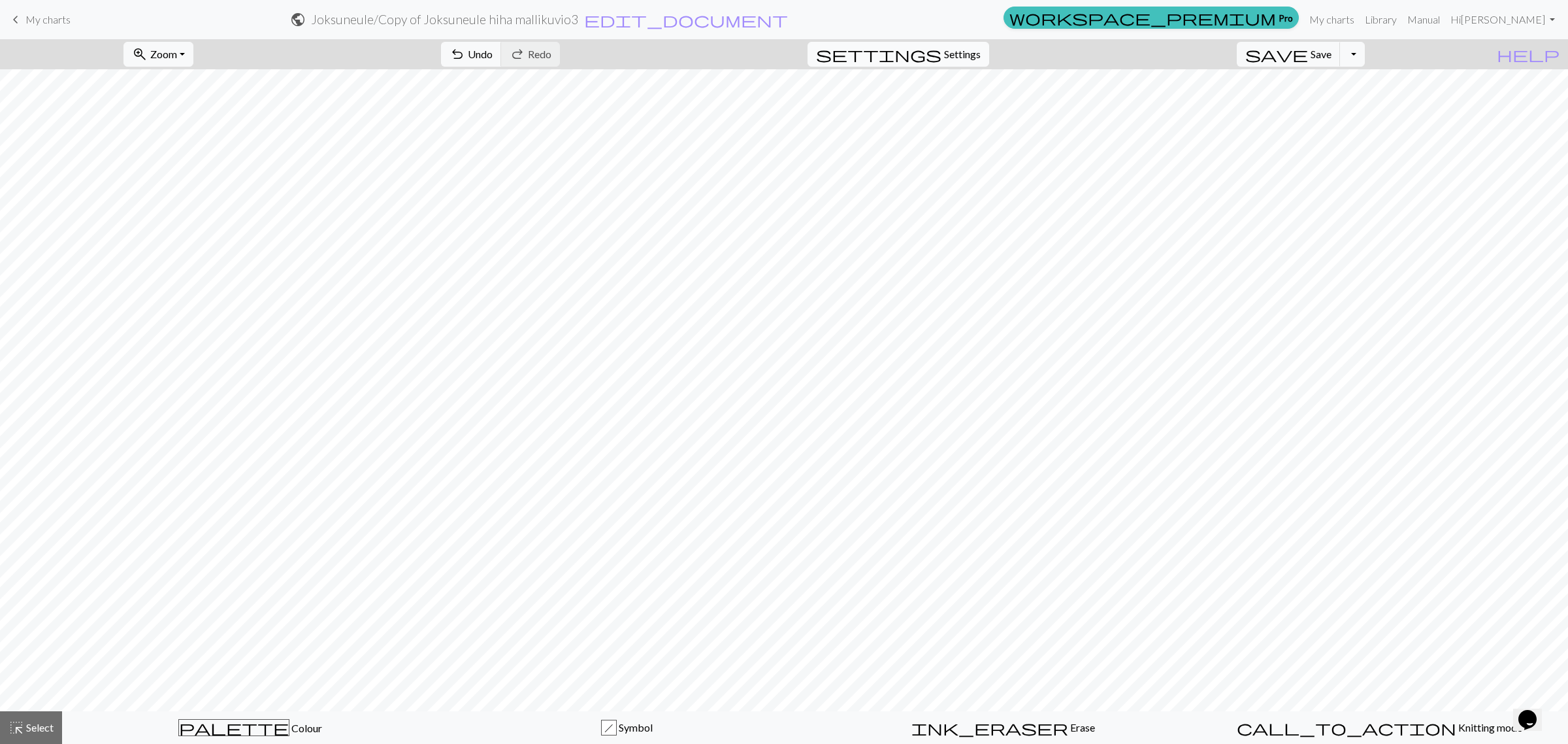
click at [963, 53] on span "Settings" at bounding box center [963, 55] width 37 height 16
select select "aran"
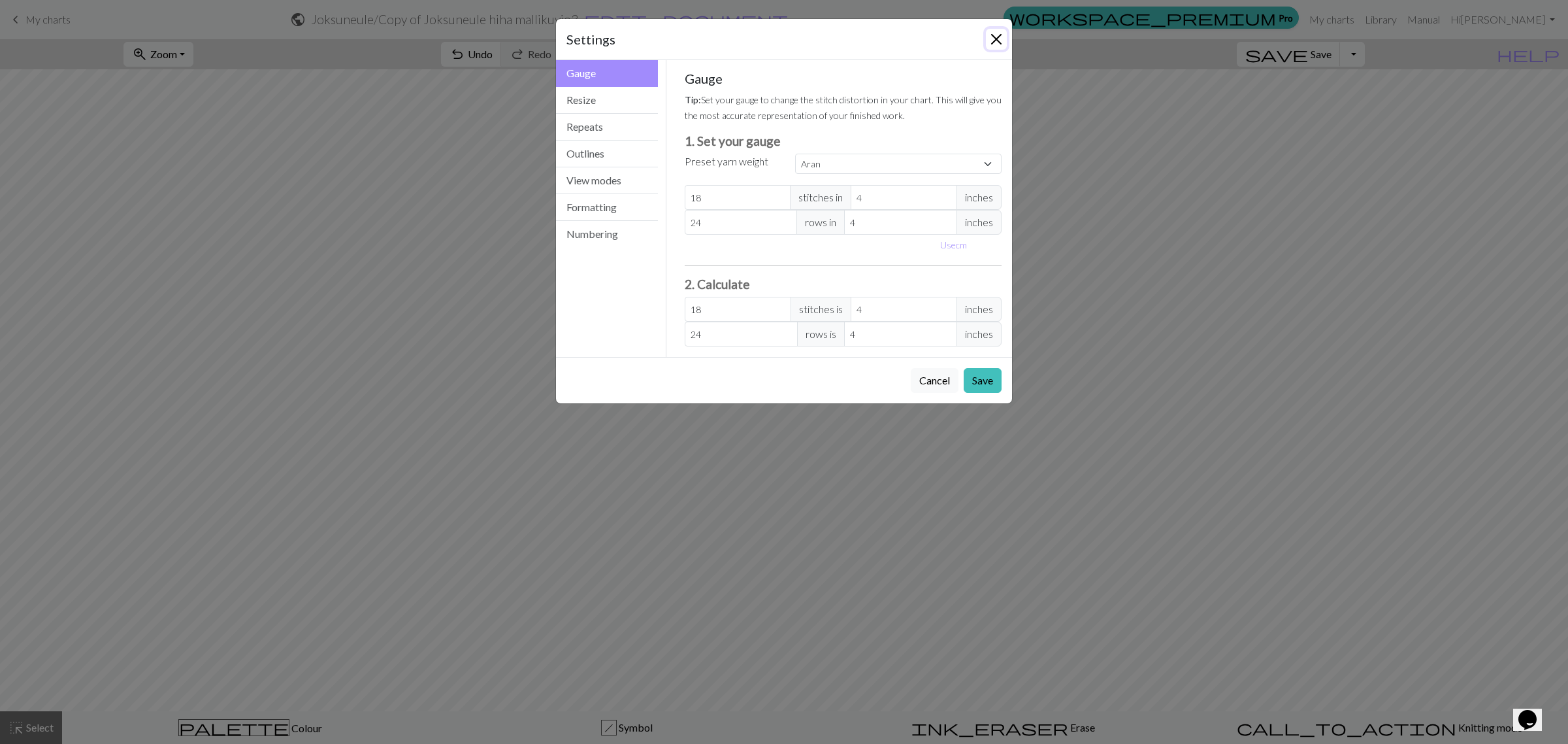
click at [992, 38] on button "Close" at bounding box center [996, 39] width 20 height 20
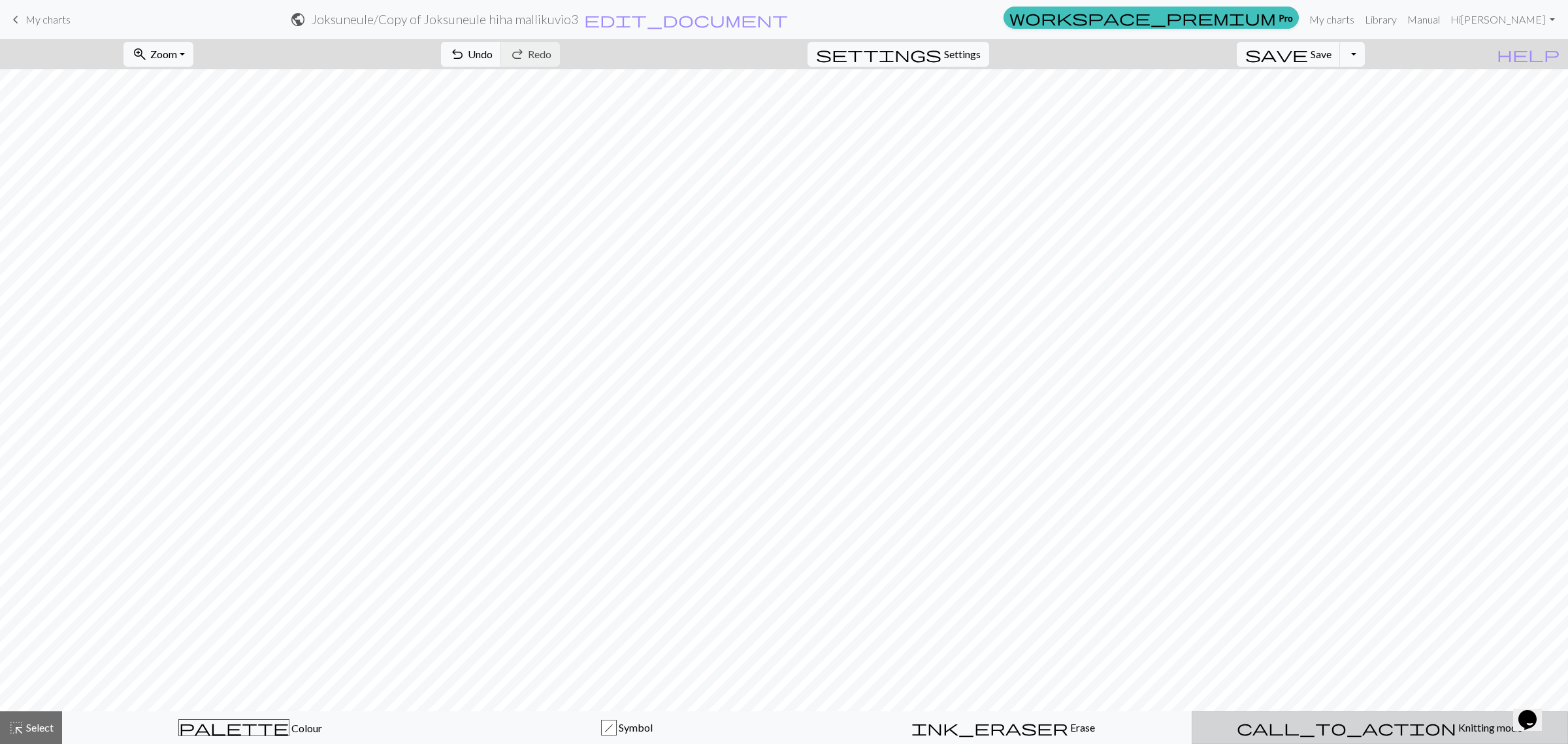
click at [1232, 727] on span "Knitting mode" at bounding box center [1490, 727] width 66 height 13
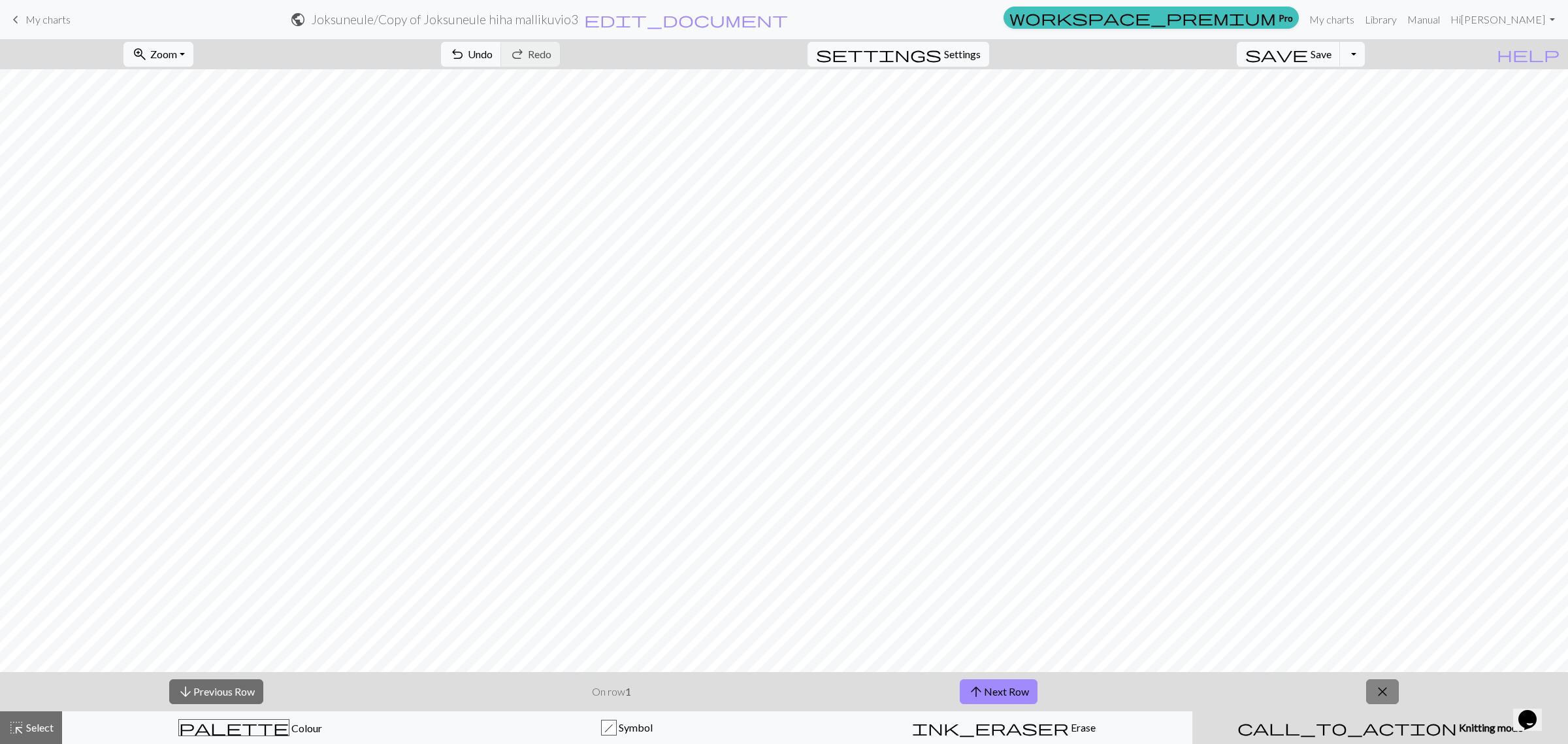
click at [1232, 687] on span "close" at bounding box center [1383, 691] width 16 height 19
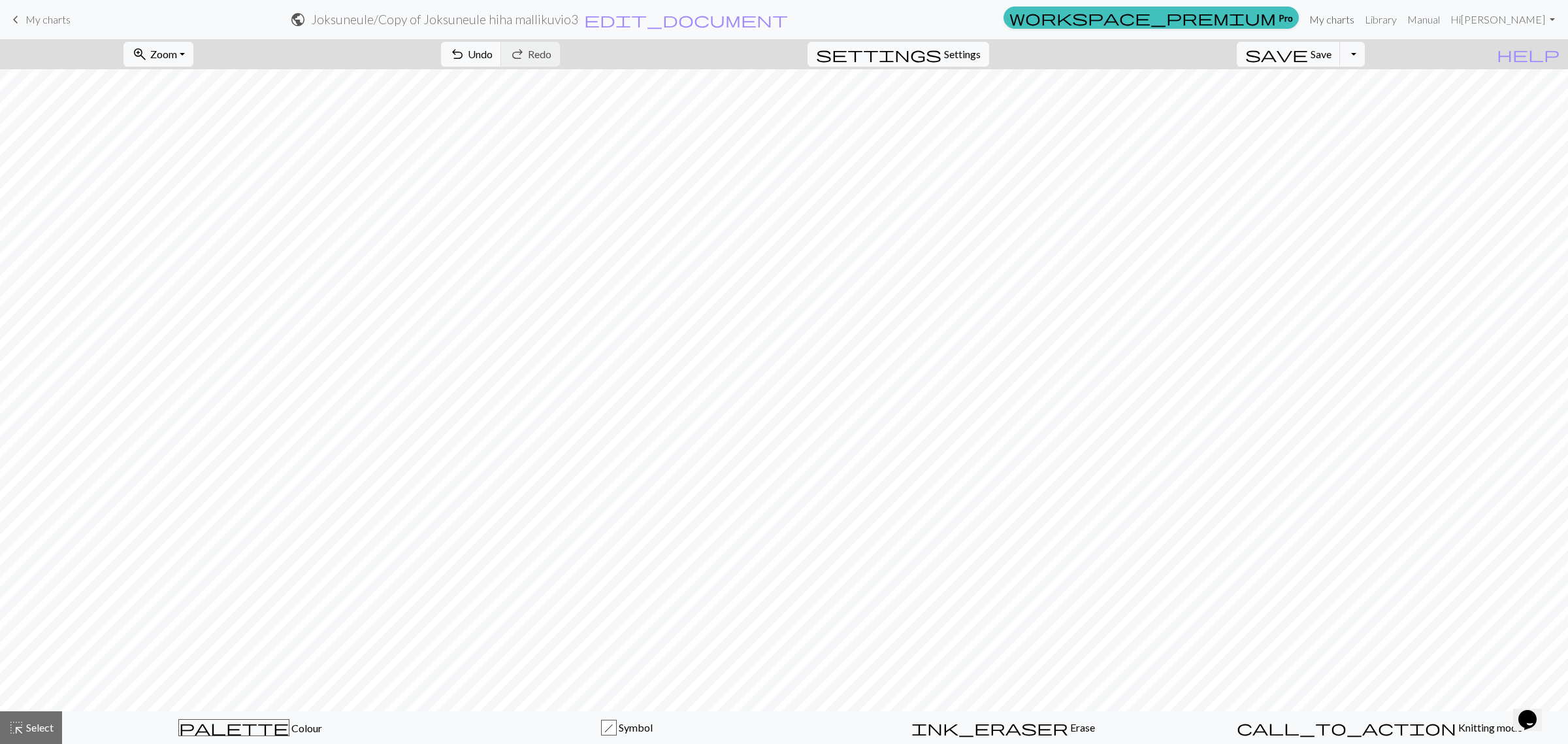
click at [1232, 18] on link "My charts" at bounding box center [1331, 20] width 56 height 26
click at [1232, 53] on span "Save" at bounding box center [1320, 54] width 20 height 13
click at [1232, 15] on link "My charts" at bounding box center [1331, 20] width 56 height 26
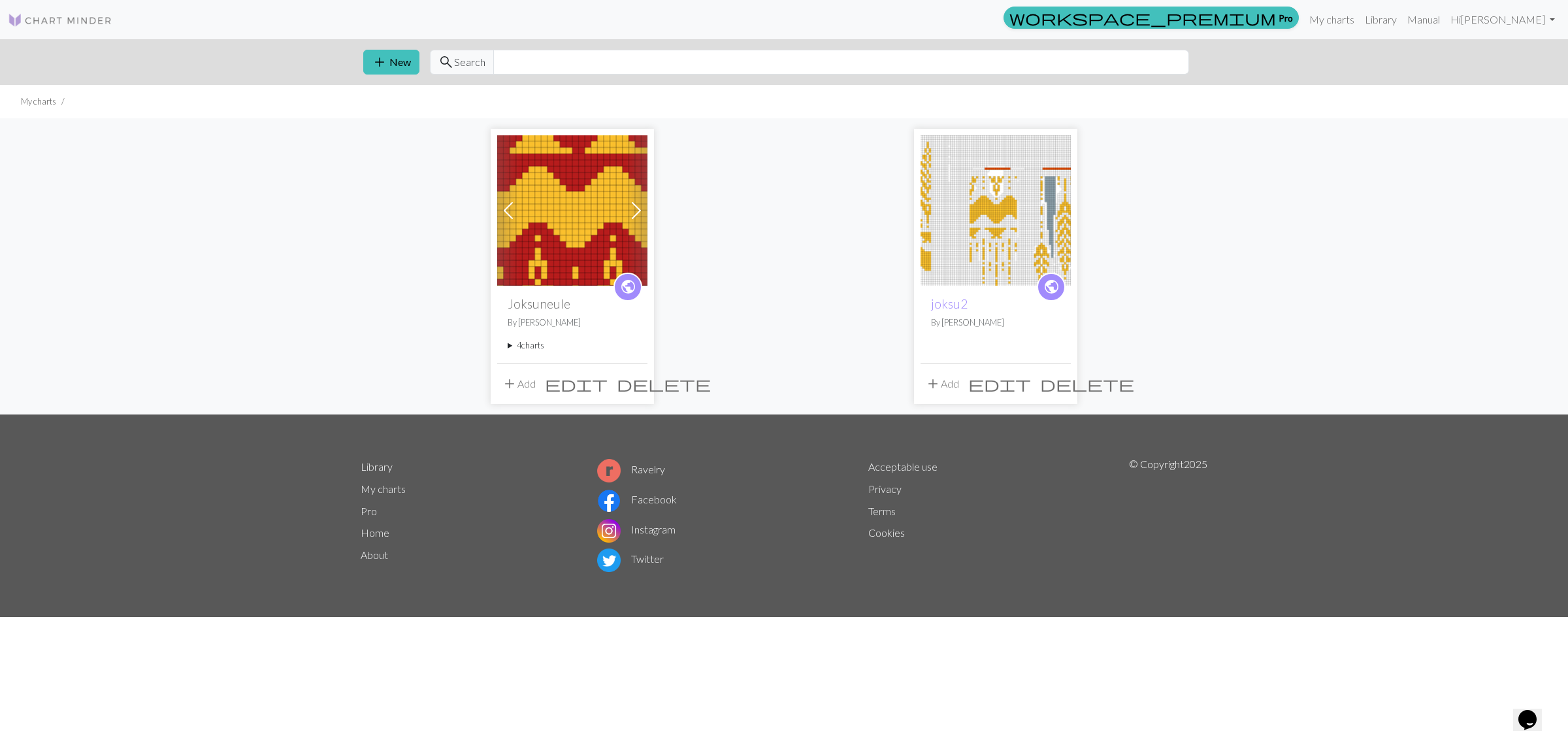
click at [534, 344] on summary "4 charts" at bounding box center [572, 345] width 130 height 13
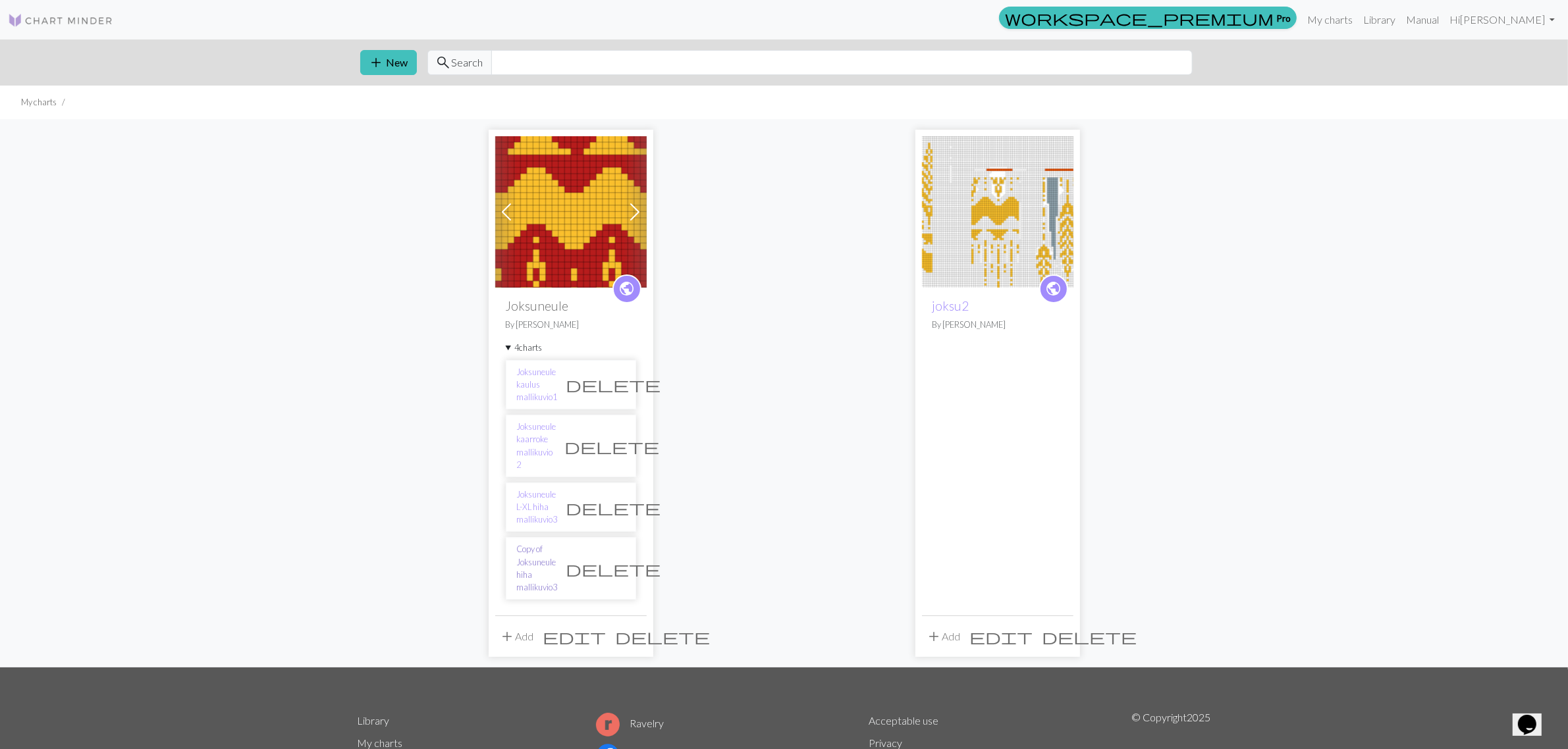
click at [558, 543] on link "Copy of Joksuneule hiha mallikuvio3" at bounding box center [537, 568] width 41 height 51
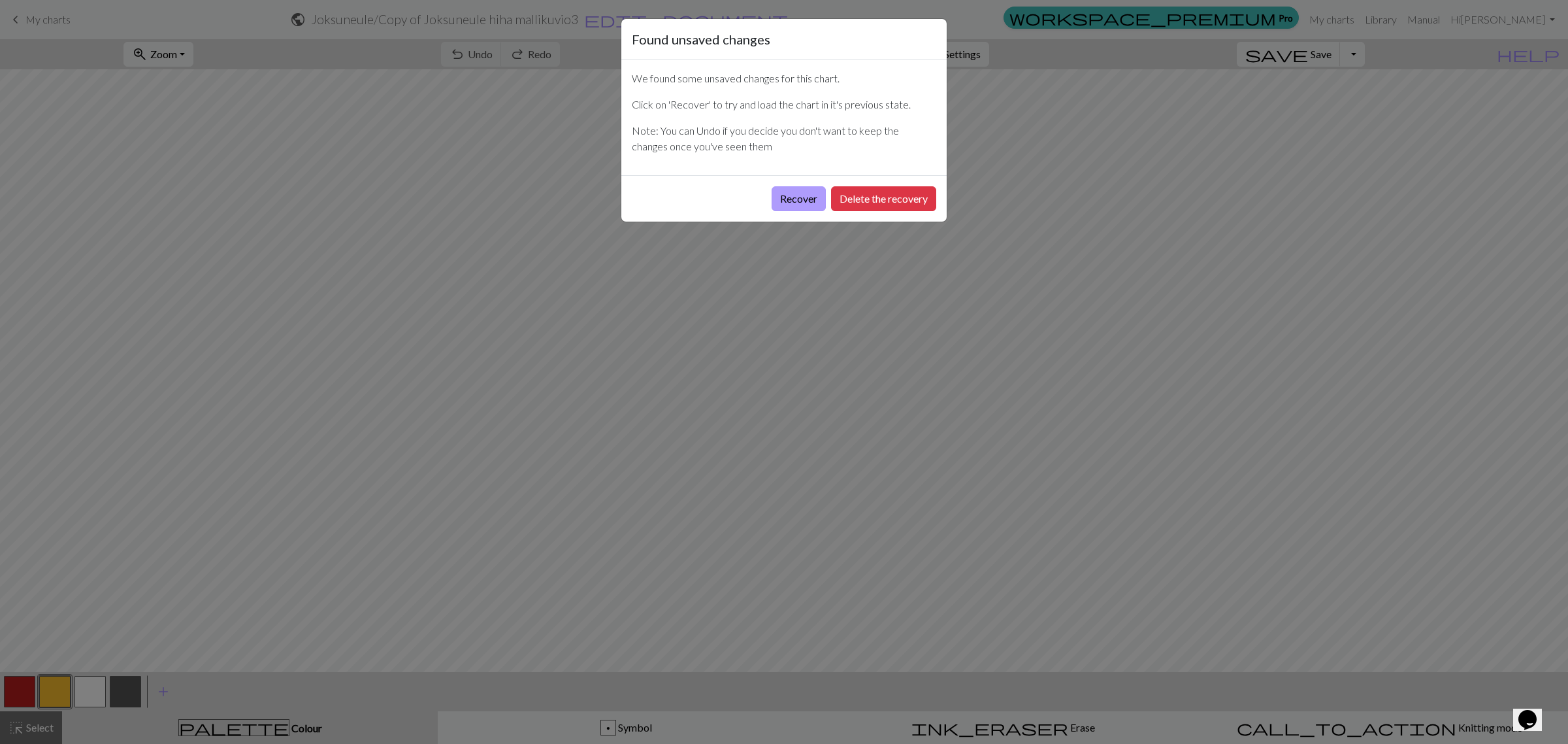
click at [791, 193] on button "Recover" at bounding box center [799, 198] width 55 height 24
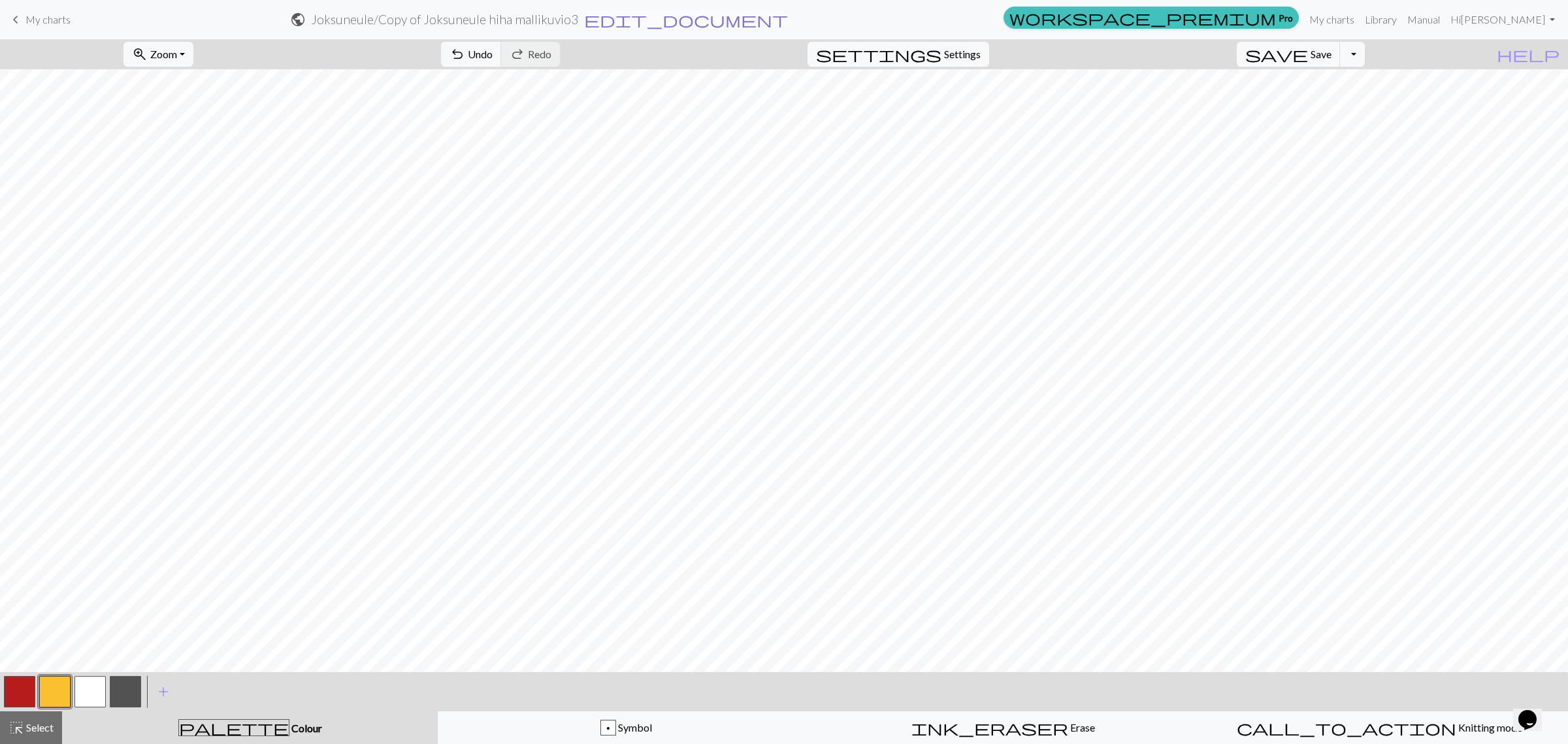
click at [788, 17] on span "edit_document" at bounding box center [685, 20] width 204 height 19
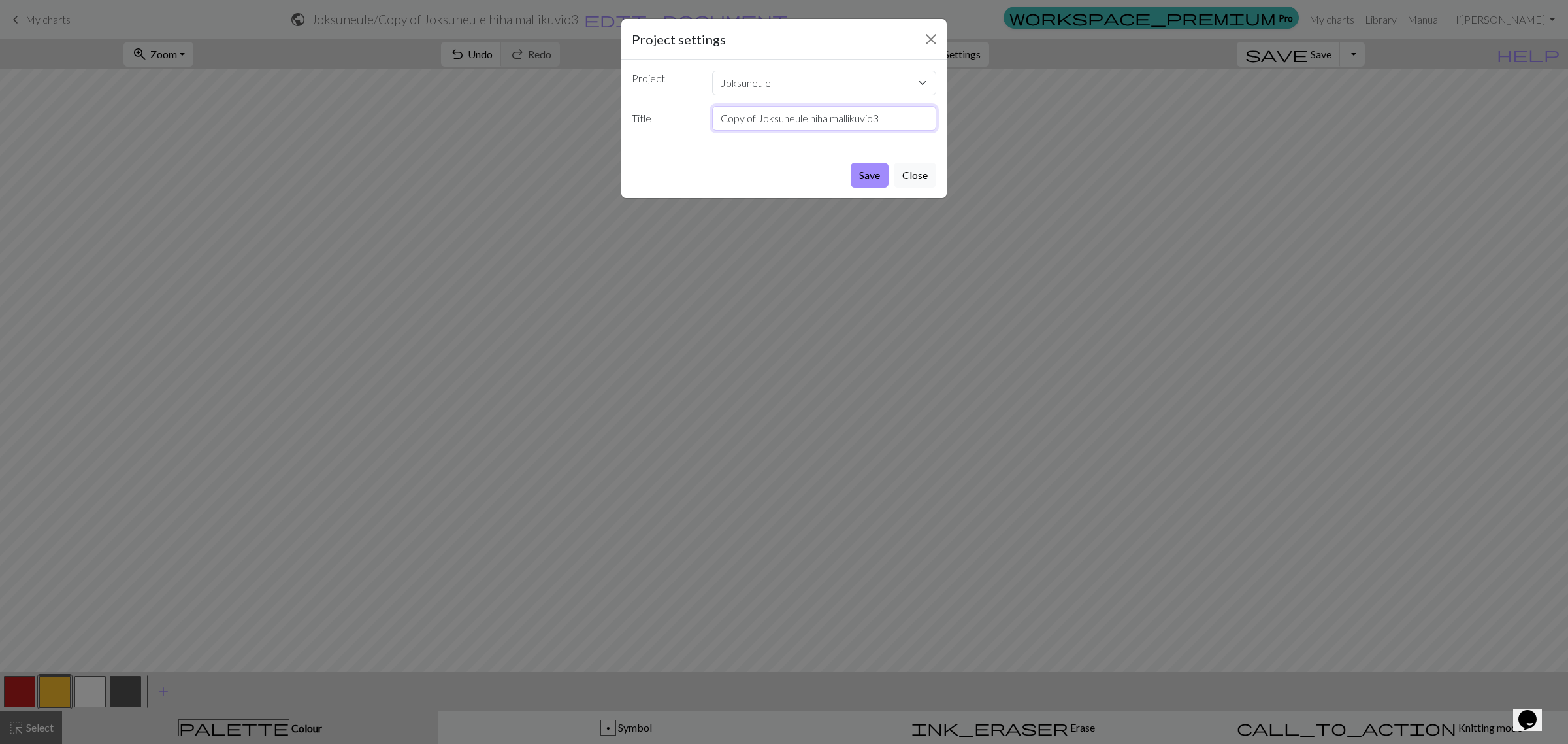
drag, startPoint x: 758, startPoint y: 118, endPoint x: 679, endPoint y: 119, distance: 79.0
click at [679, 119] on div "Title Copy of Joksuneule hiha mallikuvio3" at bounding box center [784, 118] width 321 height 24
click at [776, 120] on input "Joksuneule hiha mallikuvio3" at bounding box center [824, 118] width 225 height 24
click at [869, 114] on input "Joksuneule S-M hiha mallikuvio3" at bounding box center [824, 118] width 225 height 24
type input "Joksuneule S-M hiha mallikuvio4"
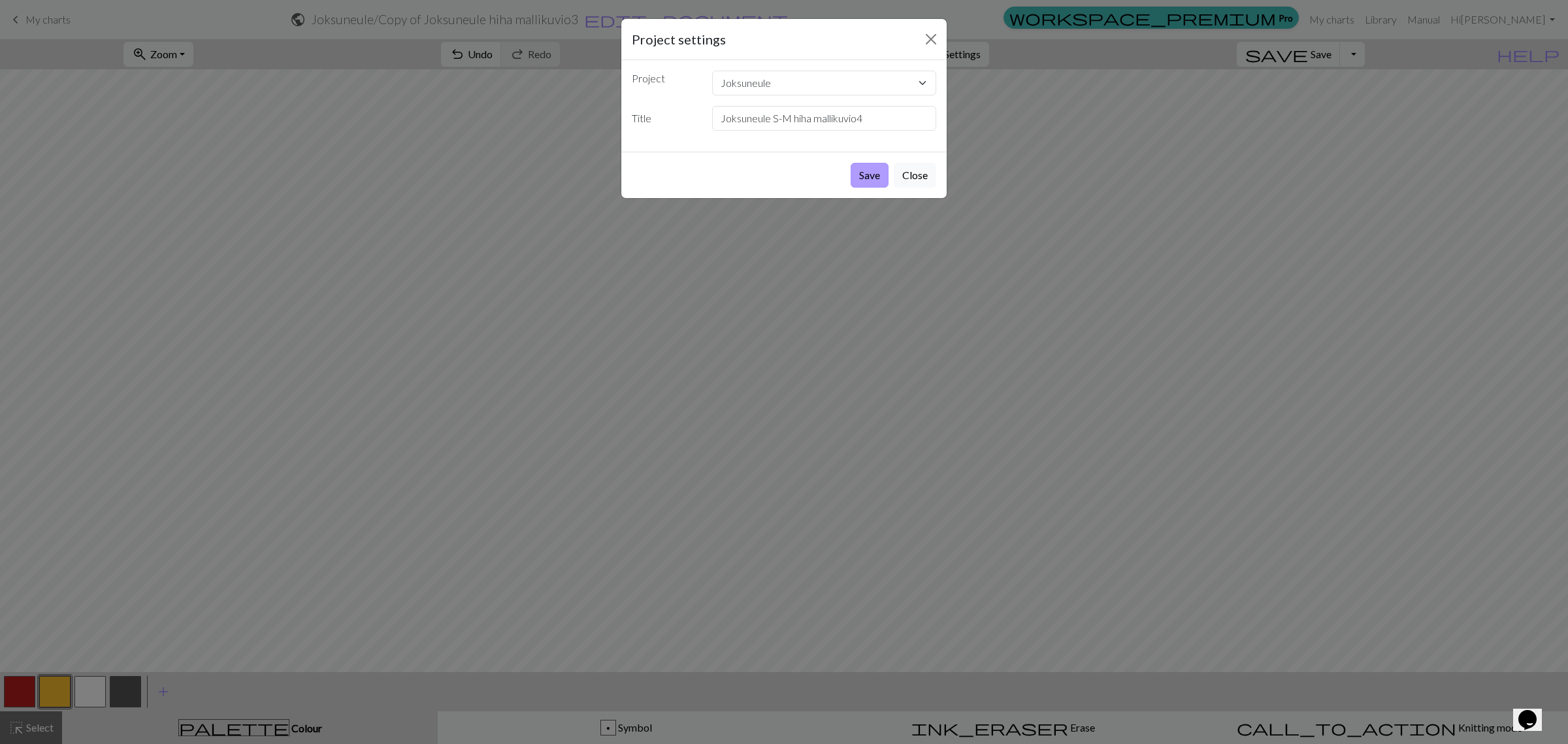
click at [863, 178] on button "Save" at bounding box center [869, 175] width 38 height 24
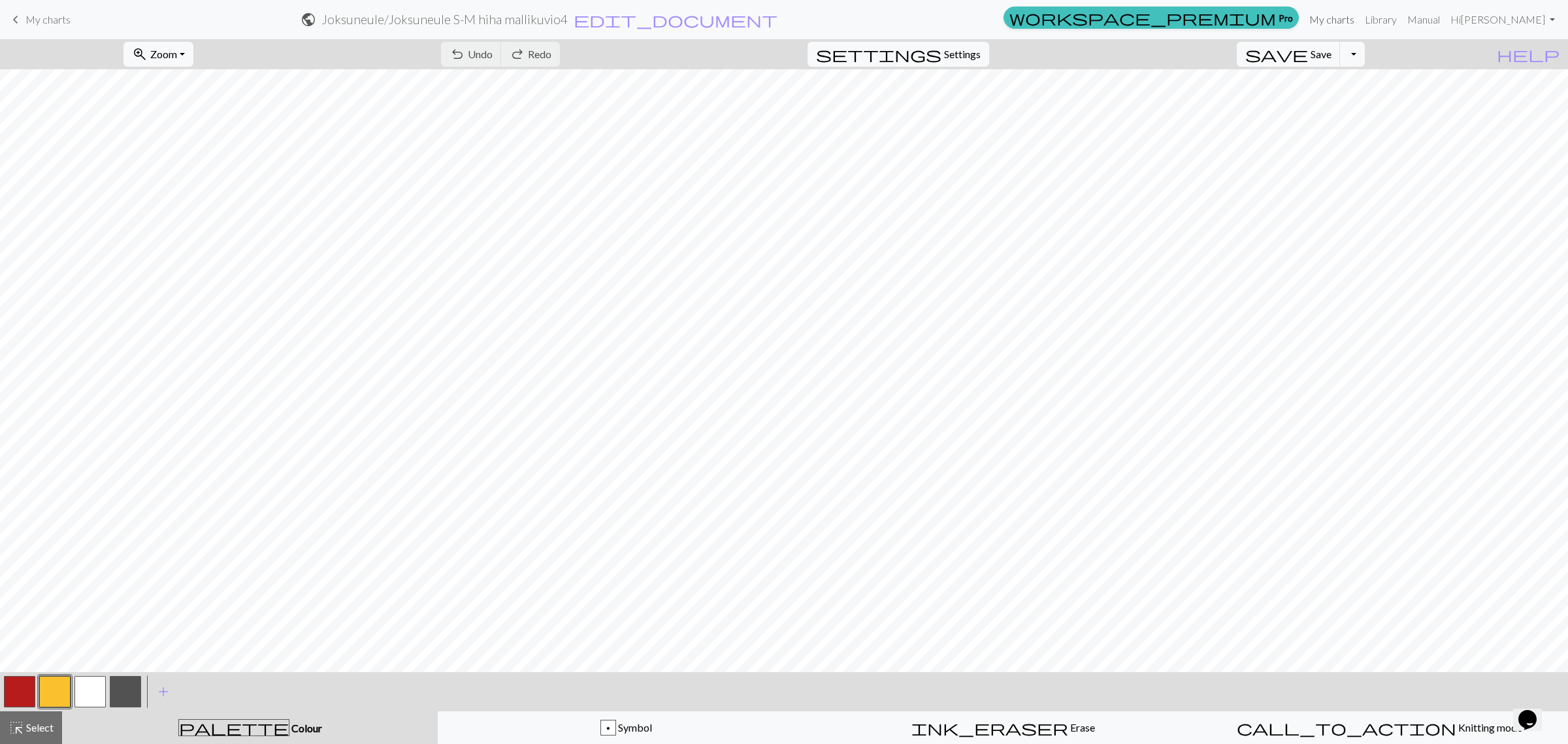
click at [1232, 17] on link "My charts" at bounding box center [1331, 20] width 56 height 26
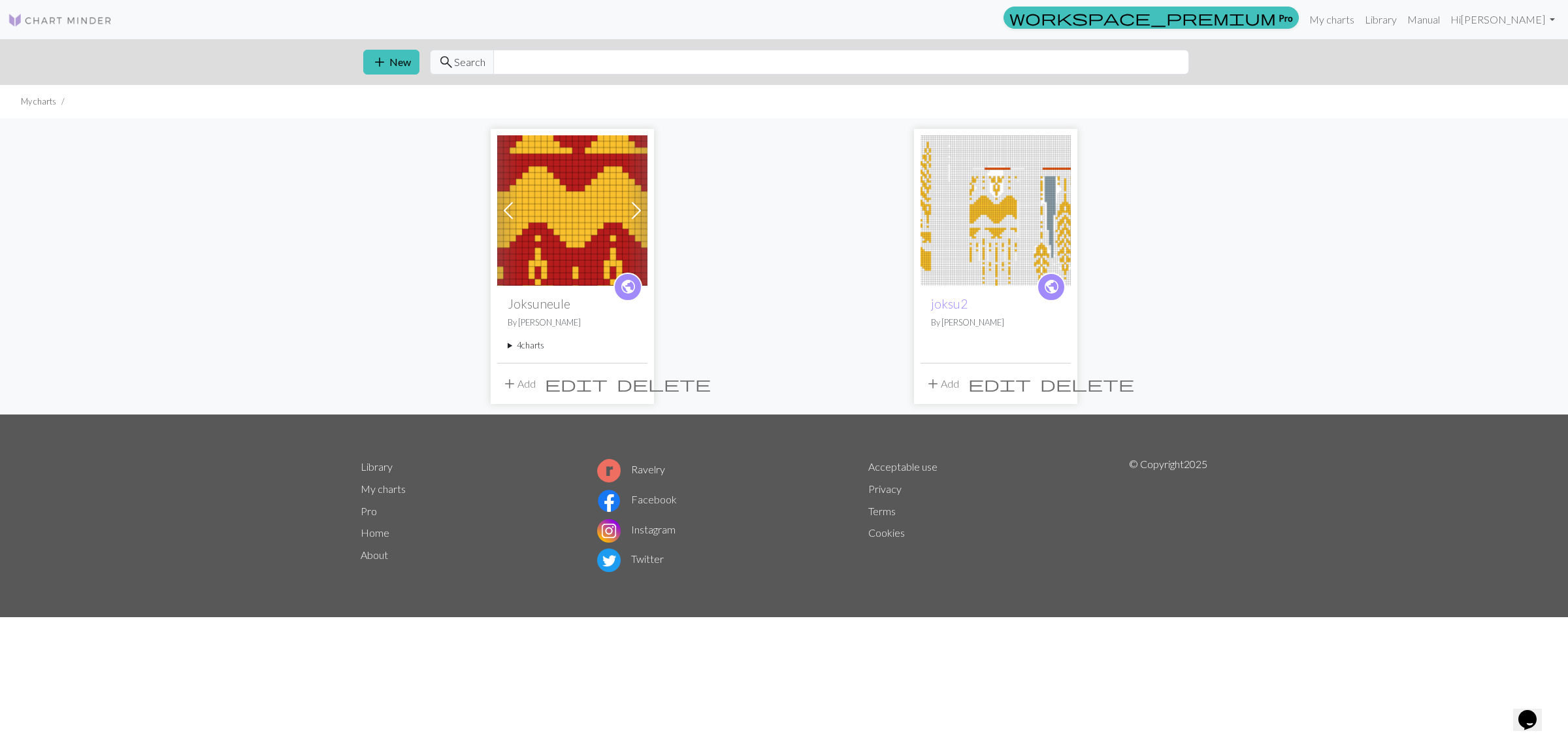
click at [541, 344] on summary "4 charts" at bounding box center [572, 345] width 130 height 13
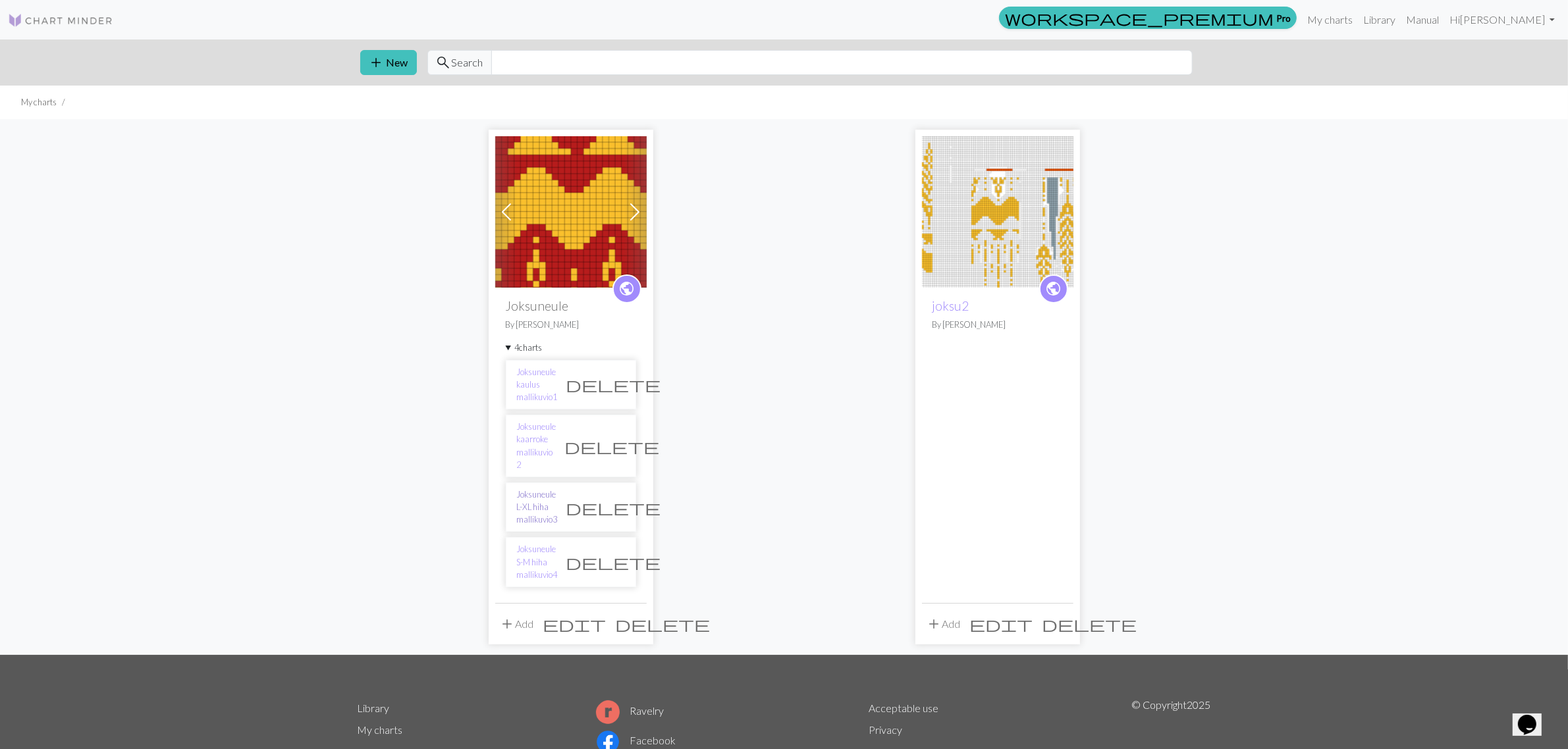
click at [554, 489] on link "Joksuneule L-XL hiha mallikuvio3" at bounding box center [537, 508] width 41 height 38
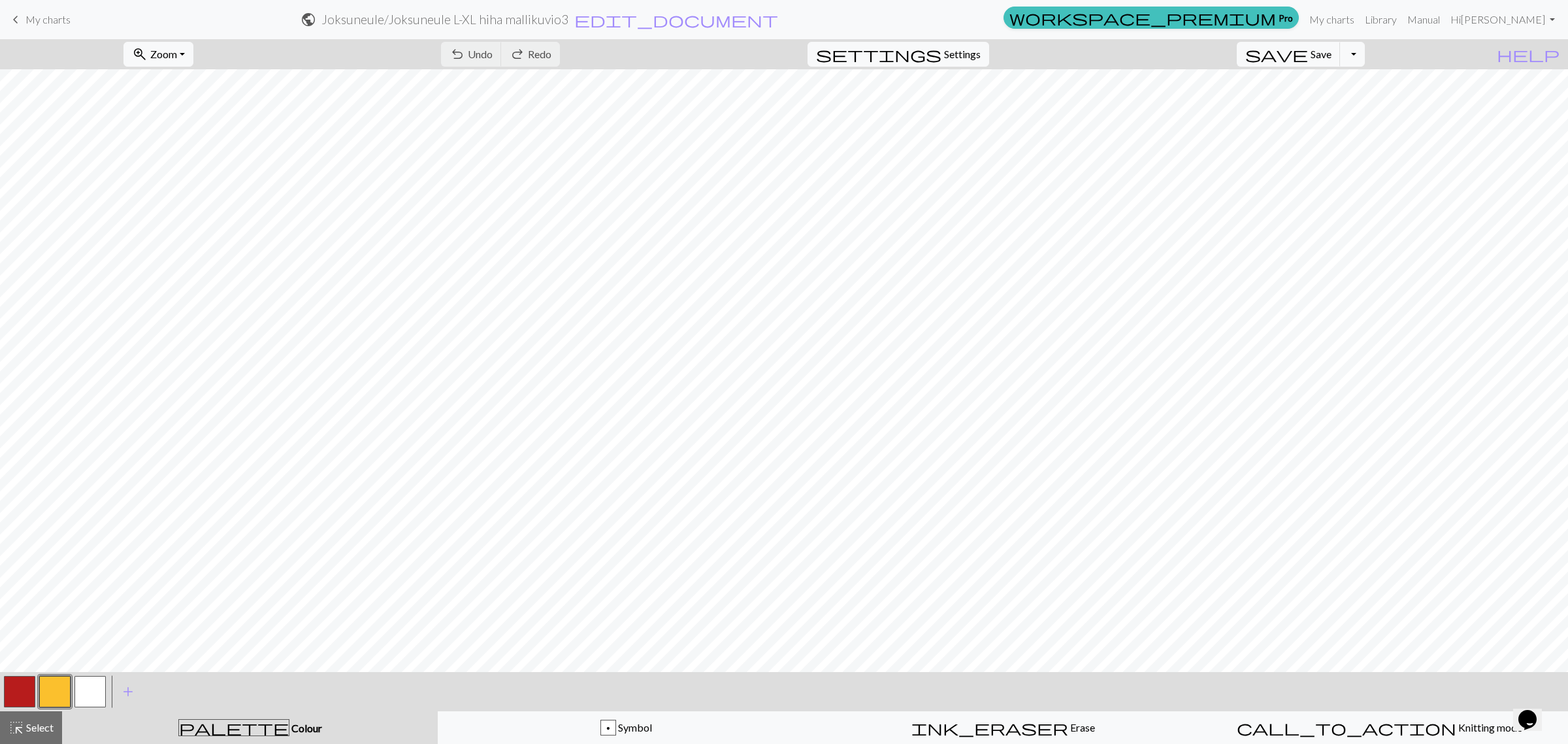
click at [44, 17] on span "My charts" at bounding box center [48, 19] width 45 height 13
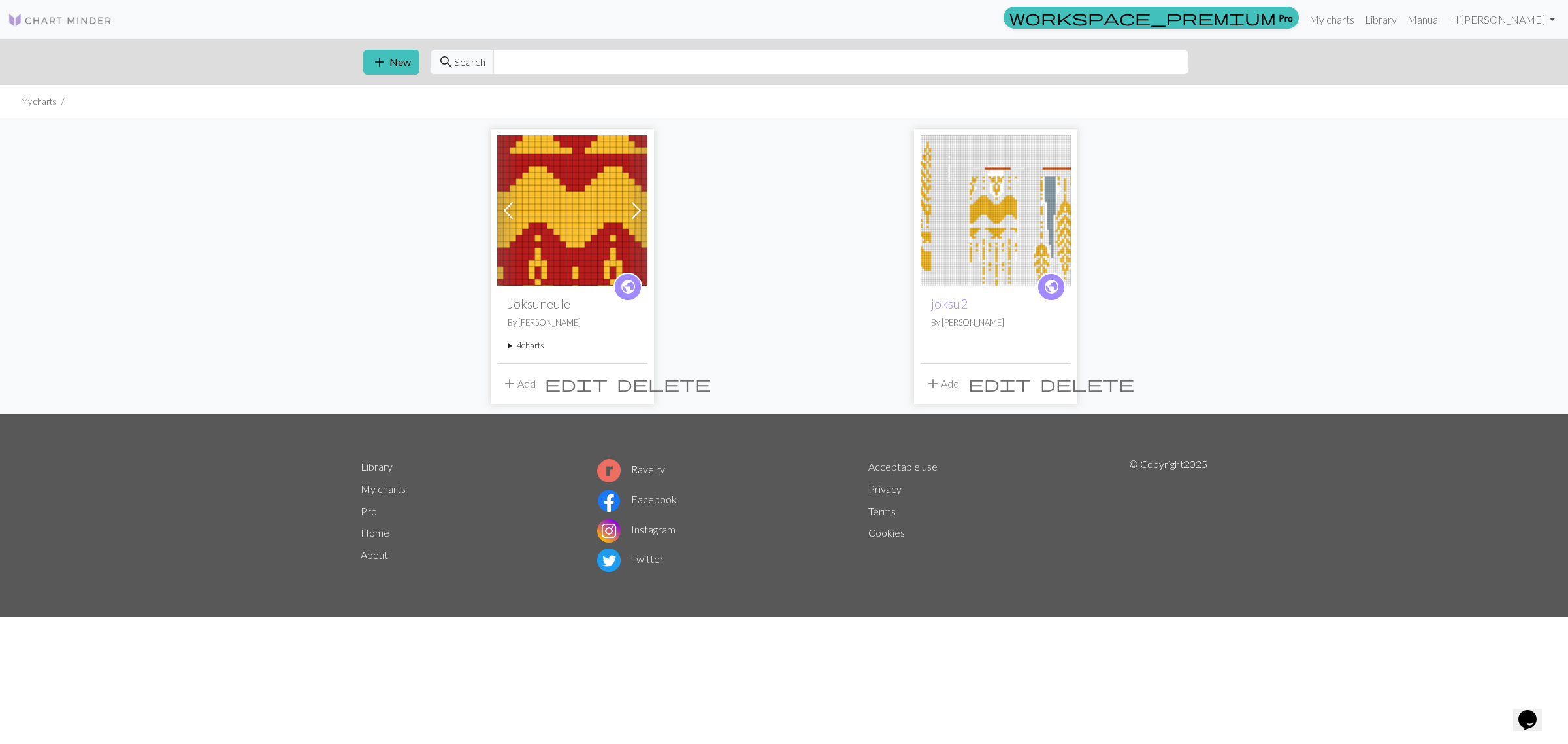
click at [531, 344] on summary "4 charts" at bounding box center [572, 345] width 130 height 13
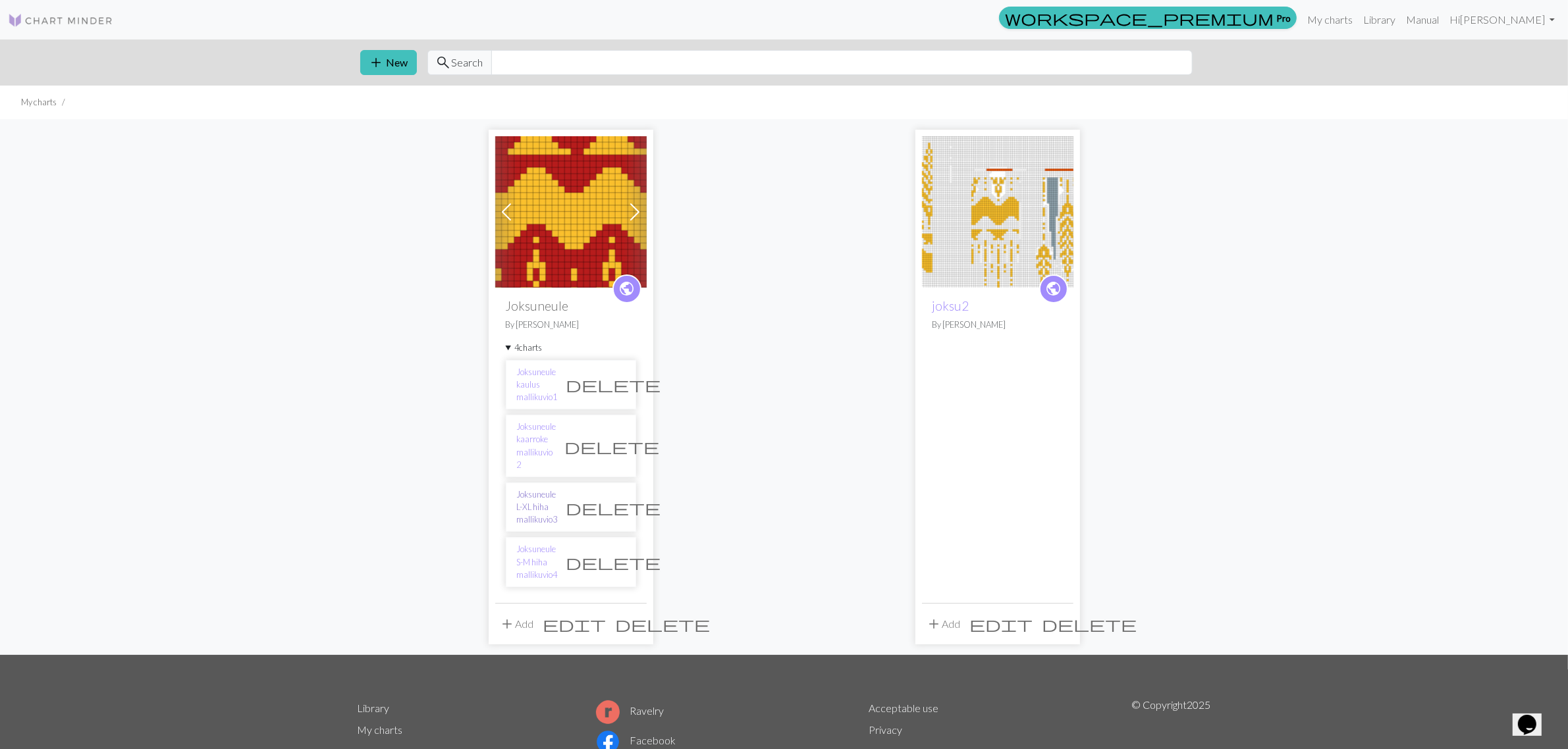
click at [538, 489] on link "Joksuneule L-XL hiha mallikuvio3" at bounding box center [537, 508] width 41 height 38
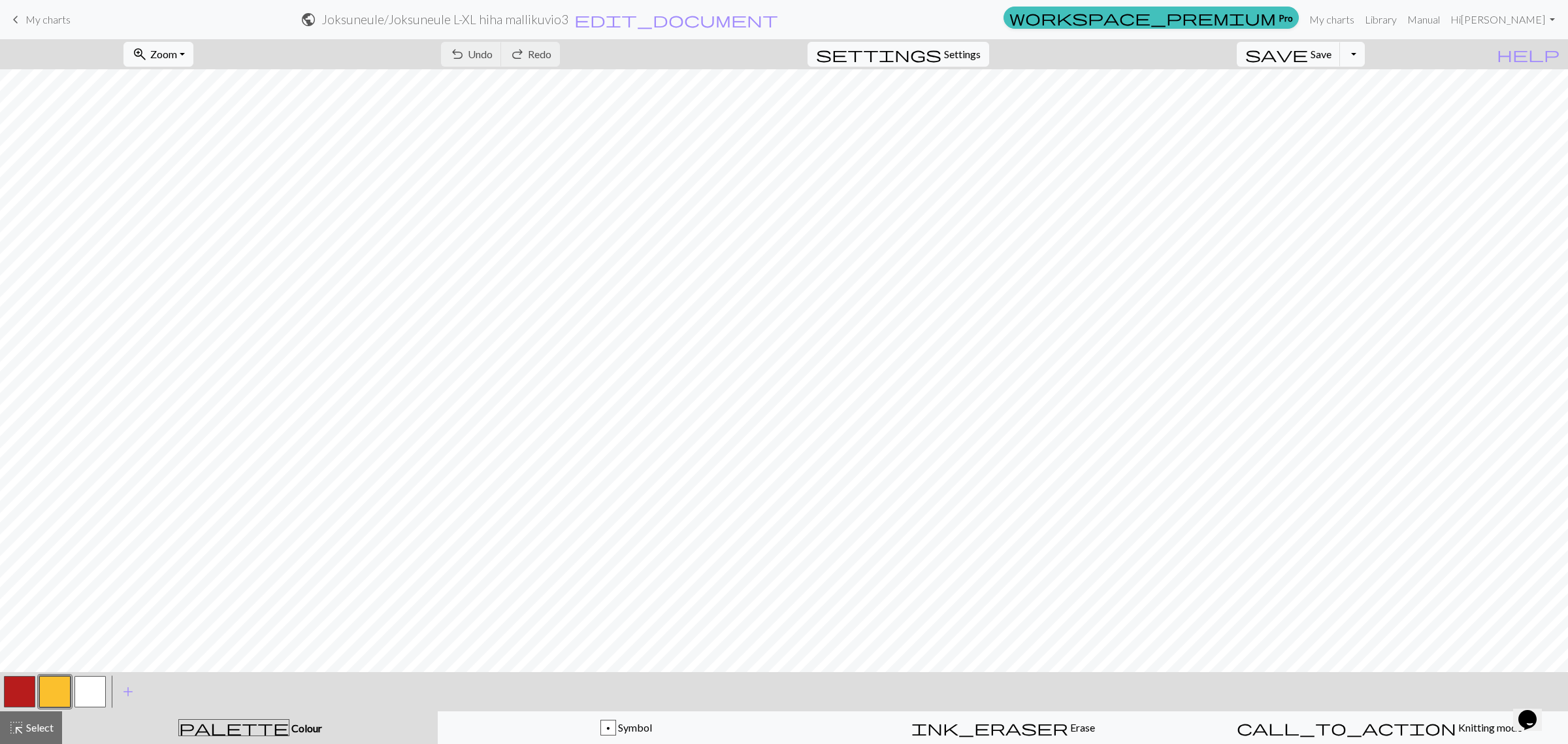
click at [19, 14] on span "keyboard_arrow_left" at bounding box center [16, 20] width 16 height 19
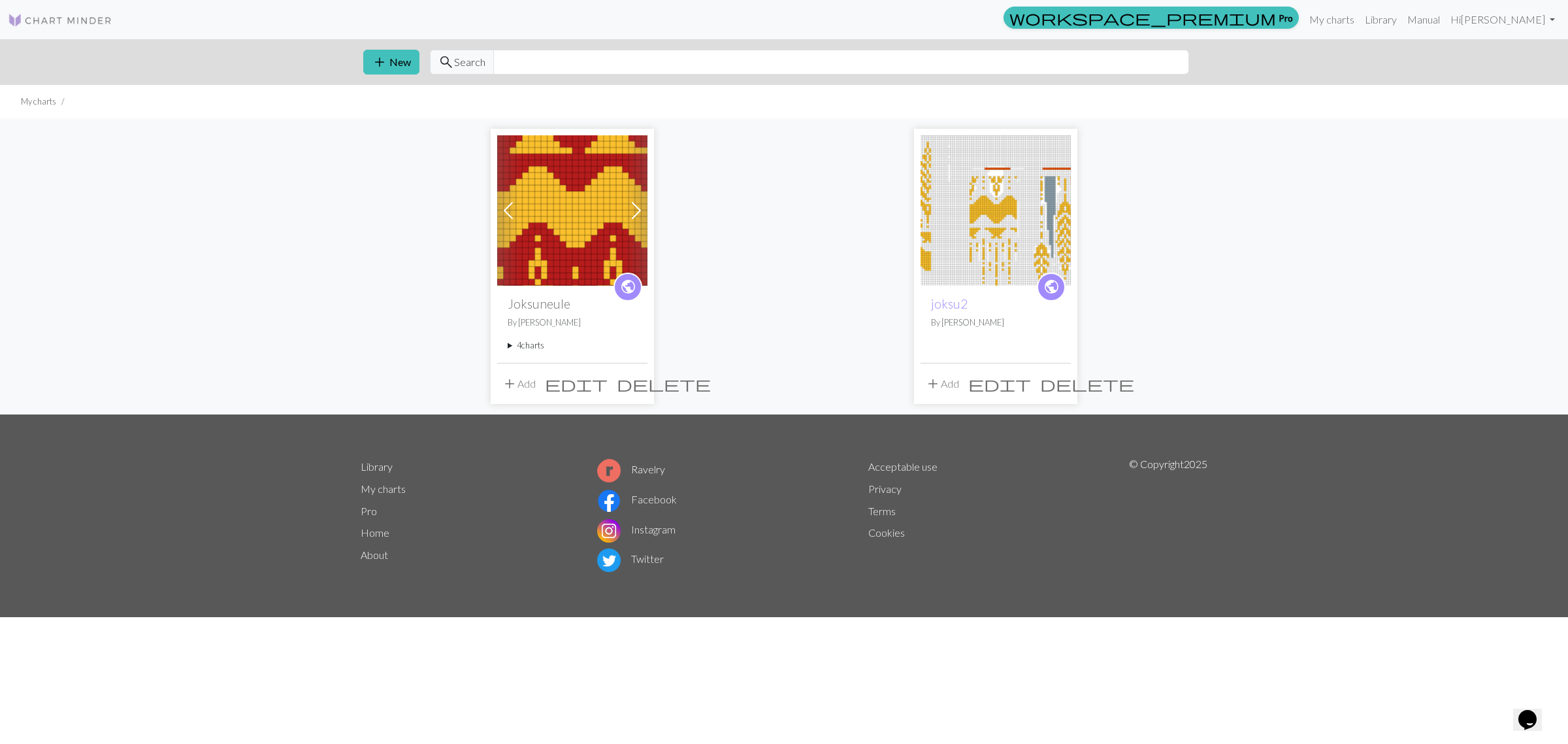
click at [524, 344] on summary "4 charts" at bounding box center [572, 345] width 130 height 13
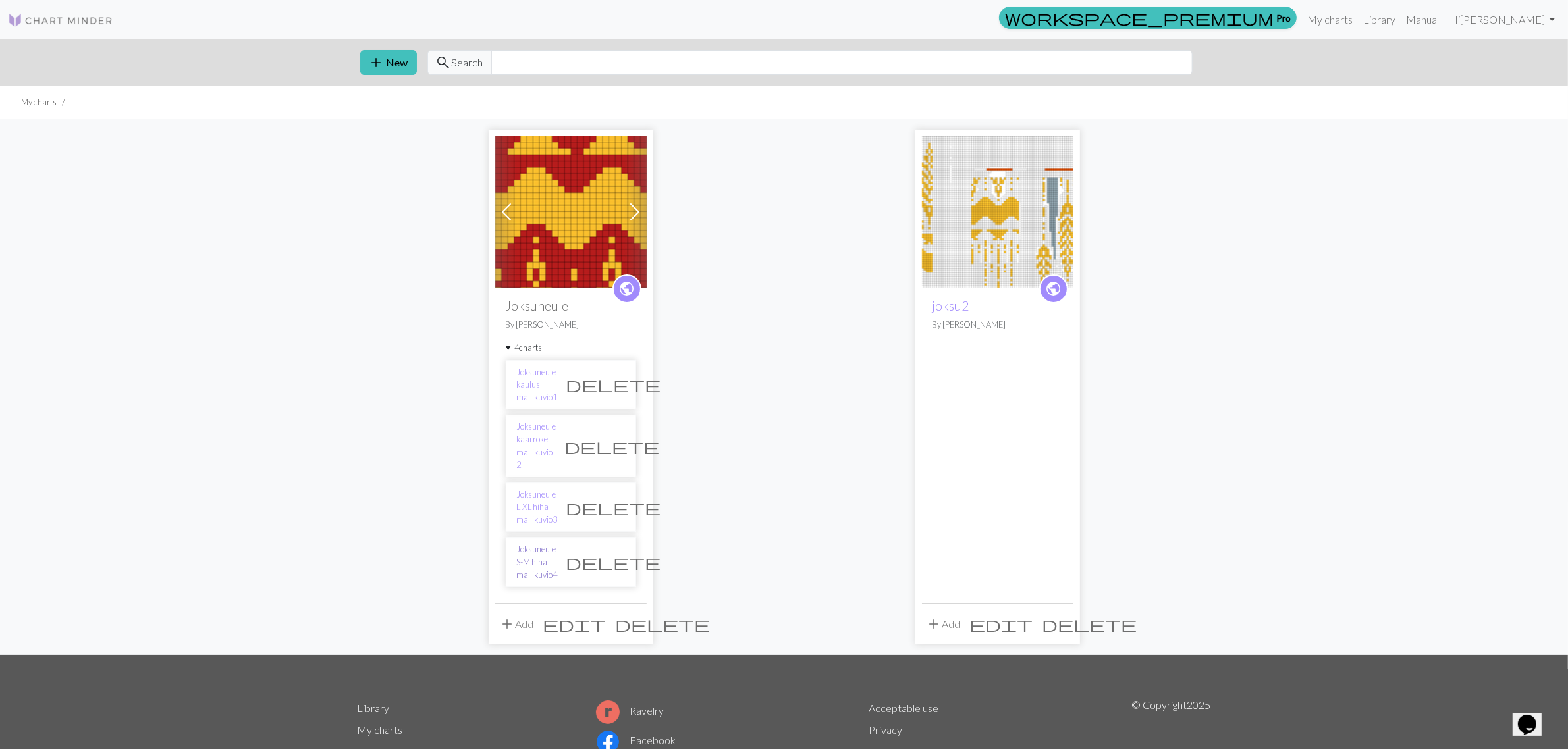
click at [551, 543] on link "Joksuneule S-M hiha mallikuvio4" at bounding box center [537, 562] width 41 height 38
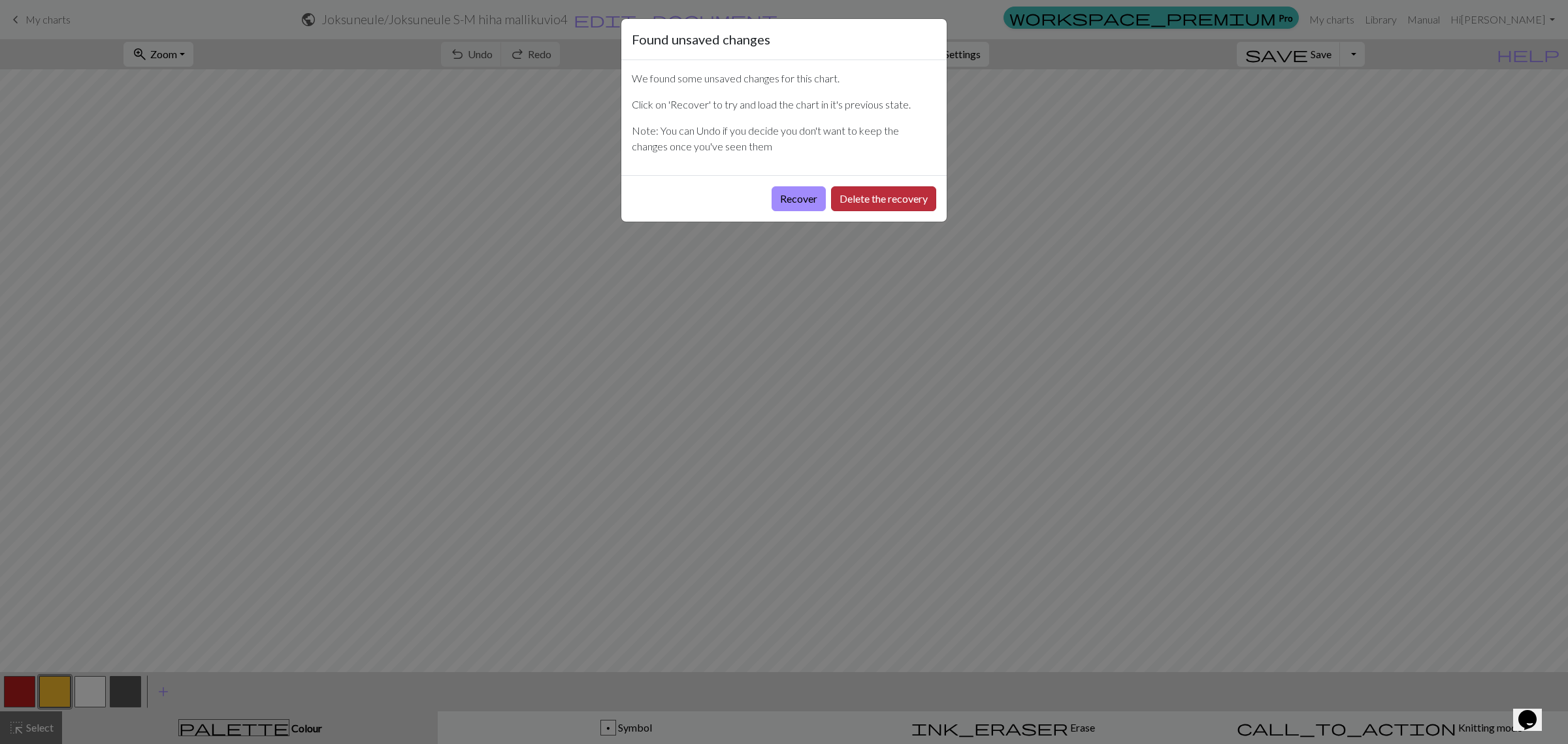
click at [913, 191] on button "Delete the recovery" at bounding box center [884, 198] width 105 height 24
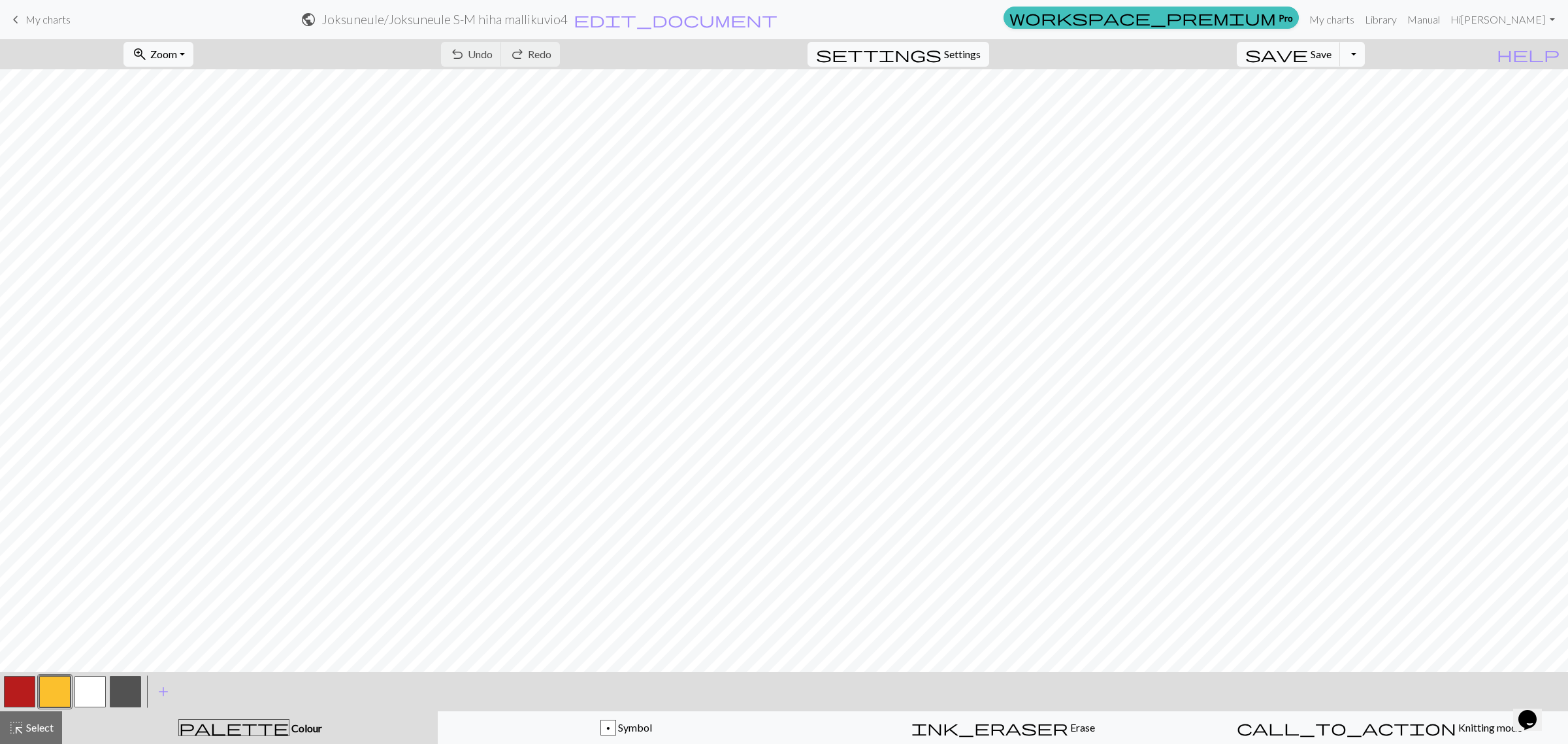
click at [1232, 55] on button "Toggle Dropdown" at bounding box center [1352, 54] width 24 height 24
click at [1232, 102] on button "save_alt Download" at bounding box center [1256, 104] width 215 height 20
click at [744, 39] on button "Download" at bounding box center [752, 42] width 63 height 24
click at [82, 690] on button "button" at bounding box center [90, 691] width 31 height 31
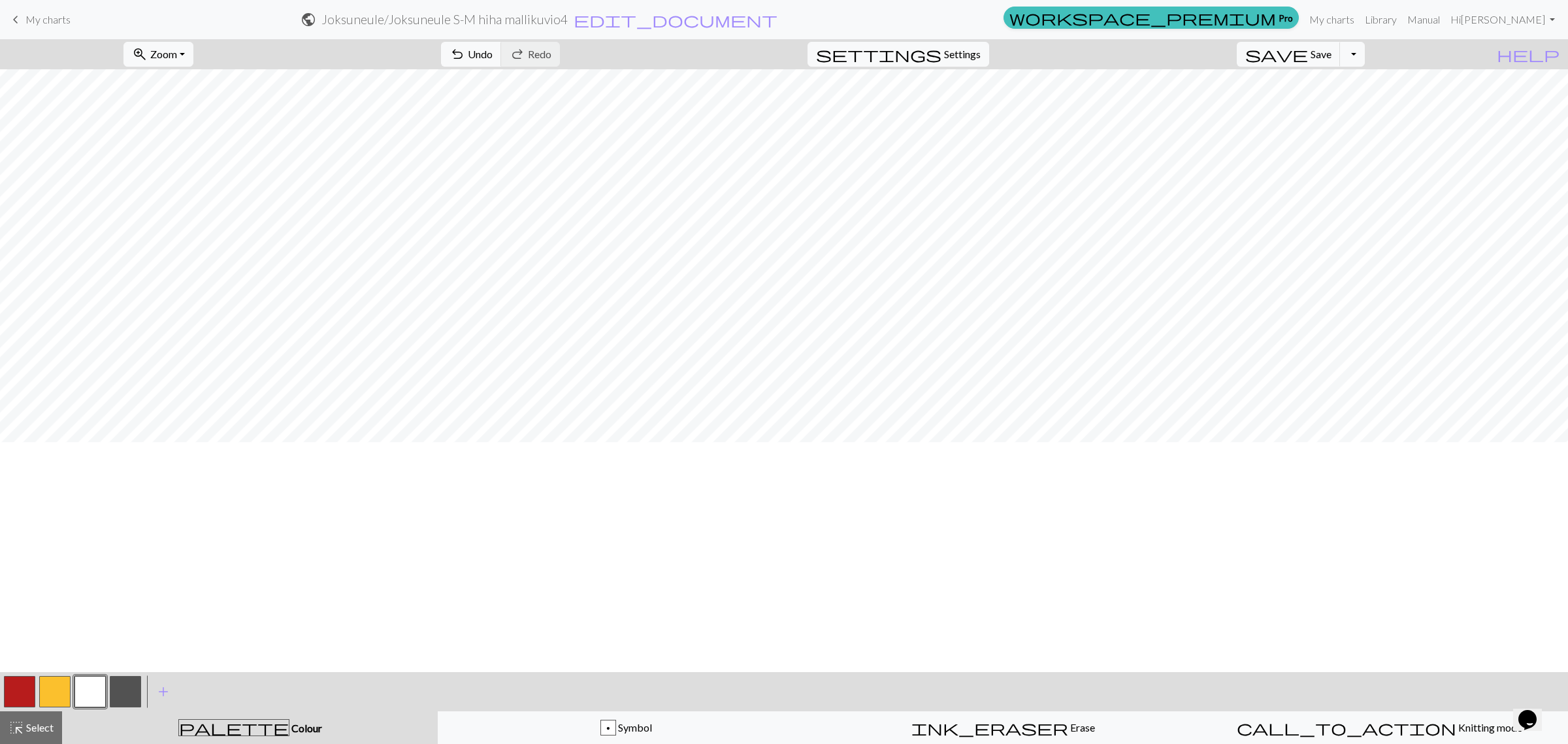
scroll to position [0, 0]
click at [593, 715] on button "p Symbol" at bounding box center [626, 728] width 377 height 33
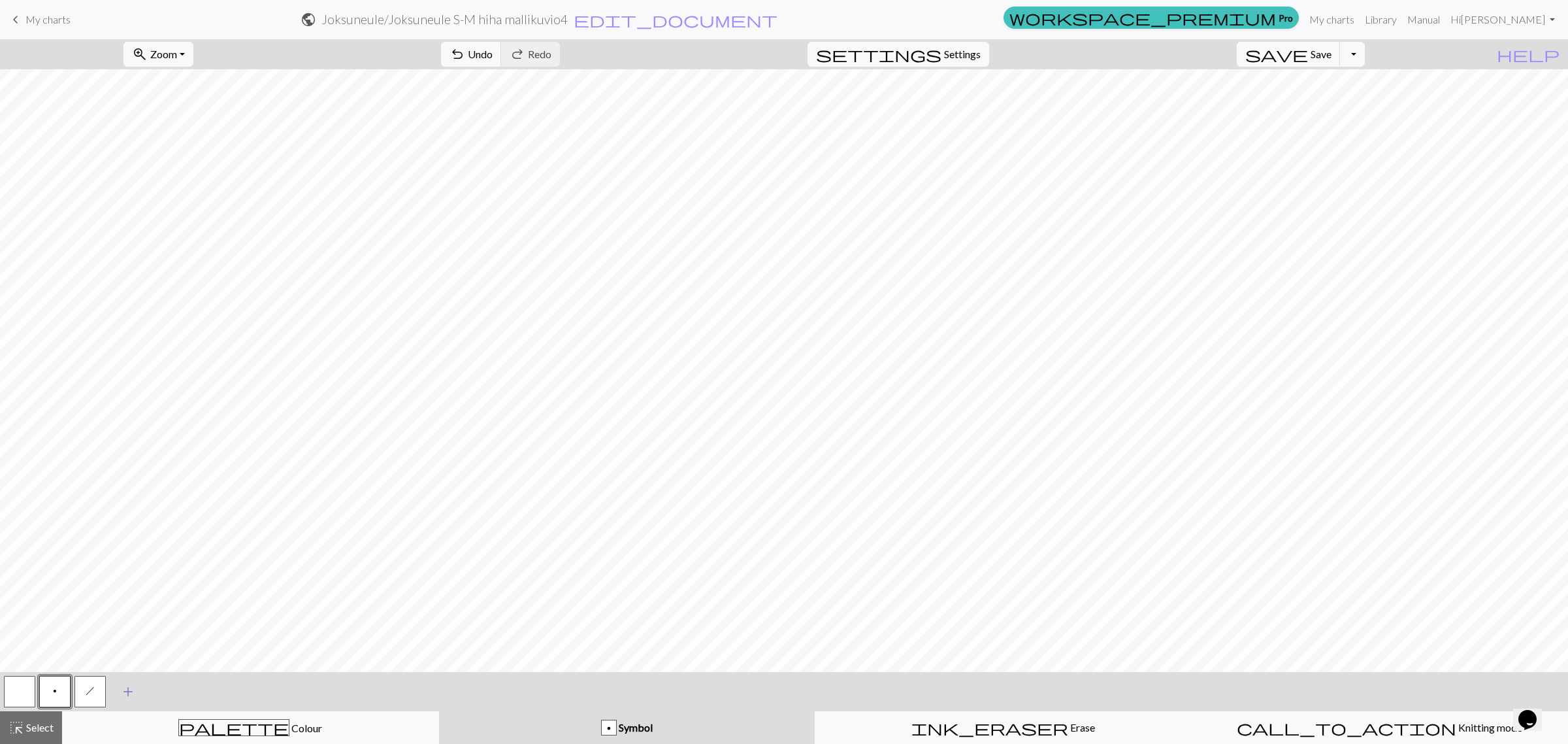
click at [124, 687] on span "add" at bounding box center [128, 691] width 16 height 19
click at [128, 693] on button "button" at bounding box center [126, 691] width 31 height 31
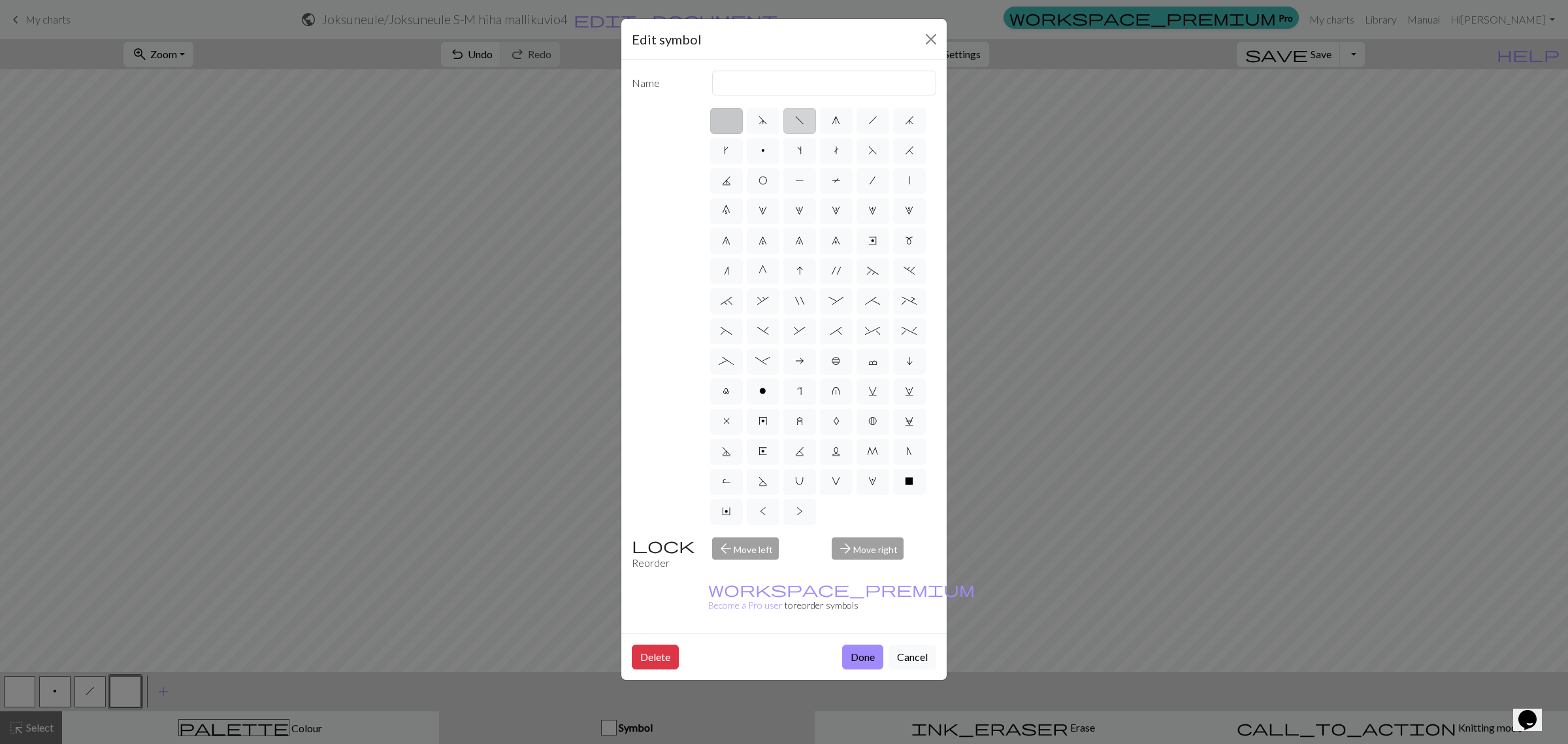
click at [799, 120] on span "f" at bounding box center [799, 120] width 9 height 11
click at [799, 120] on input "f" at bounding box center [799, 116] width 9 height 9
radio input "true"
type input "left leaning decrease"
click at [870, 645] on button "Done" at bounding box center [862, 656] width 41 height 24
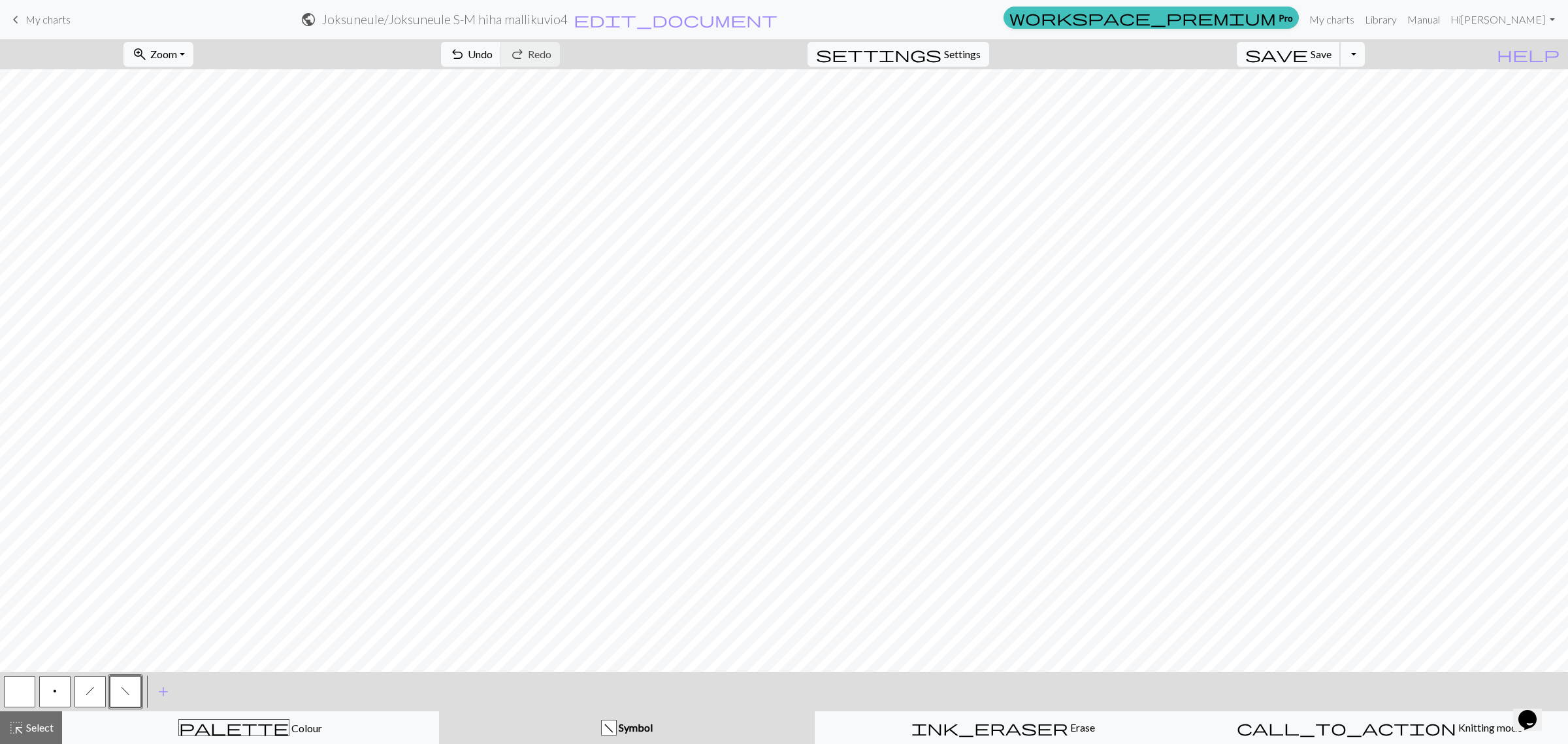
click at [1232, 54] on span "Save" at bounding box center [1320, 54] width 20 height 13
click at [1232, 57] on button "Toggle Dropdown" at bounding box center [1352, 54] width 24 height 24
click at [1232, 106] on button "save_alt Download" at bounding box center [1256, 104] width 215 height 20
click at [752, 39] on button "Download" at bounding box center [752, 42] width 63 height 24
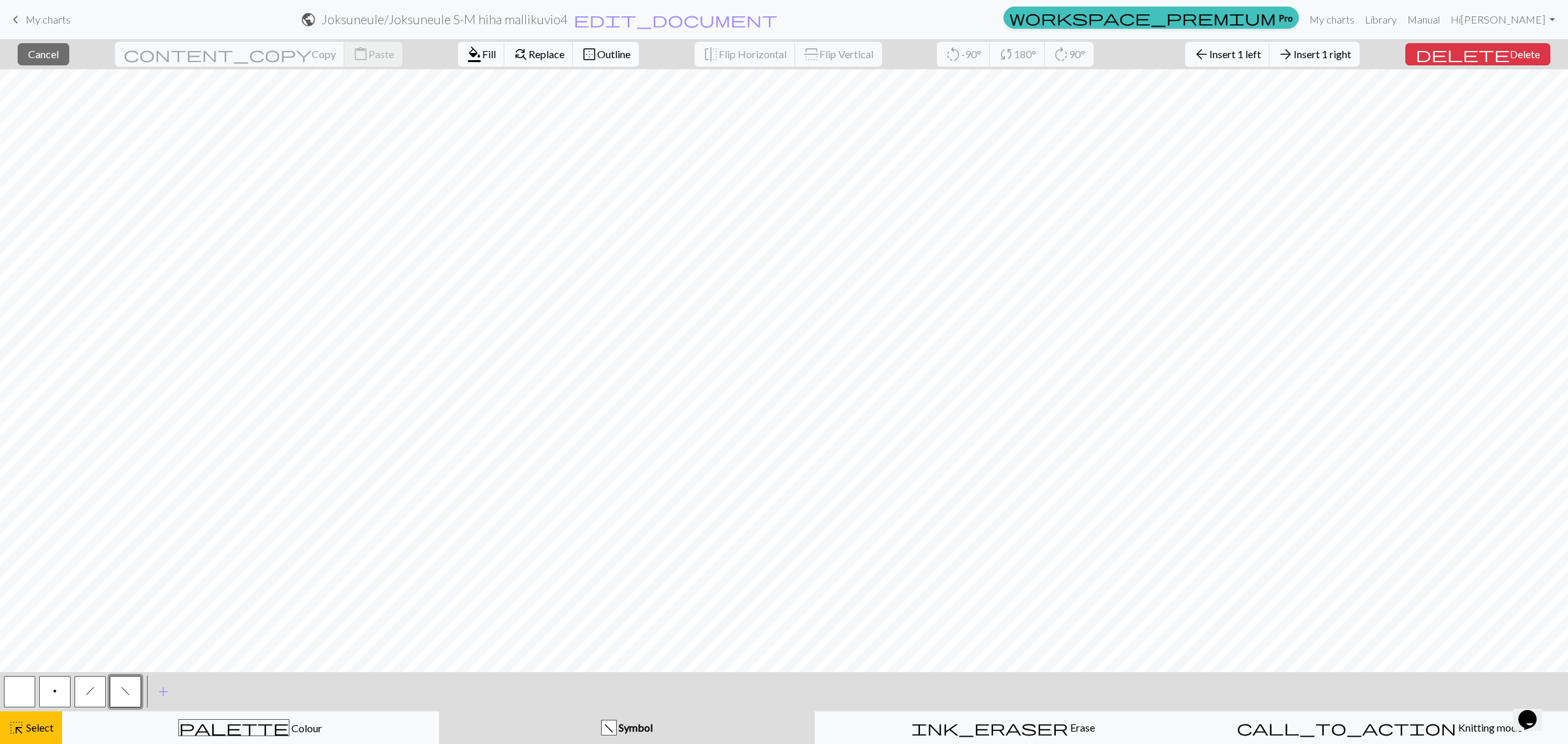
click at [597, 51] on span "Outline" at bounding box center [614, 54] width 33 height 13
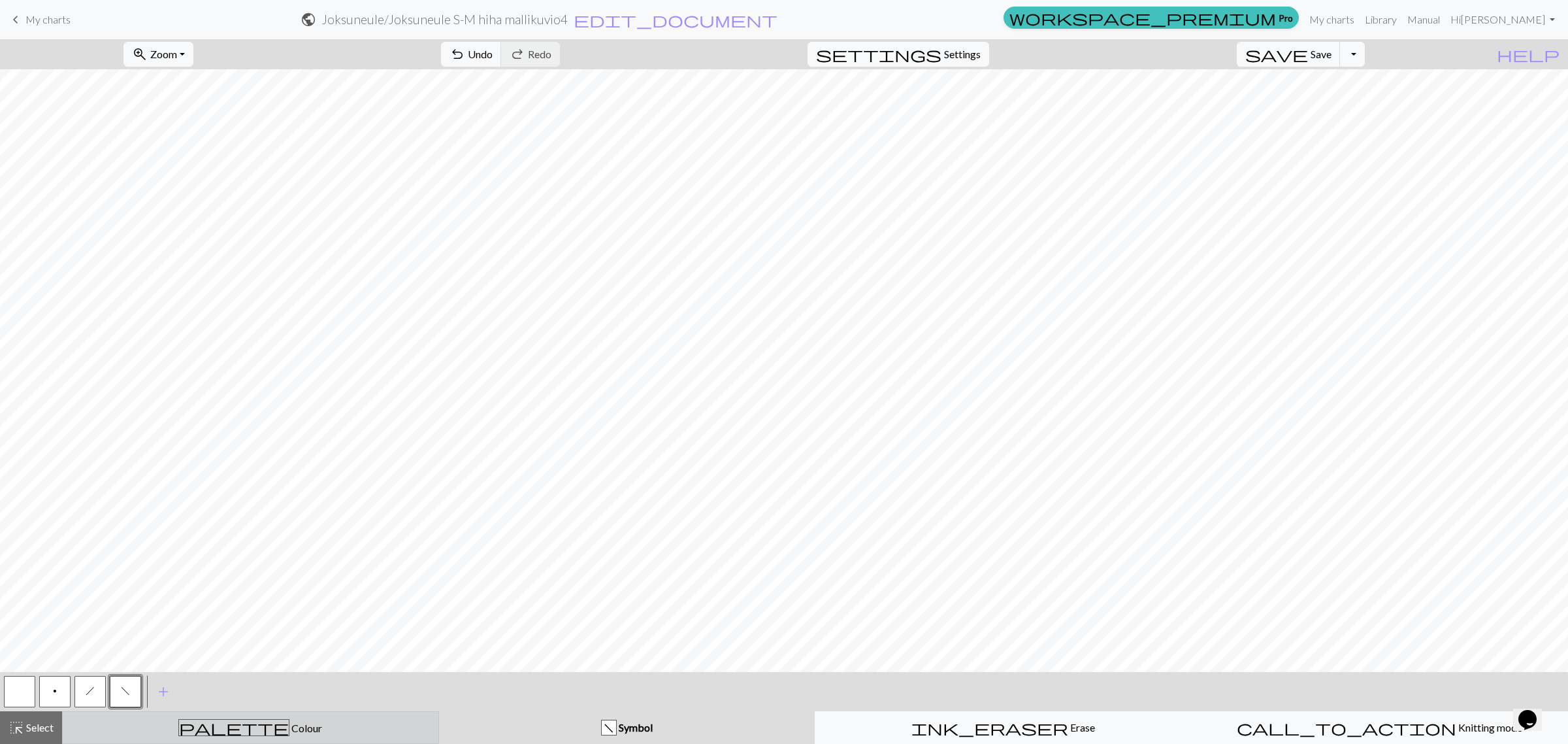
click at [203, 725] on div "palette Colour Colour" at bounding box center [249, 727] width 360 height 17
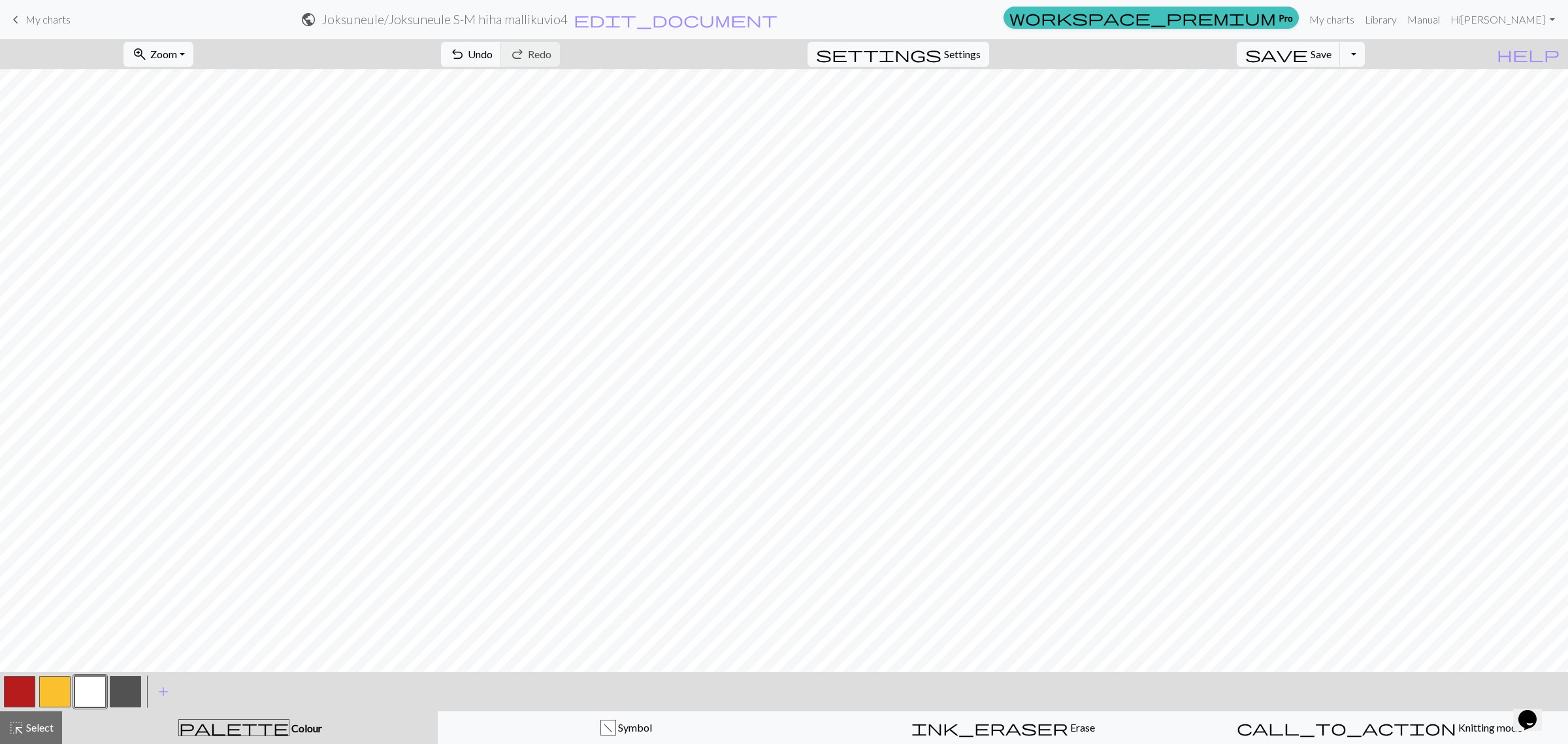
click at [126, 687] on button "button" at bounding box center [126, 691] width 31 height 31
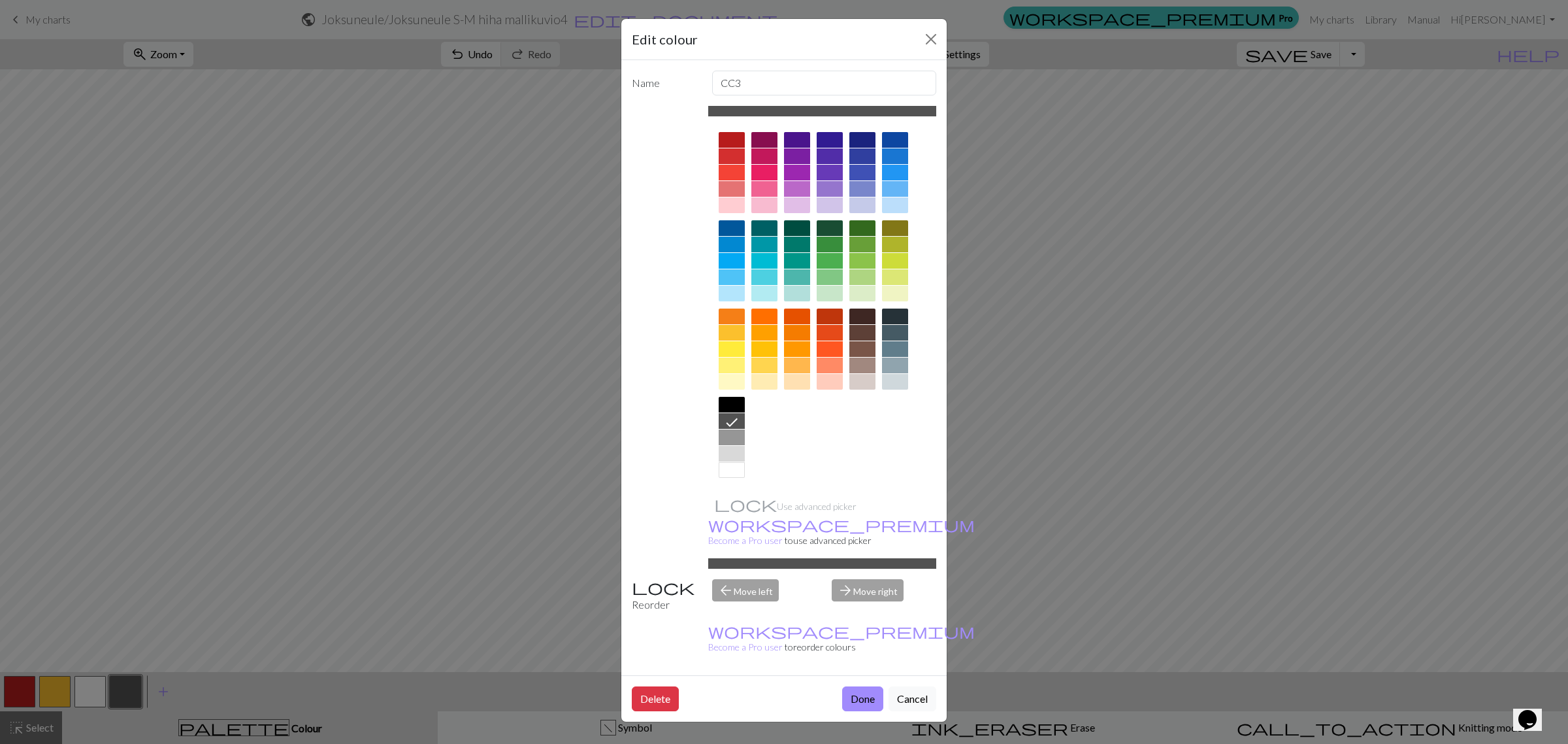
click at [736, 436] on div at bounding box center [732, 438] width 26 height 16
click at [856, 686] on button "Done" at bounding box center [862, 698] width 41 height 24
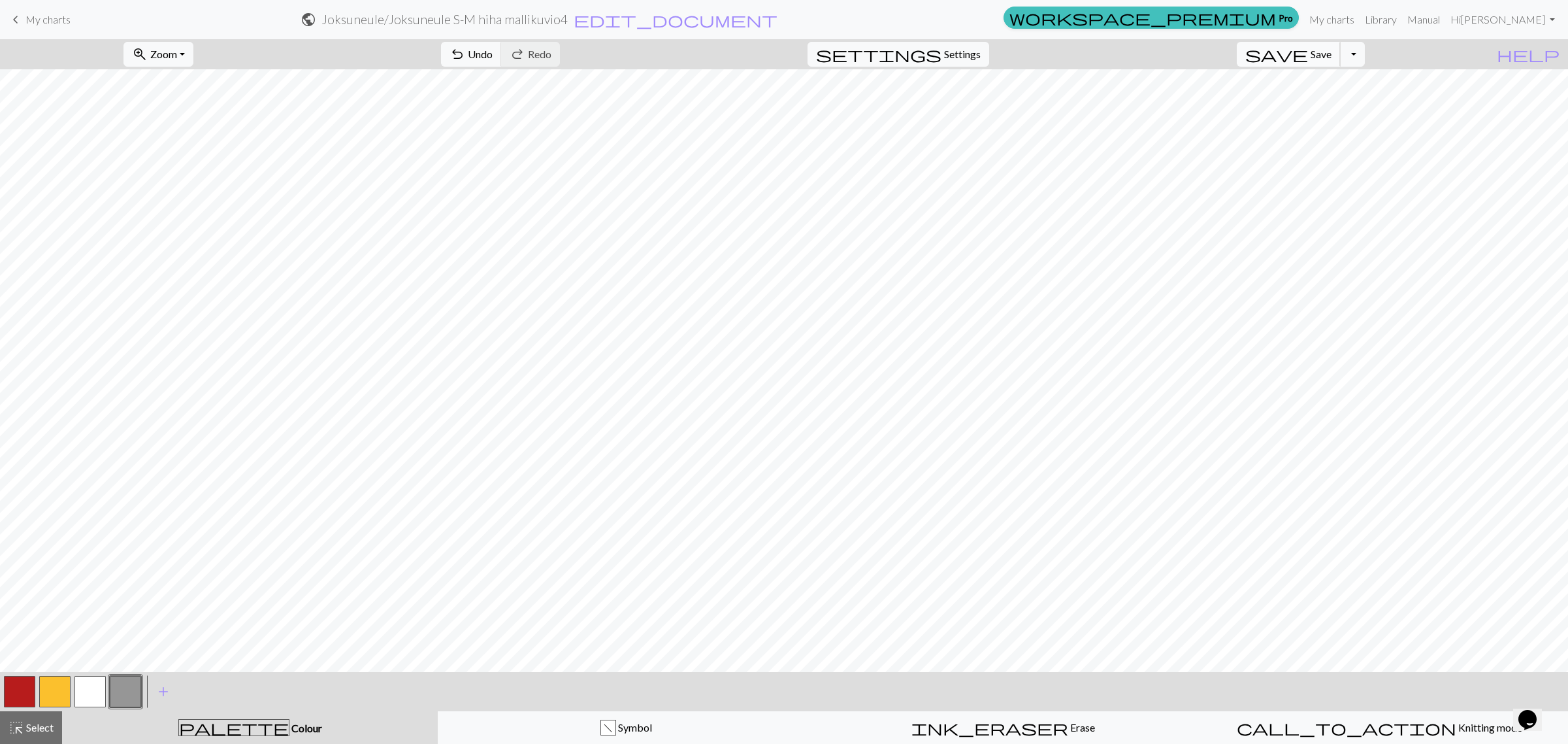
click at [1232, 49] on span "Save" at bounding box center [1320, 54] width 20 height 13
click at [1232, 54] on button "Toggle Dropdown" at bounding box center [1352, 54] width 24 height 24
click at [1232, 104] on button "save_alt Download" at bounding box center [1256, 104] width 215 height 20
click at [770, 43] on button "Download" at bounding box center [752, 42] width 63 height 24
click at [193, 51] on button "zoom_in Zoom Zoom" at bounding box center [159, 54] width 70 height 24
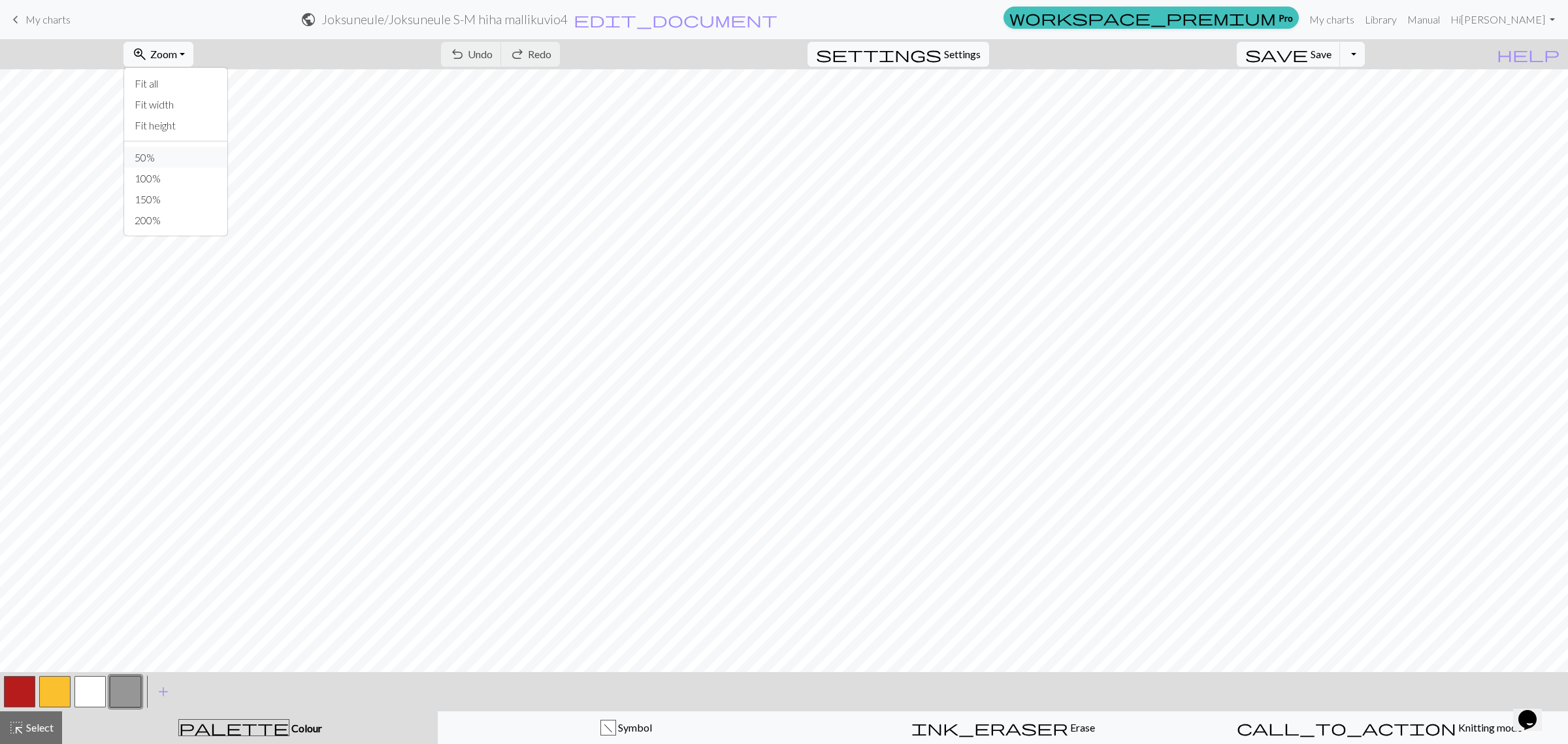
click at [200, 156] on button "50%" at bounding box center [175, 157] width 103 height 20
click at [193, 51] on button "zoom_in Zoom Zoom" at bounding box center [159, 54] width 70 height 24
click at [190, 178] on button "100%" at bounding box center [175, 177] width 103 height 20
click at [177, 51] on span "Zoom" at bounding box center [163, 54] width 26 height 13
click at [170, 177] on button "100%" at bounding box center [175, 177] width 103 height 20
